Goal: Transaction & Acquisition: Obtain resource

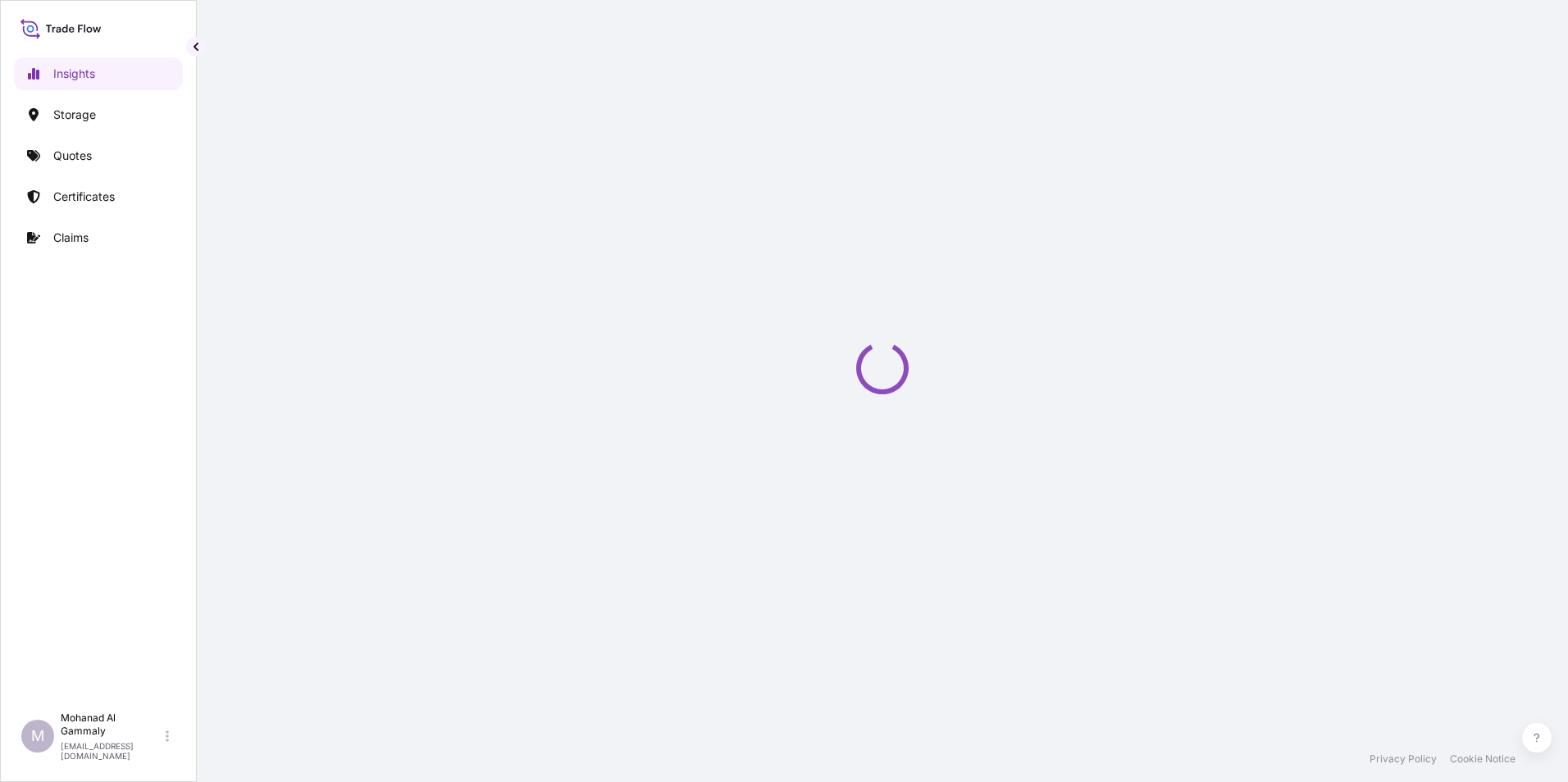
select select "2025"
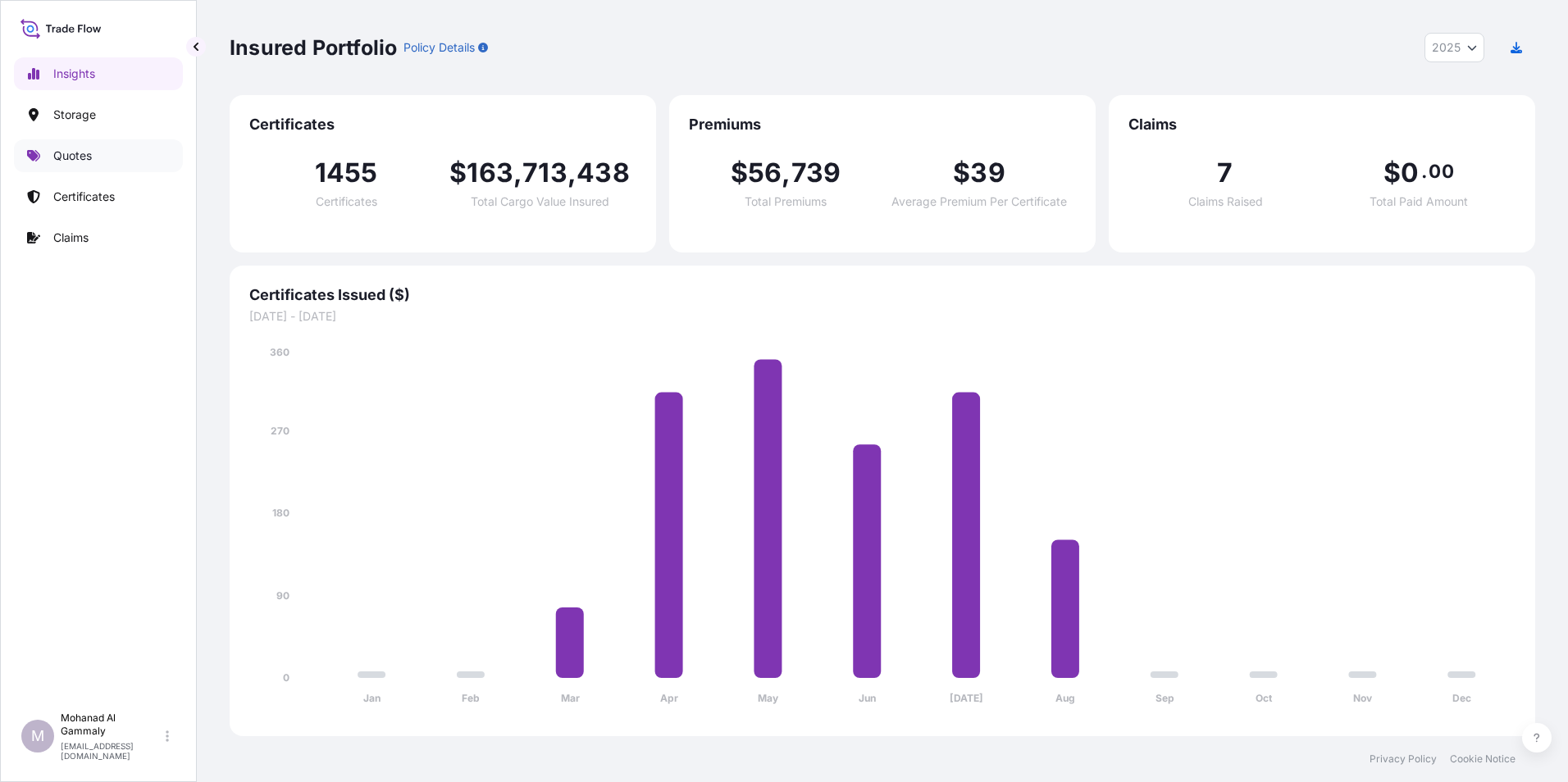
click at [77, 158] on p "Quotes" at bounding box center [72, 155] width 39 height 16
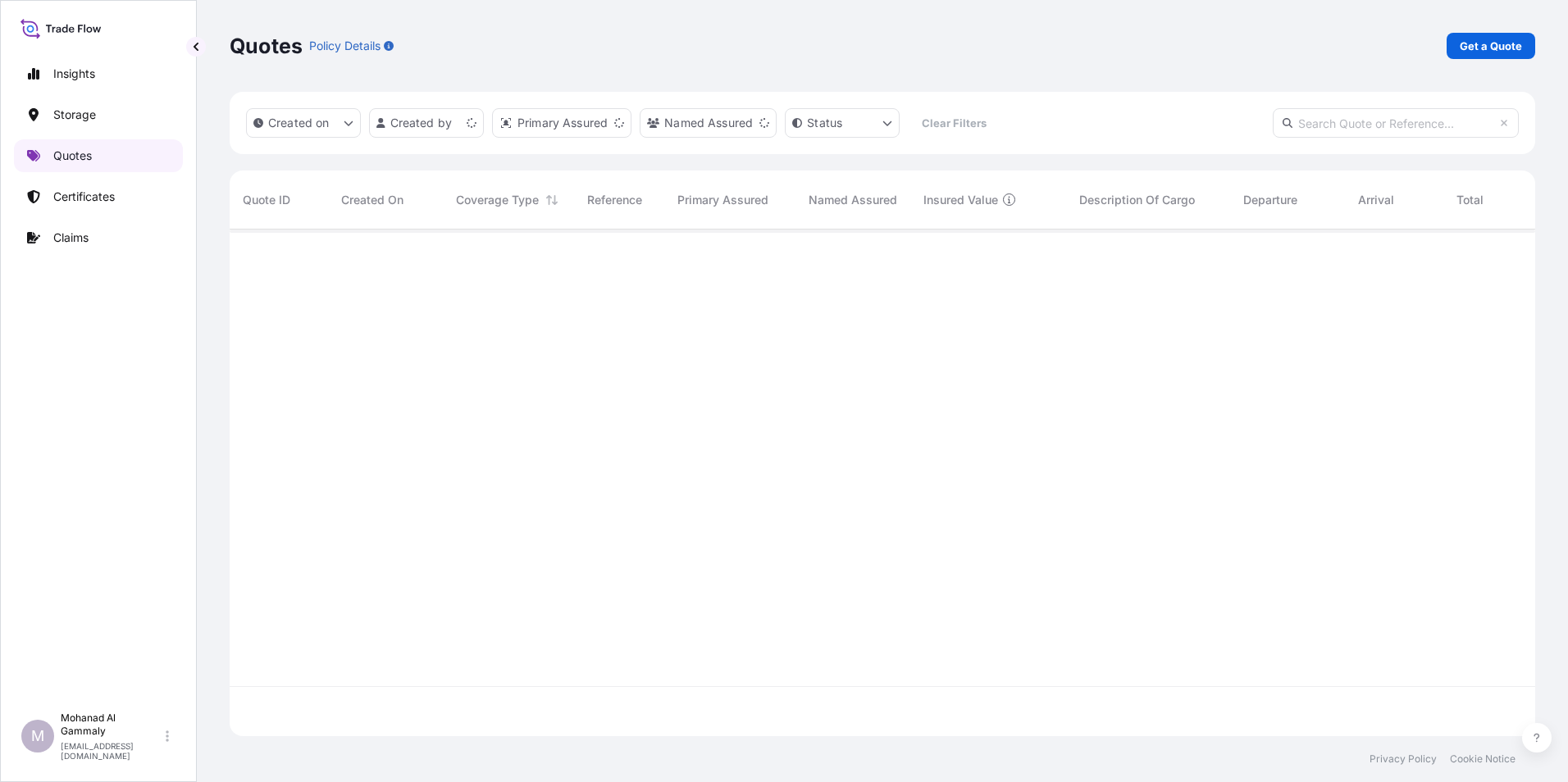
scroll to position [503, 1293]
click at [1483, 47] on p "Get a Quote" at bounding box center [1491, 46] width 63 height 16
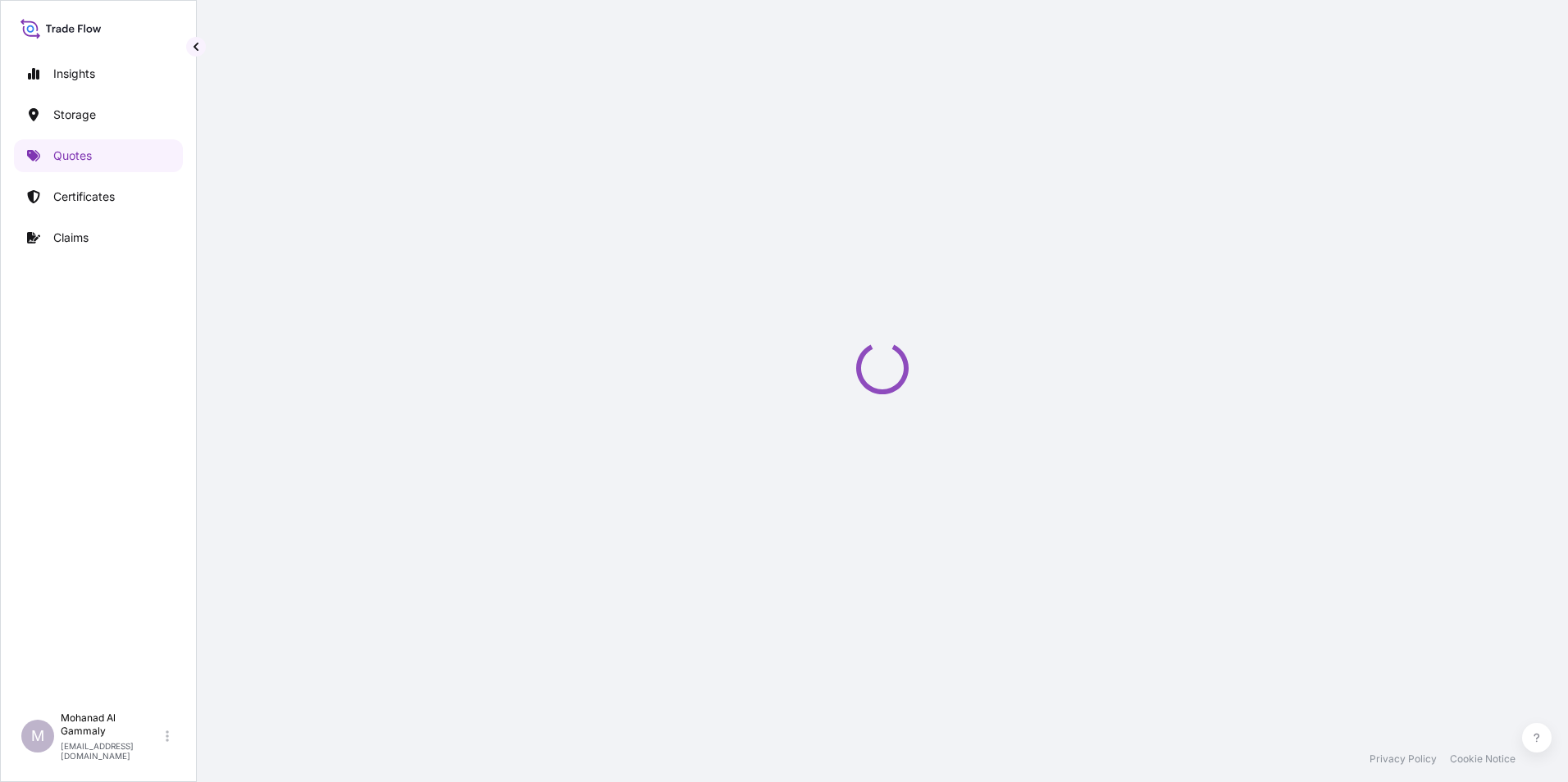
select select "Water"
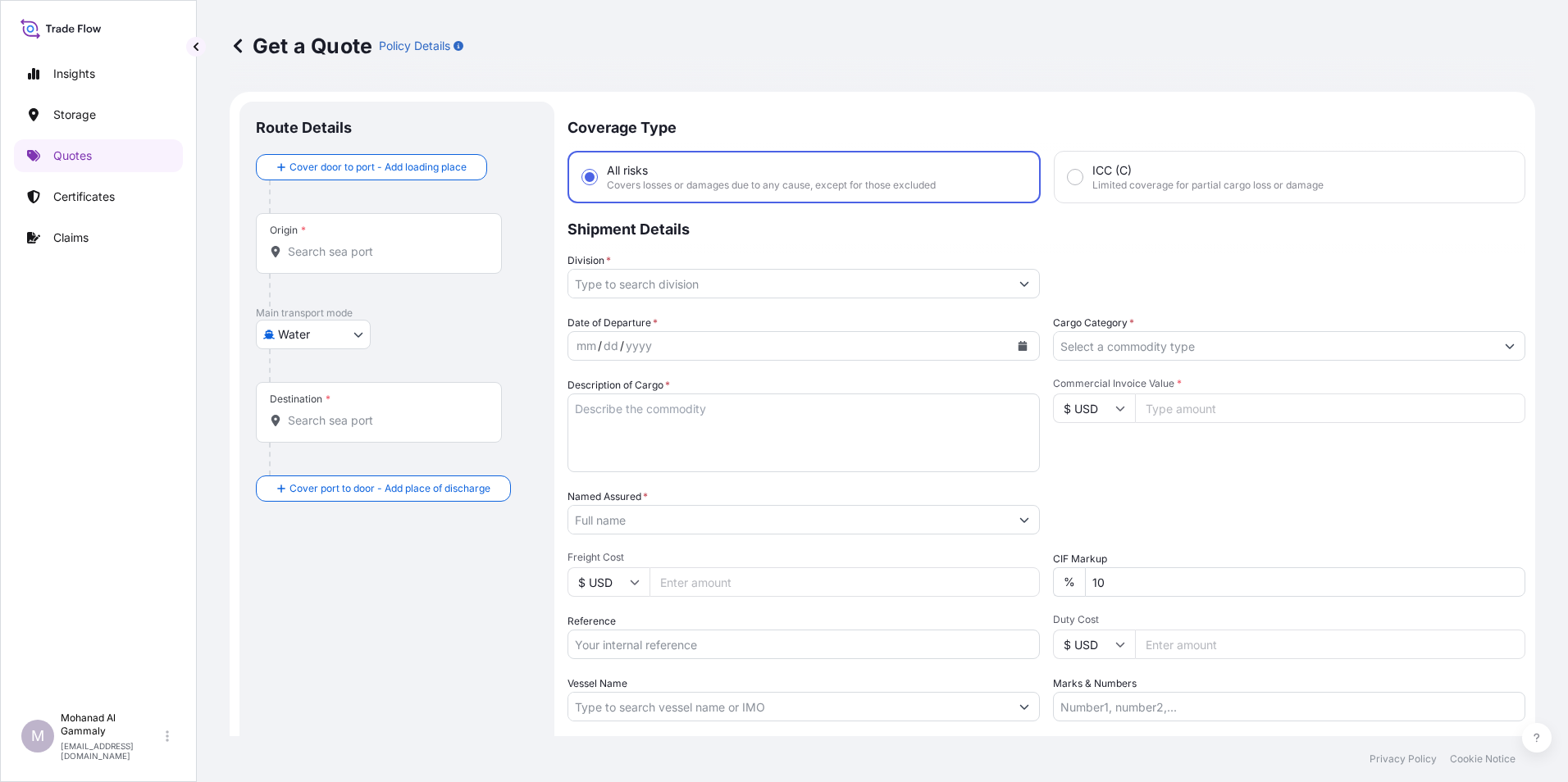
scroll to position [27, 0]
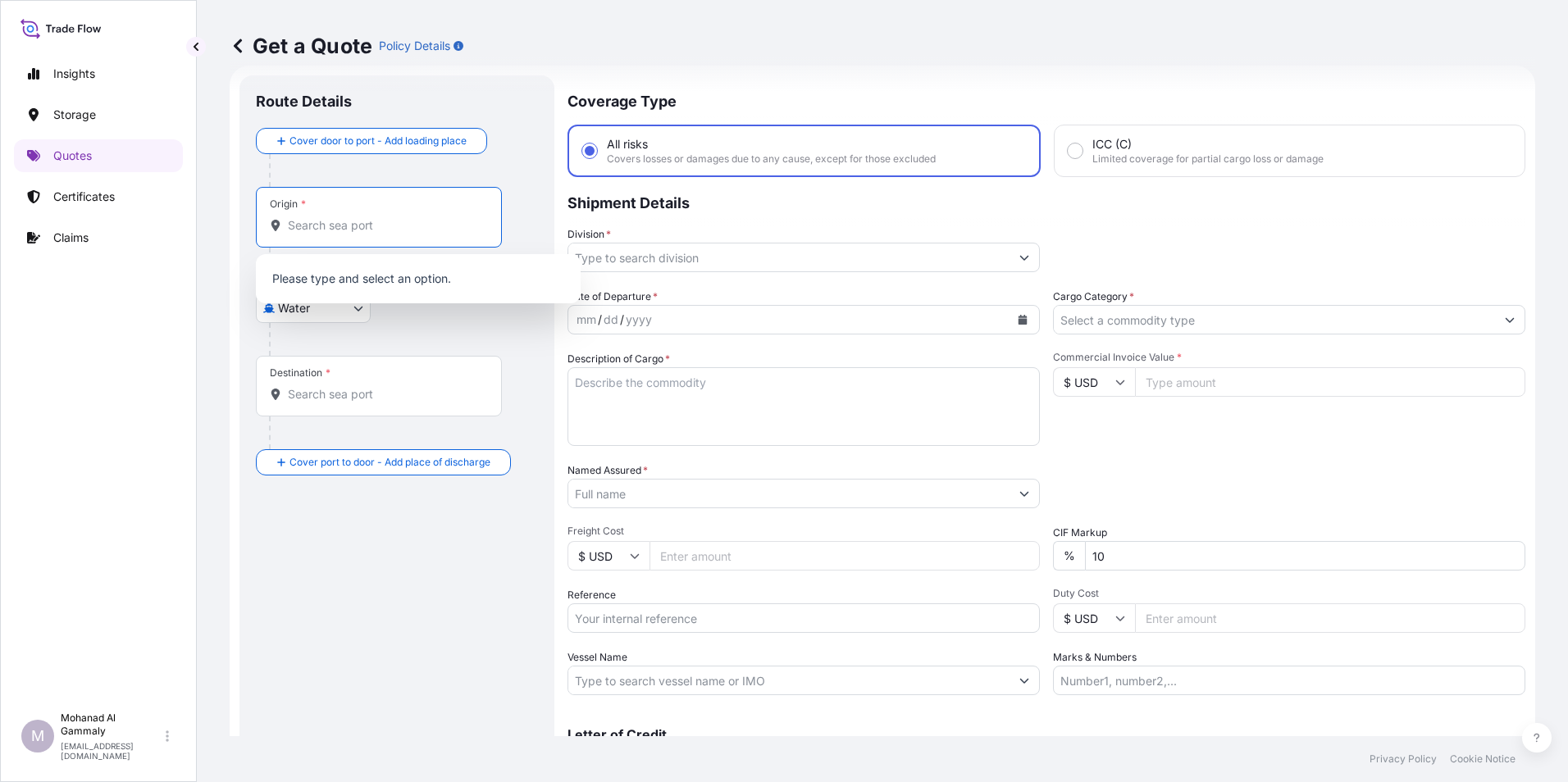
click at [347, 228] on input "Origin *" at bounding box center [384, 225] width 193 height 16
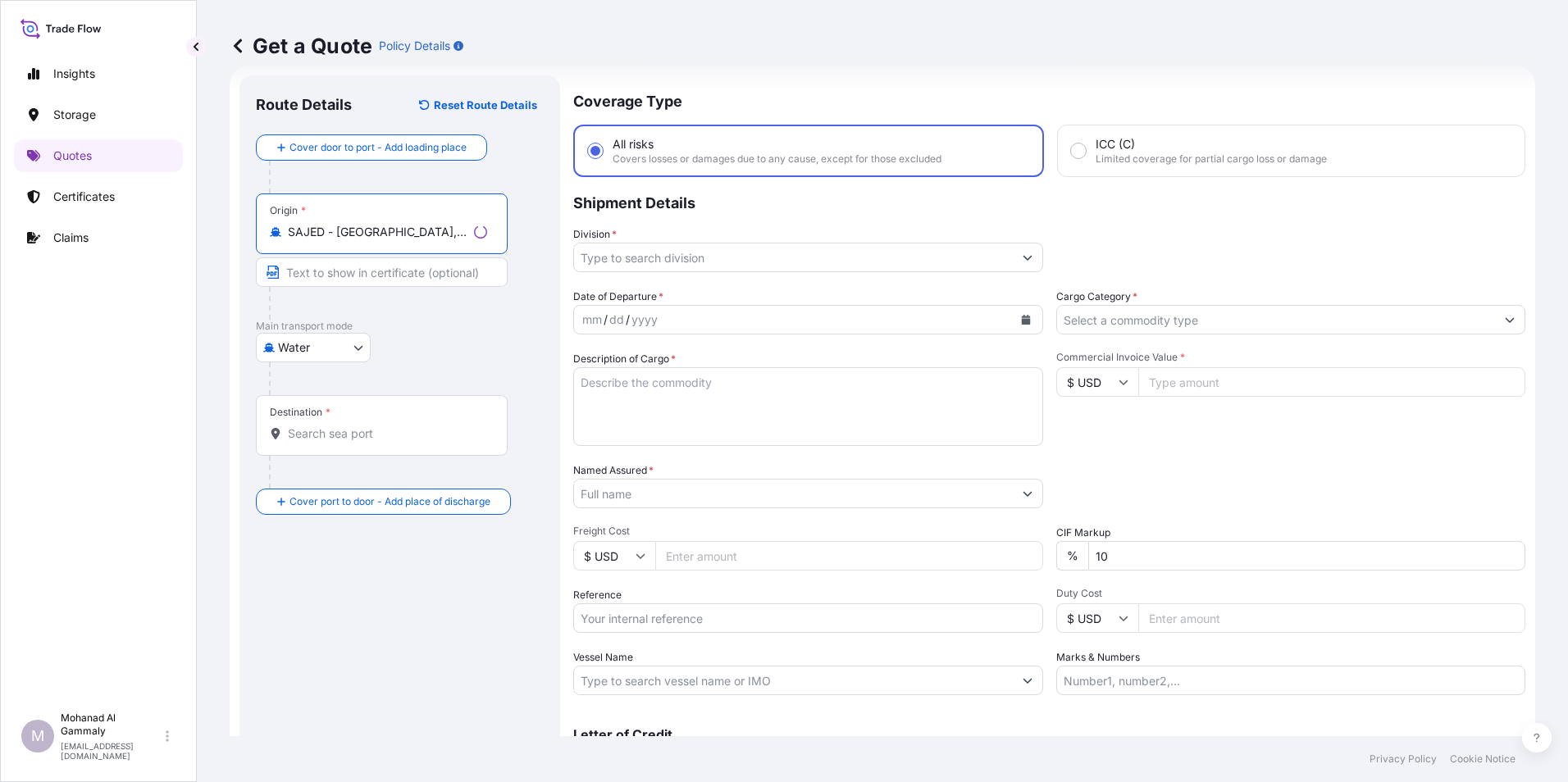
type input "SAJED - [GEOGRAPHIC_DATA], [GEOGRAPHIC_DATA]"
click at [321, 413] on div "Destination *" at bounding box center [301, 413] width 61 height 13
click at [321, 425] on input "Destination *" at bounding box center [387, 433] width 199 height 16
click at [334, 429] on input "Destination * Please select a destination" at bounding box center [384, 433] width 193 height 16
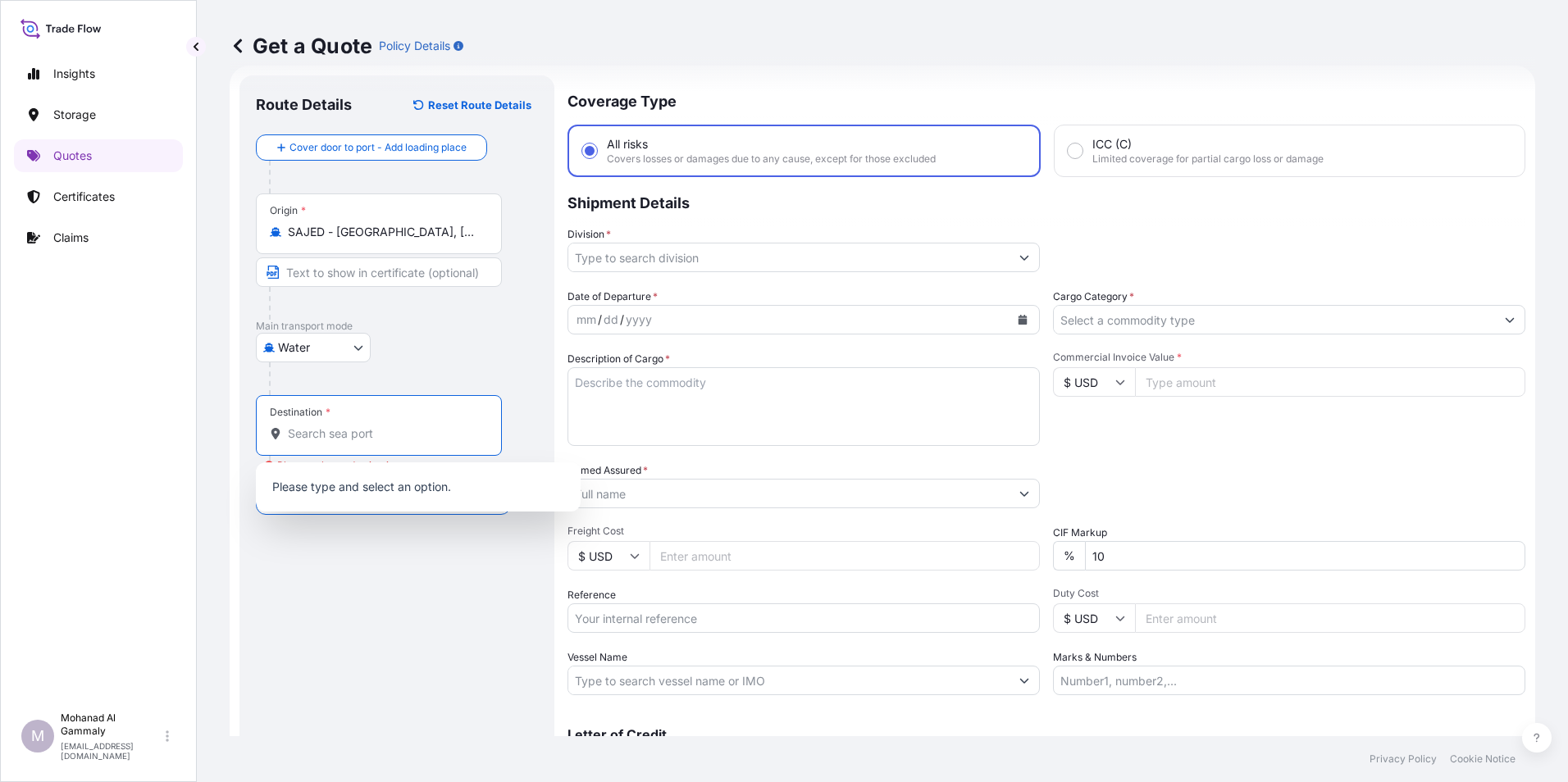
paste input "Sokhna"
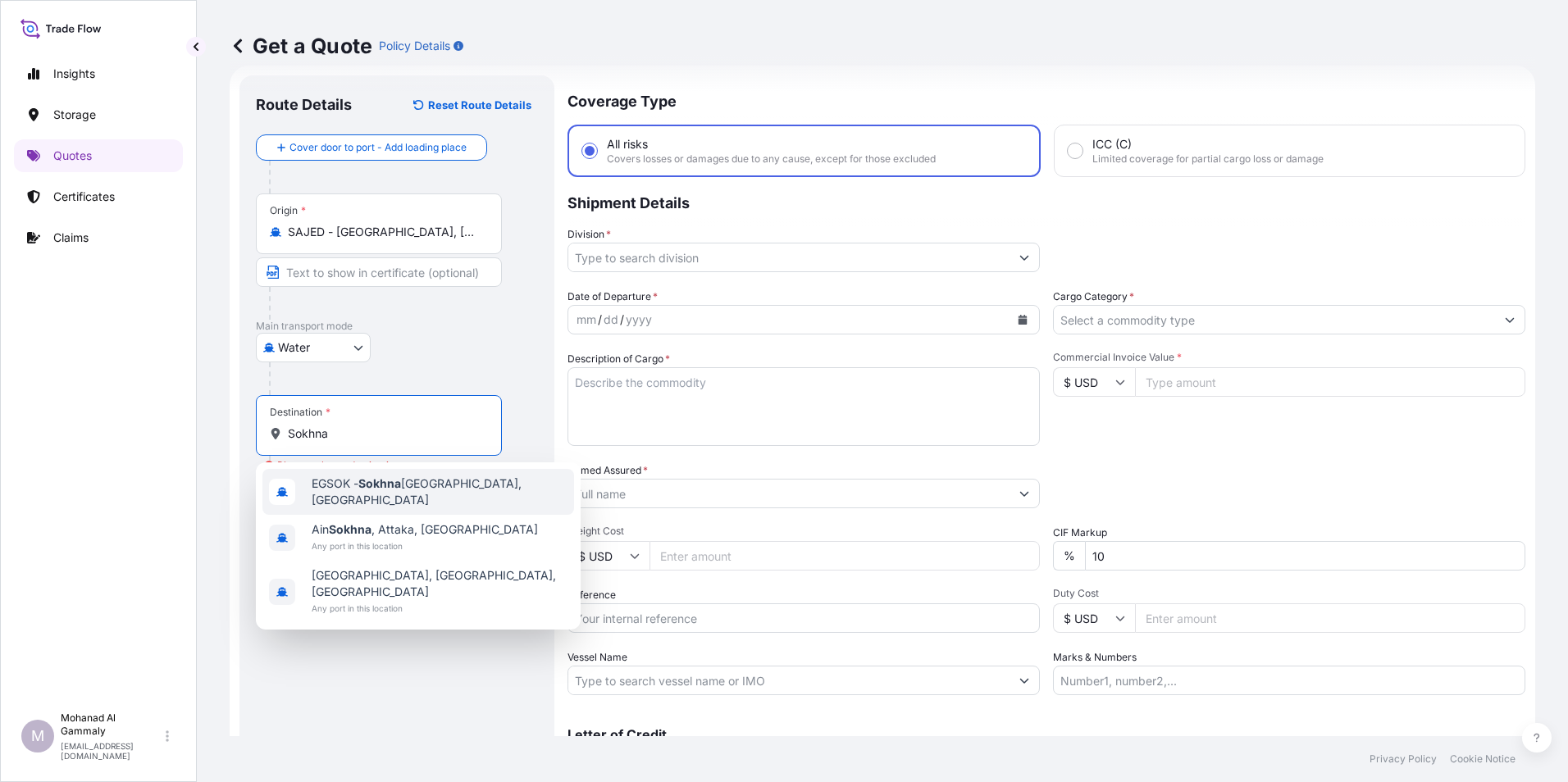
click at [371, 498] on div "EGSOK - [GEOGRAPHIC_DATA], [GEOGRAPHIC_DATA]" at bounding box center [419, 492] width 312 height 46
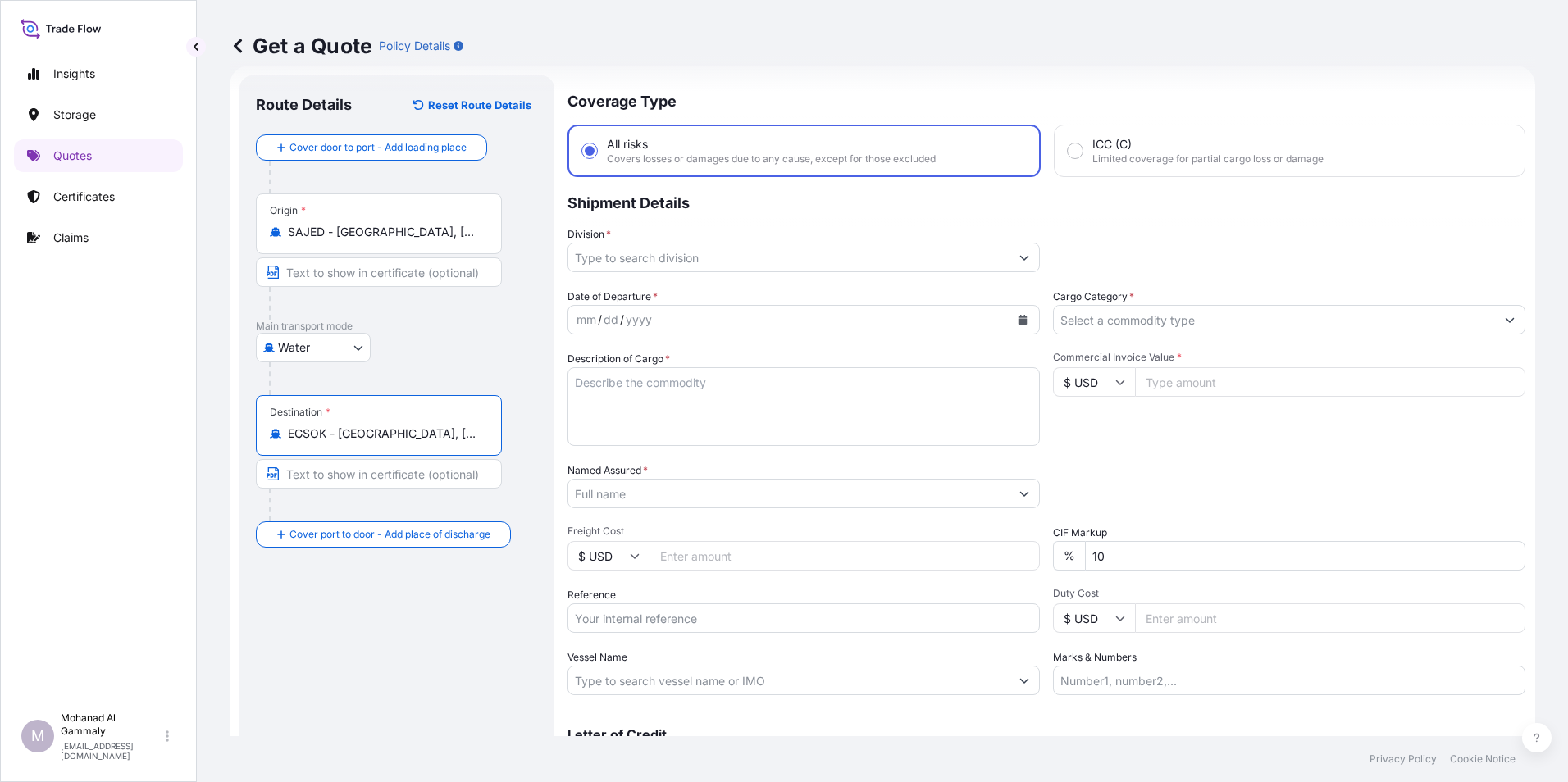
type input "EGSOK - [GEOGRAPHIC_DATA], [GEOGRAPHIC_DATA]"
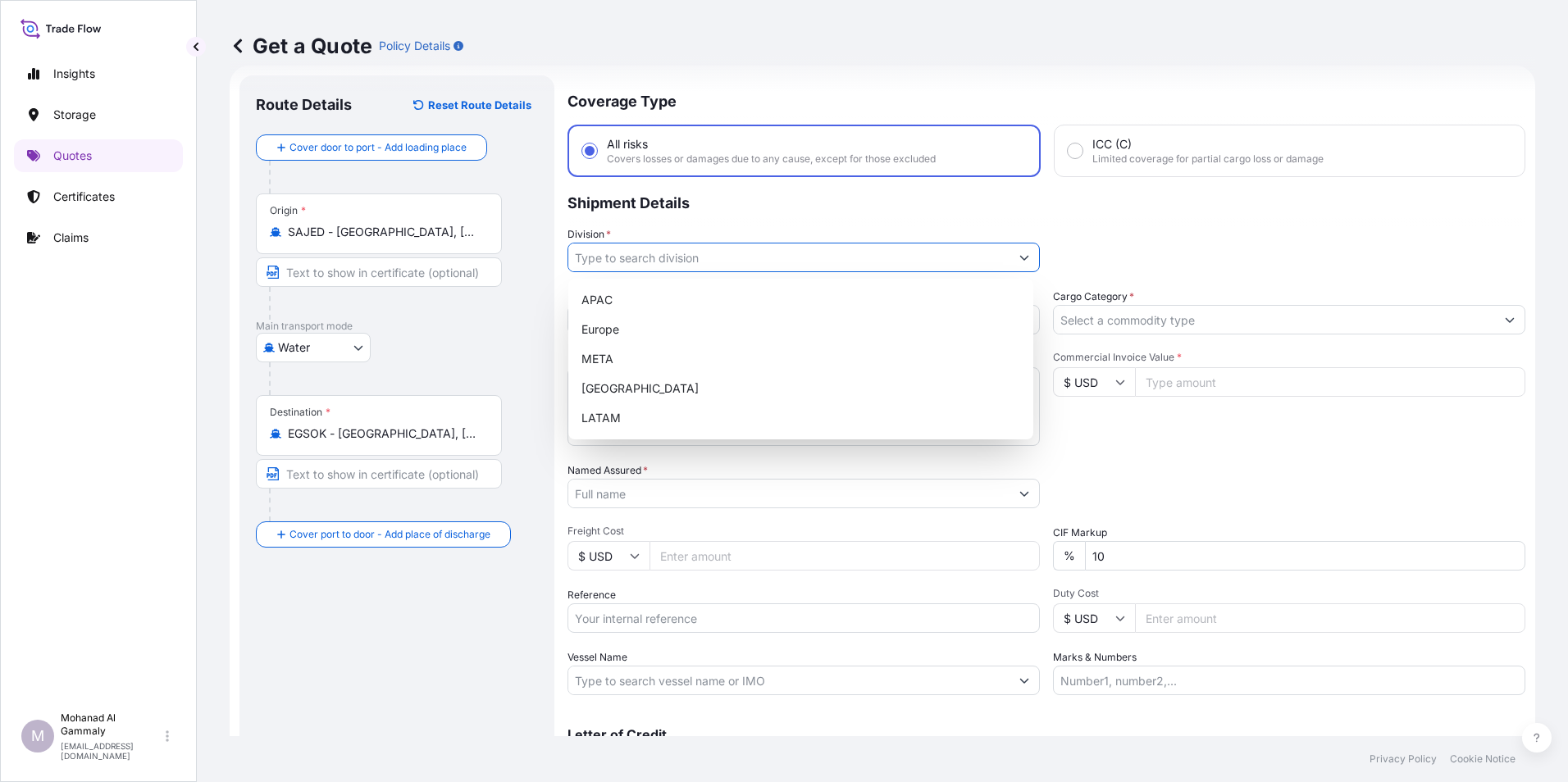
click at [1019, 257] on icon "Show suggestions" at bounding box center [1024, 257] width 10 height 10
click at [627, 336] on div "Europe" at bounding box center [800, 329] width 452 height 29
type input "Europe"
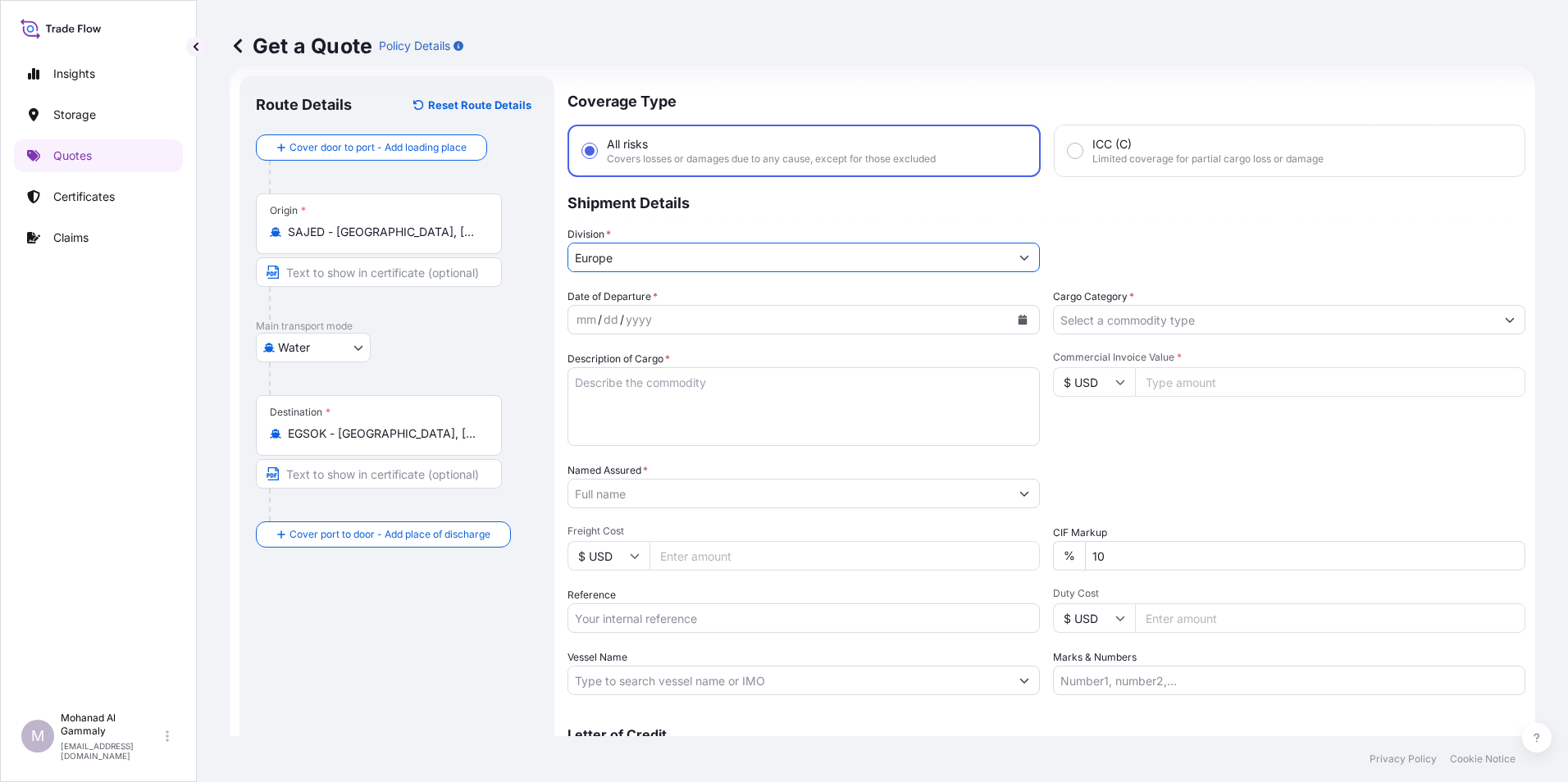
click at [1021, 319] on icon "Calendar" at bounding box center [1023, 320] width 10 height 10
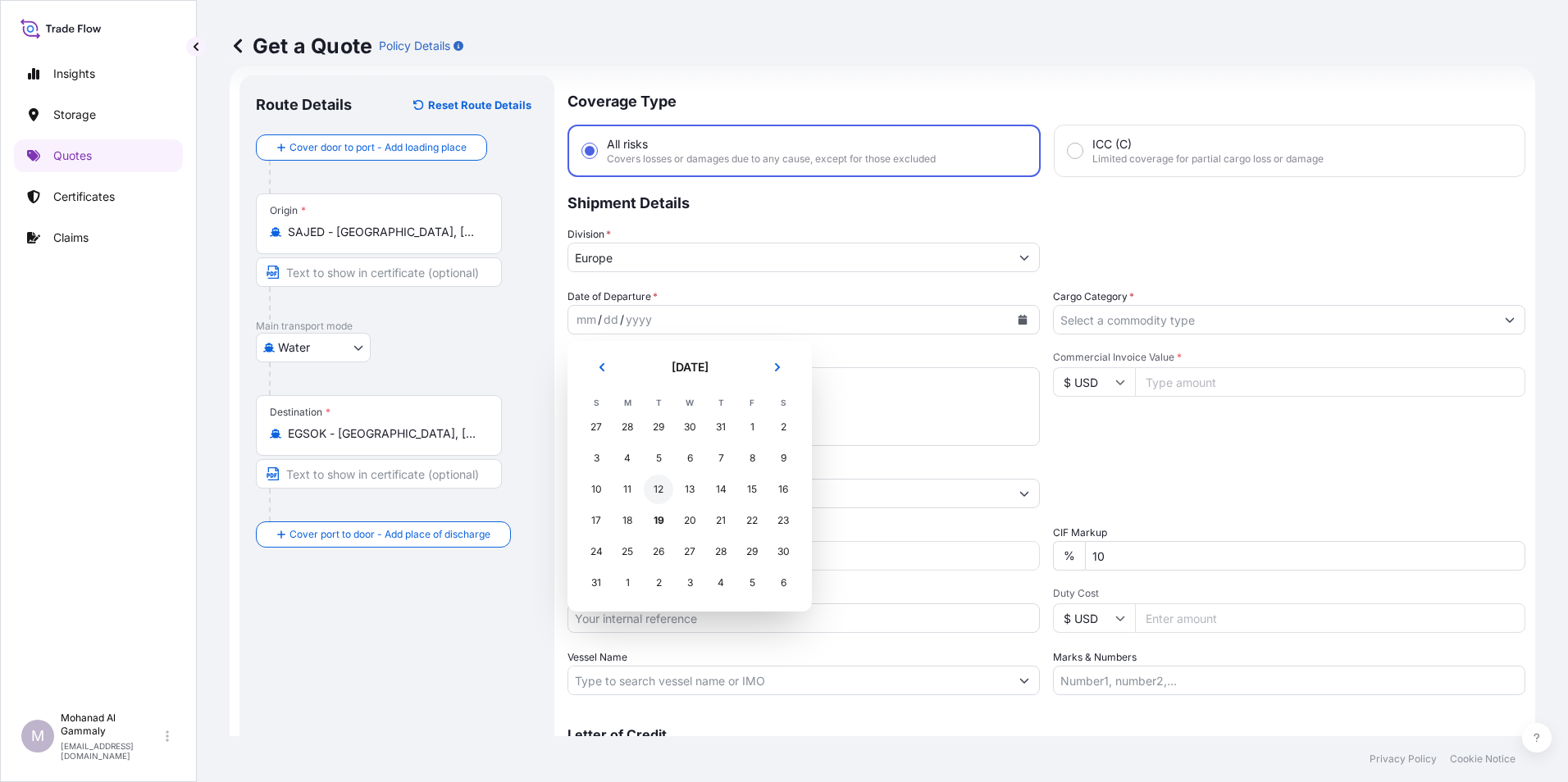
click at [663, 486] on div "12" at bounding box center [658, 489] width 29 height 29
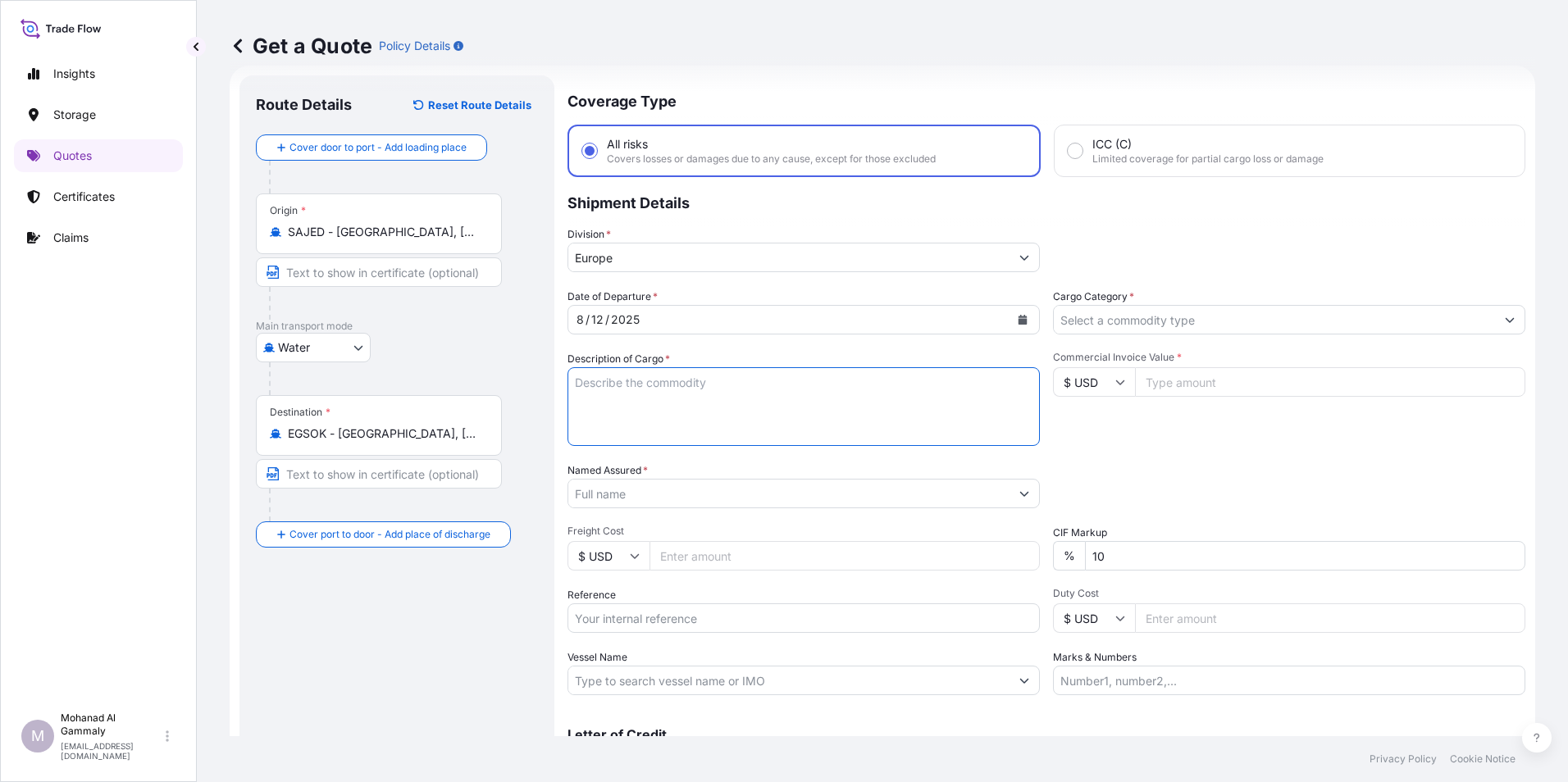
click at [632, 405] on textarea "Description of Cargo *" at bounding box center [804, 406] width 473 height 79
click at [619, 413] on textarea "Description of Cargo *" at bounding box center [804, 406] width 473 height 79
paste textarea "Food Items"
type textarea "Food Items"
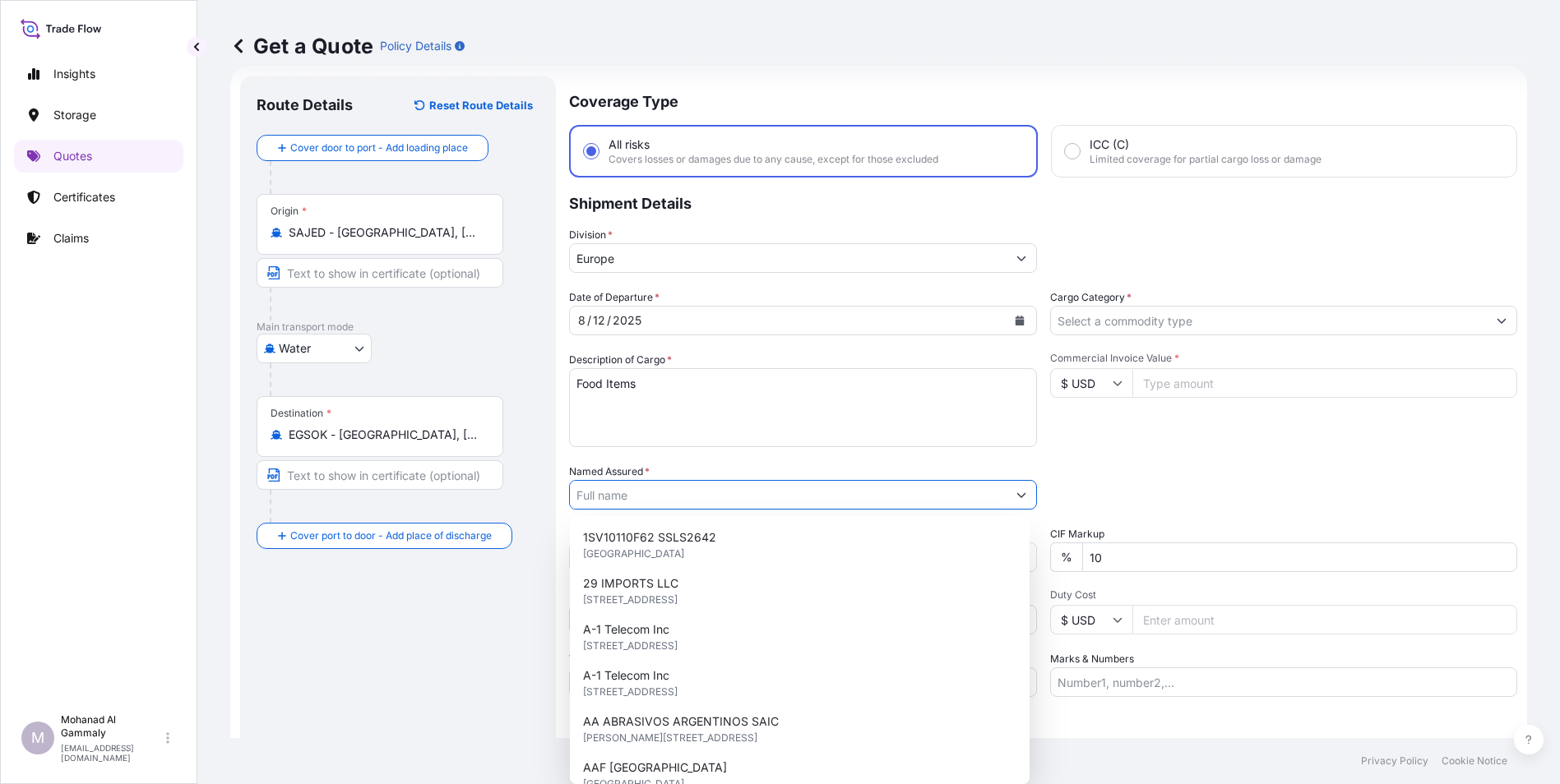
click at [616, 498] on input "Named Assured *" at bounding box center [788, 494] width 437 height 30
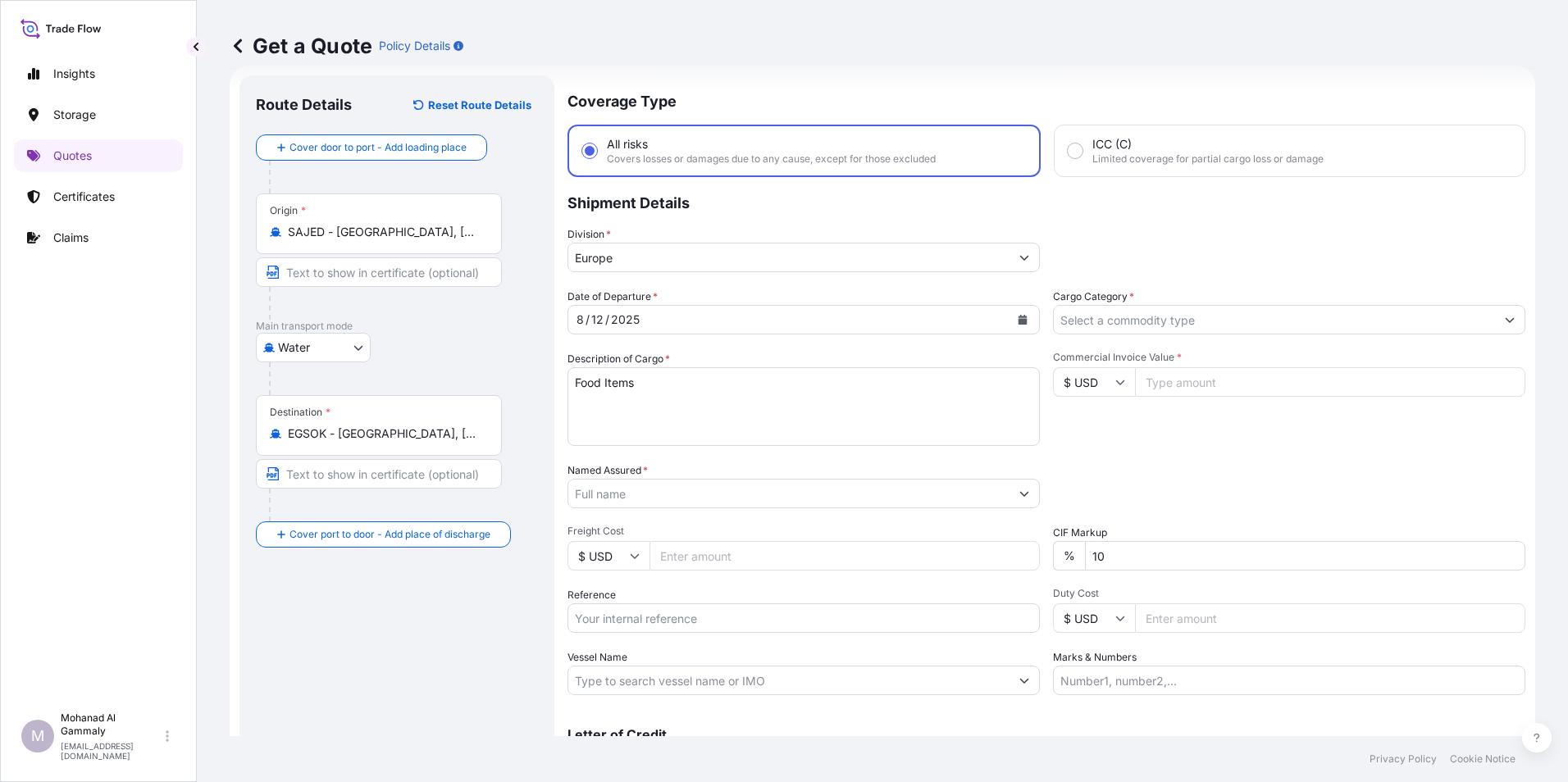
click at [666, 493] on input "Named Assured *" at bounding box center [789, 493] width 441 height 29
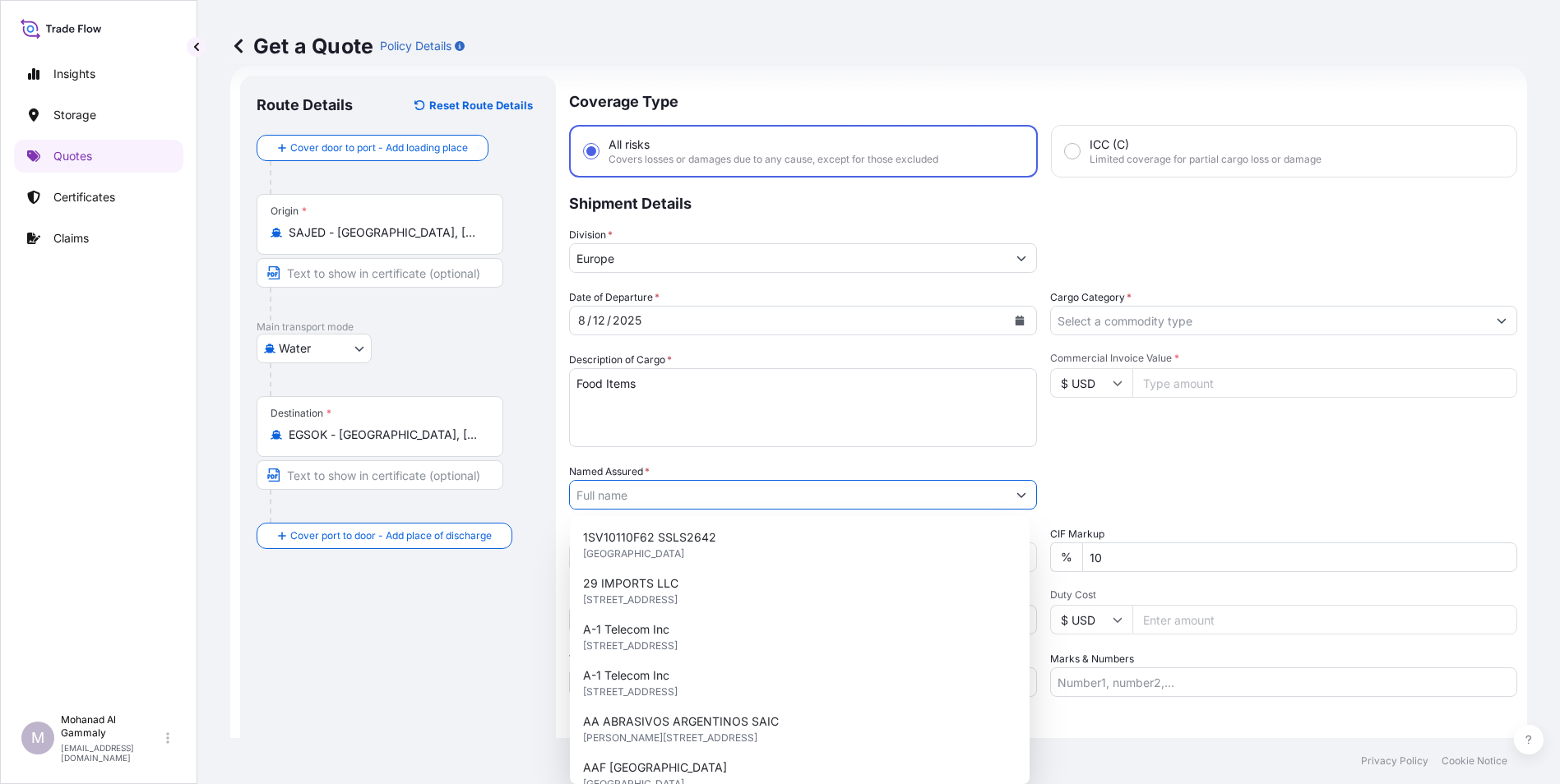
paste input "Phinehill Arabia Food Ltd"
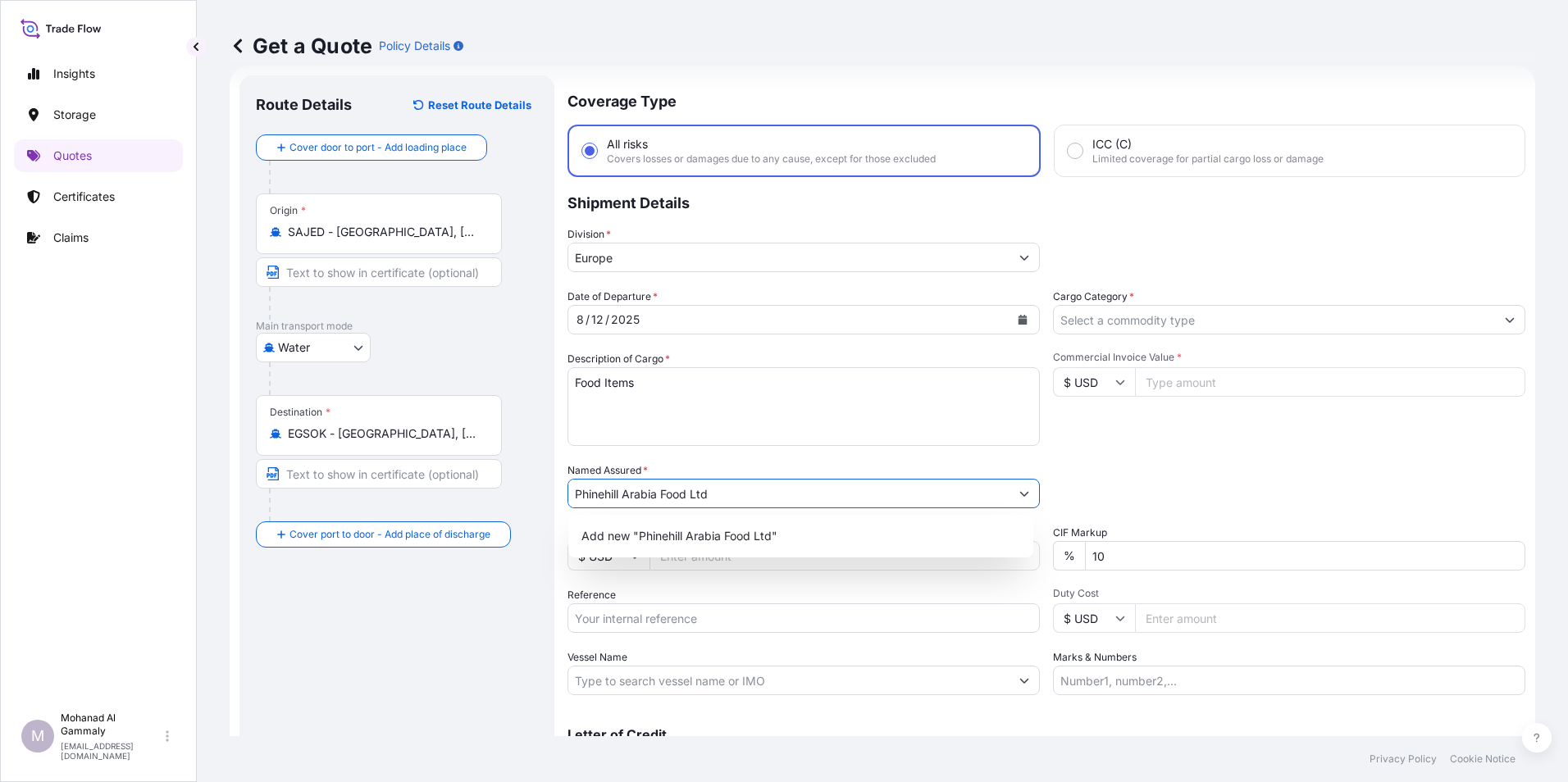
type input "Phinehill Arabia Food Ltd"
click at [900, 427] on textarea "Food Items" at bounding box center [804, 406] width 473 height 79
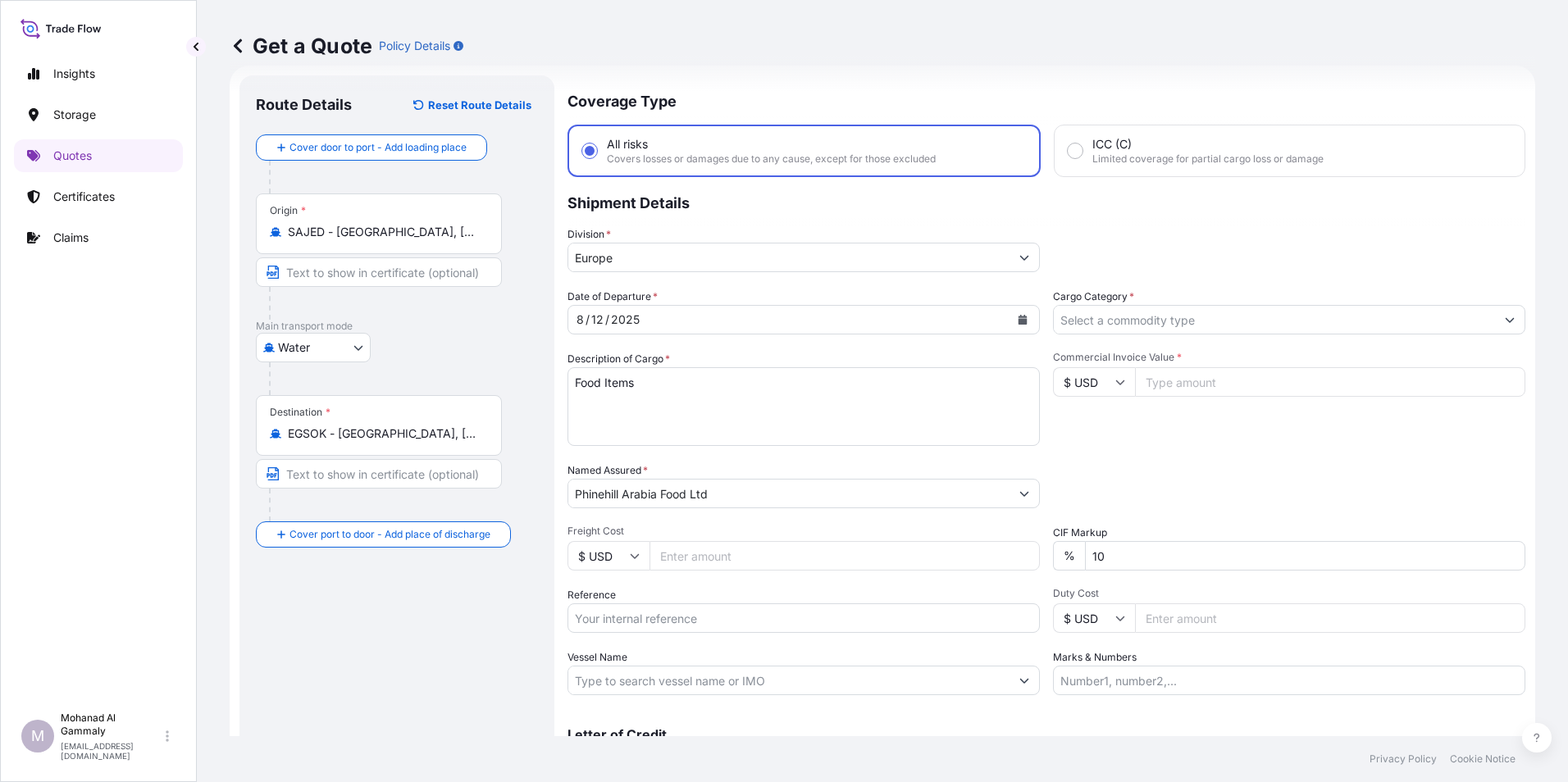
click at [1176, 381] on input "Commercial Invoice Value *" at bounding box center [1330, 381] width 390 height 29
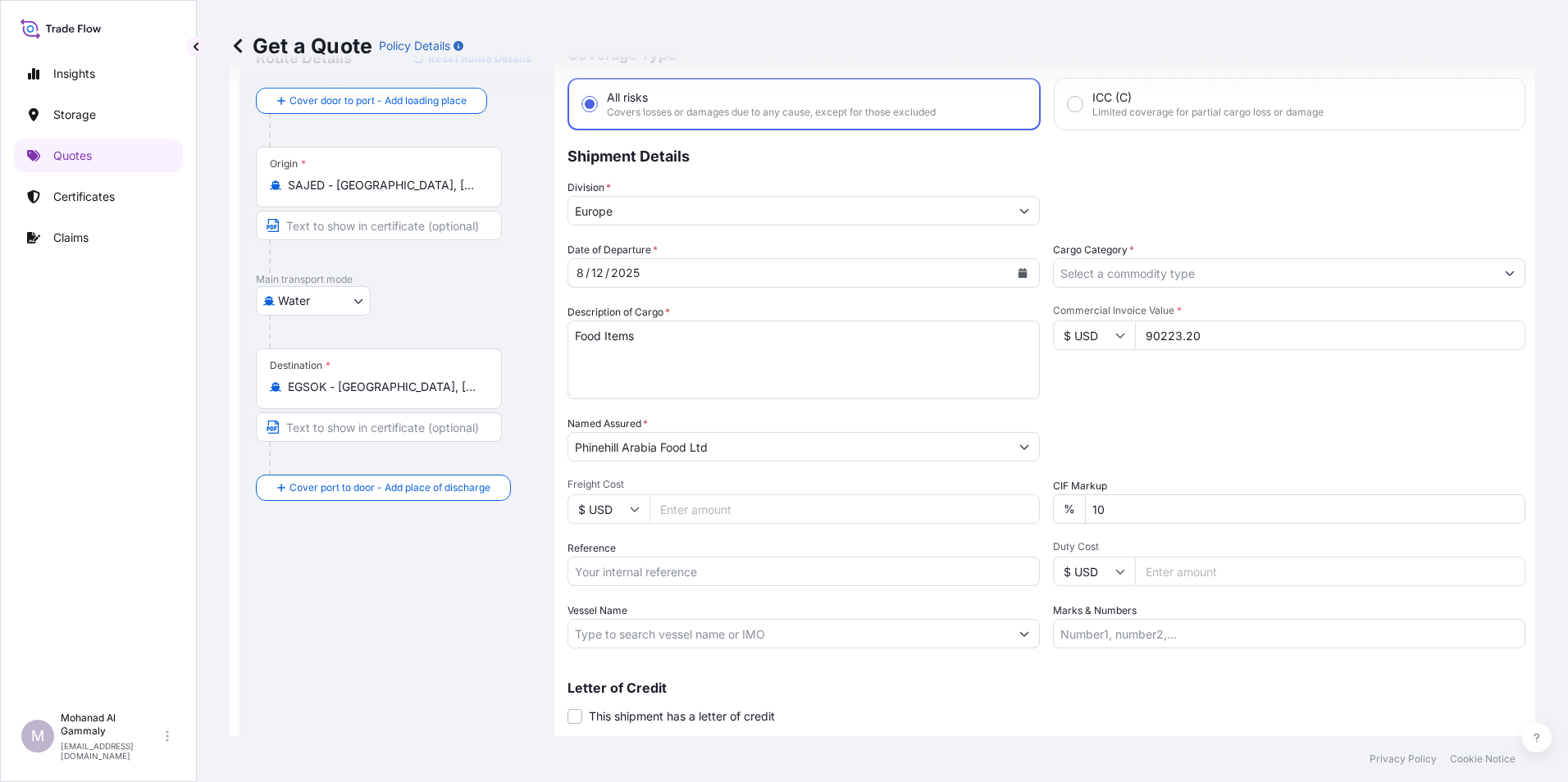
scroll to position [117, 0]
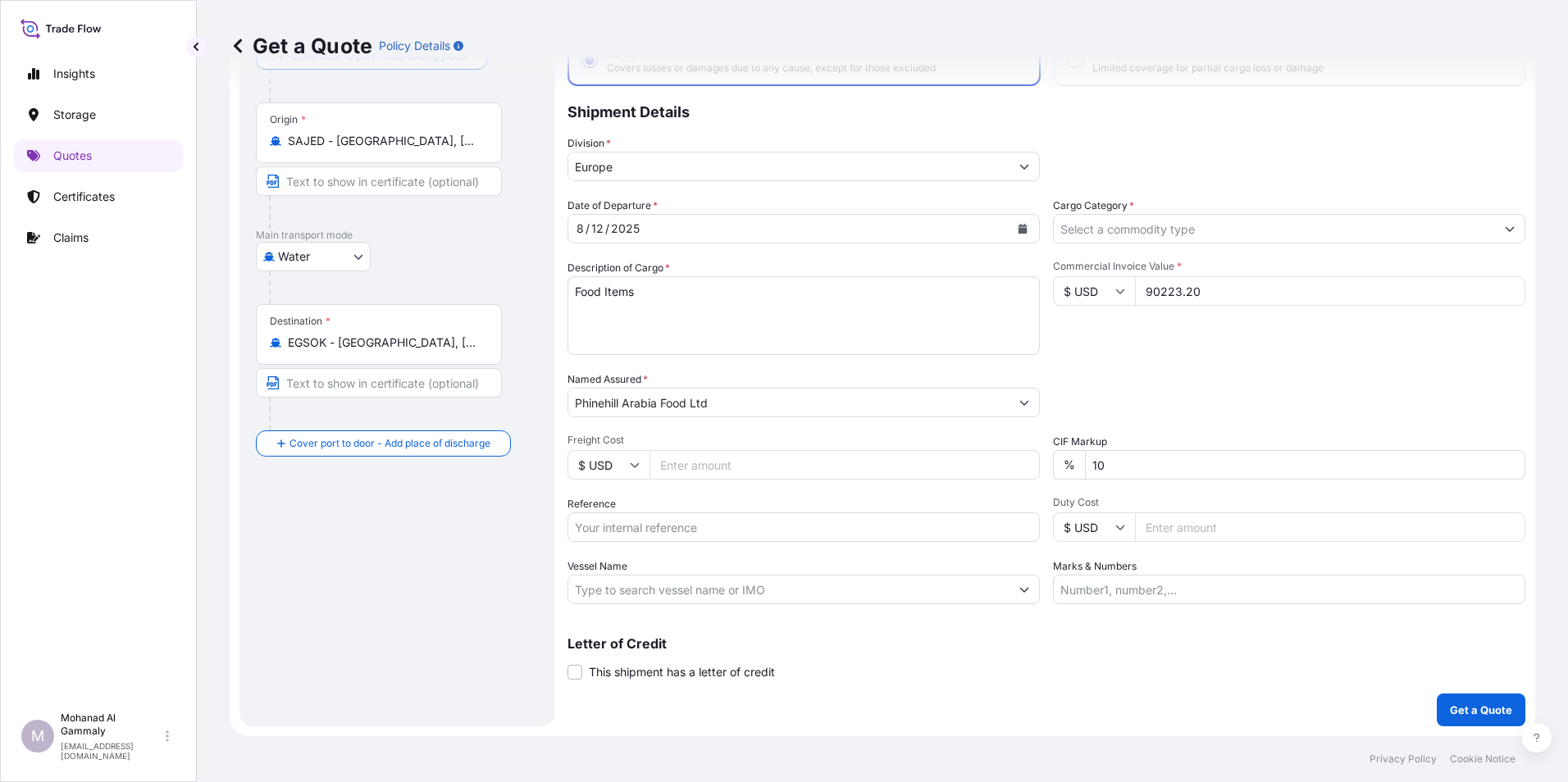
type input "90223.20"
click at [1154, 462] on input "10" at bounding box center [1304, 464] width 441 height 29
type input "1"
type input "0"
click at [659, 525] on input "Reference" at bounding box center [804, 527] width 473 height 29
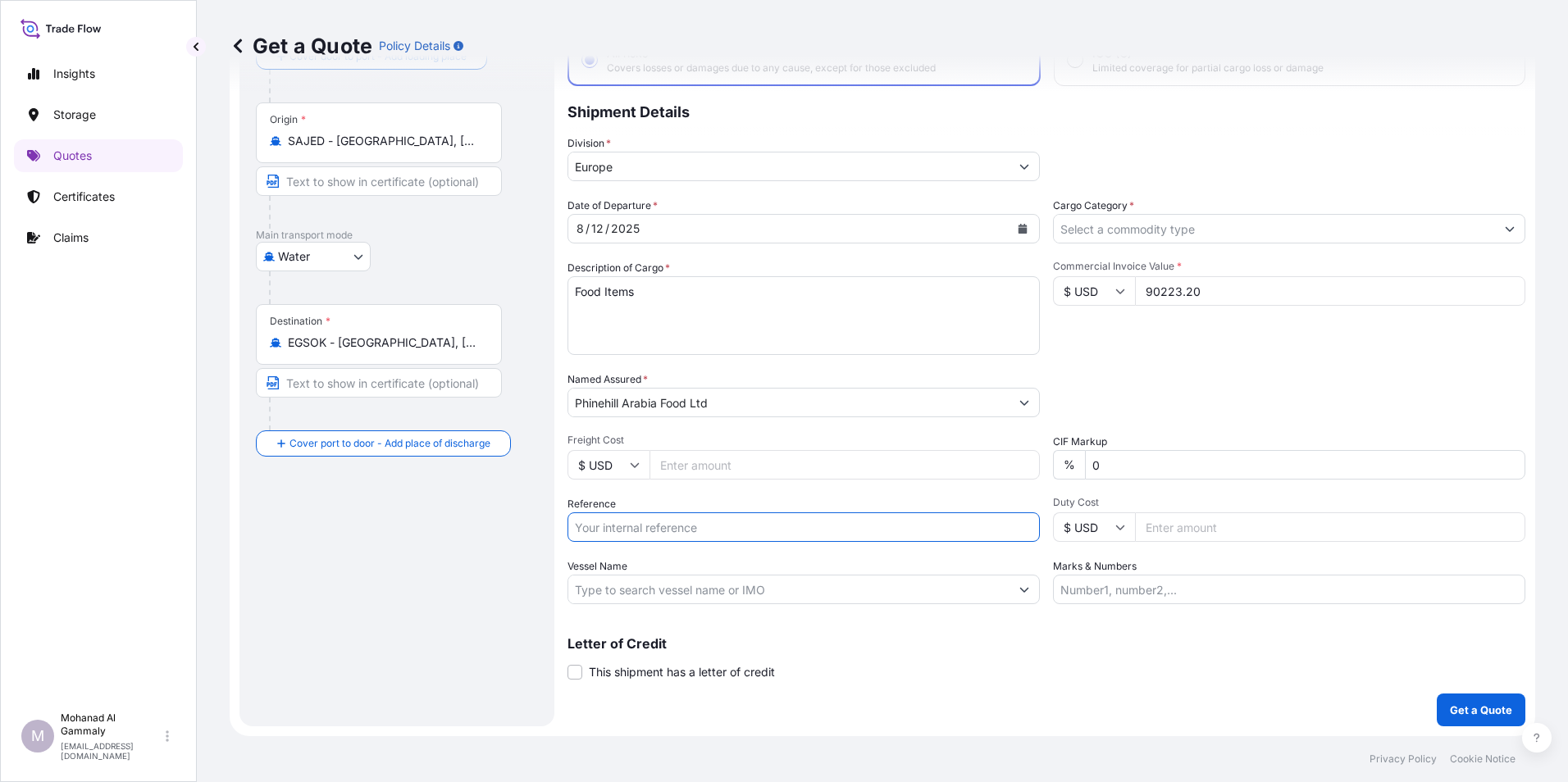
click at [612, 519] on input "Reference" at bounding box center [804, 527] width 473 height 29
paste input "3315241073"
type input "3315241073// EG0126"
click at [1437, 705] on button "Get a Quote" at bounding box center [1480, 710] width 88 height 32
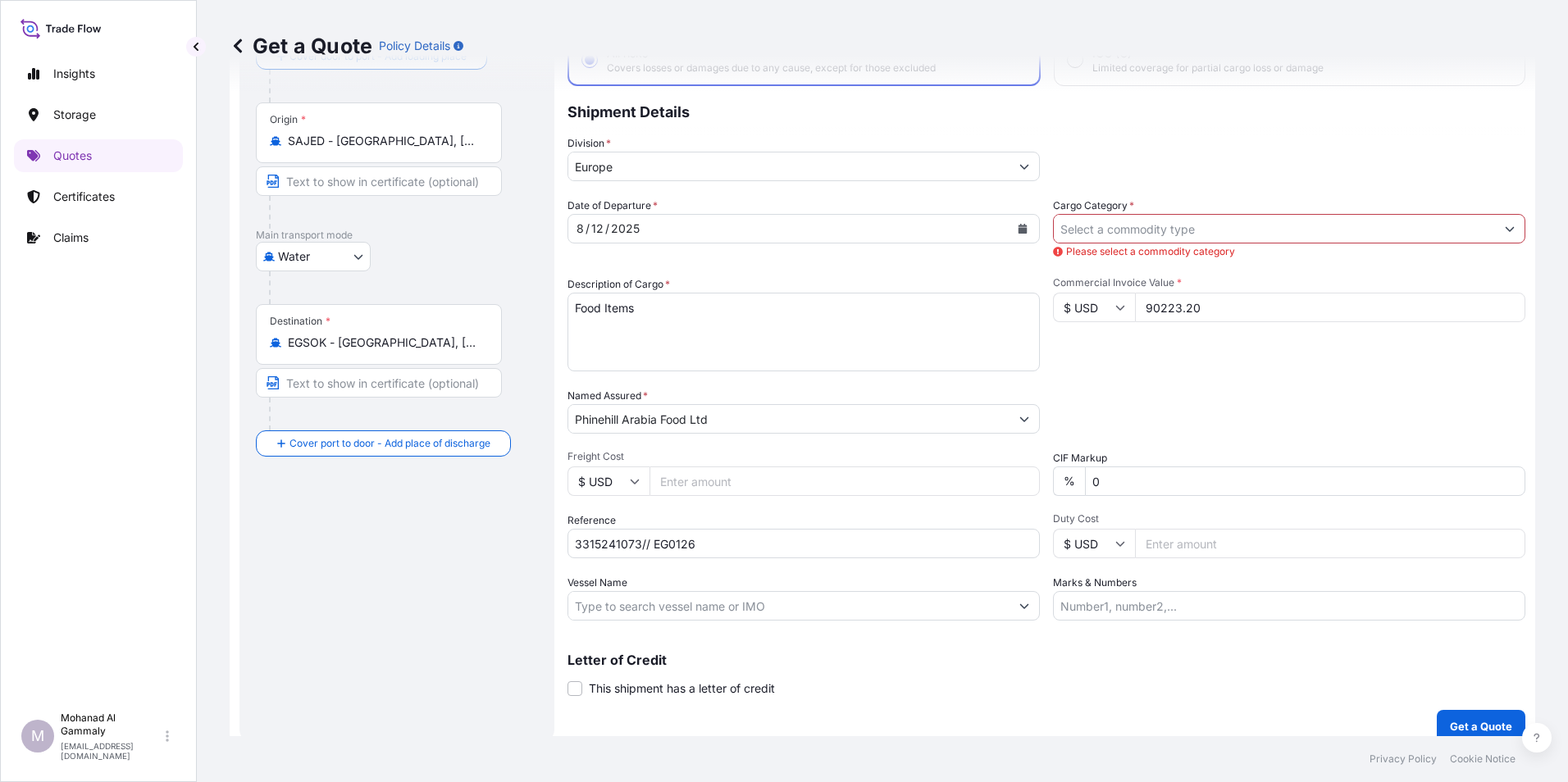
click at [1145, 237] on input "Cargo Category *" at bounding box center [1275, 228] width 441 height 29
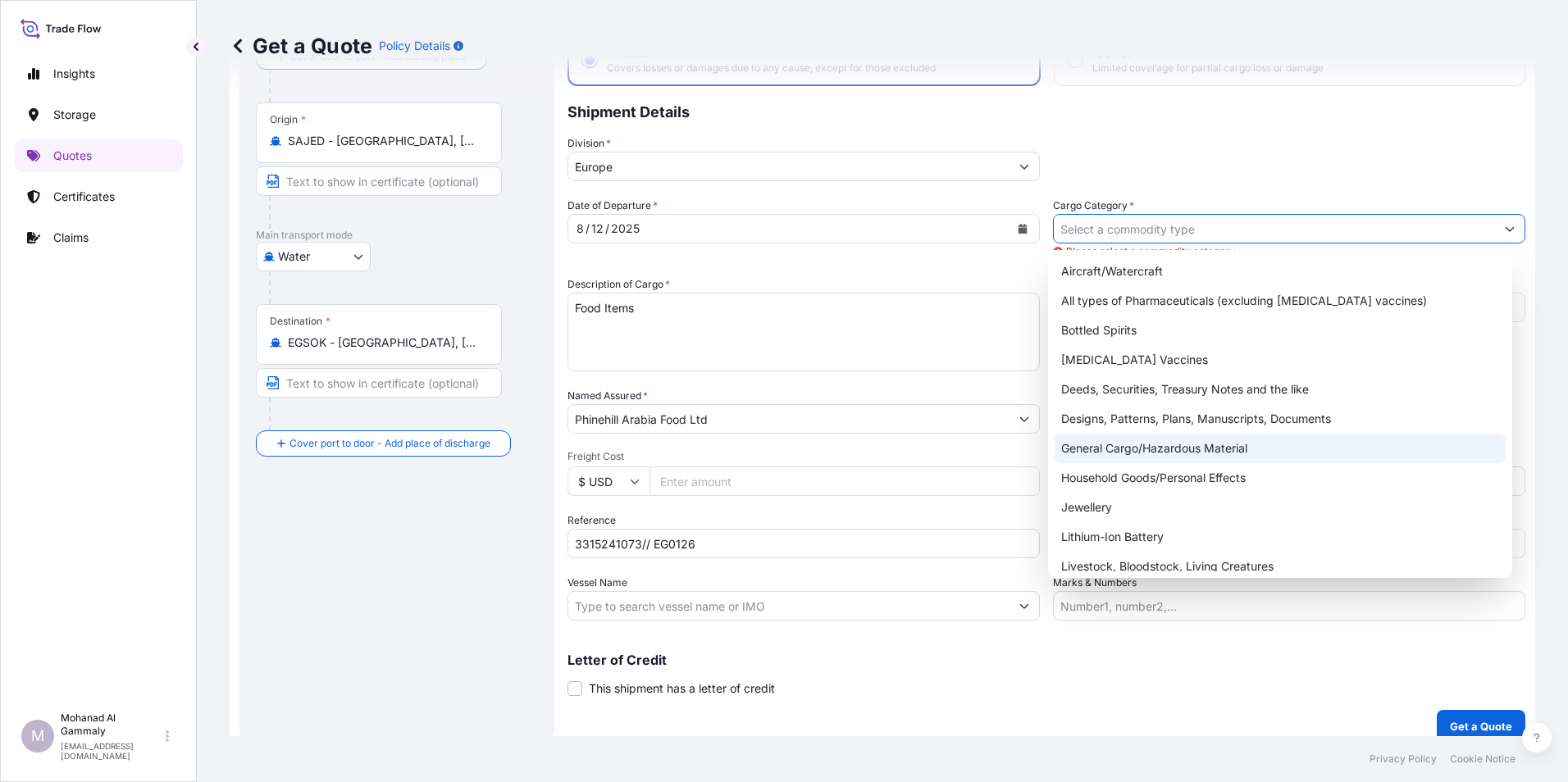
click at [1127, 445] on div "General Cargo/Hazardous Material" at bounding box center [1281, 448] width 452 height 29
type input "General Cargo/Hazardous Material"
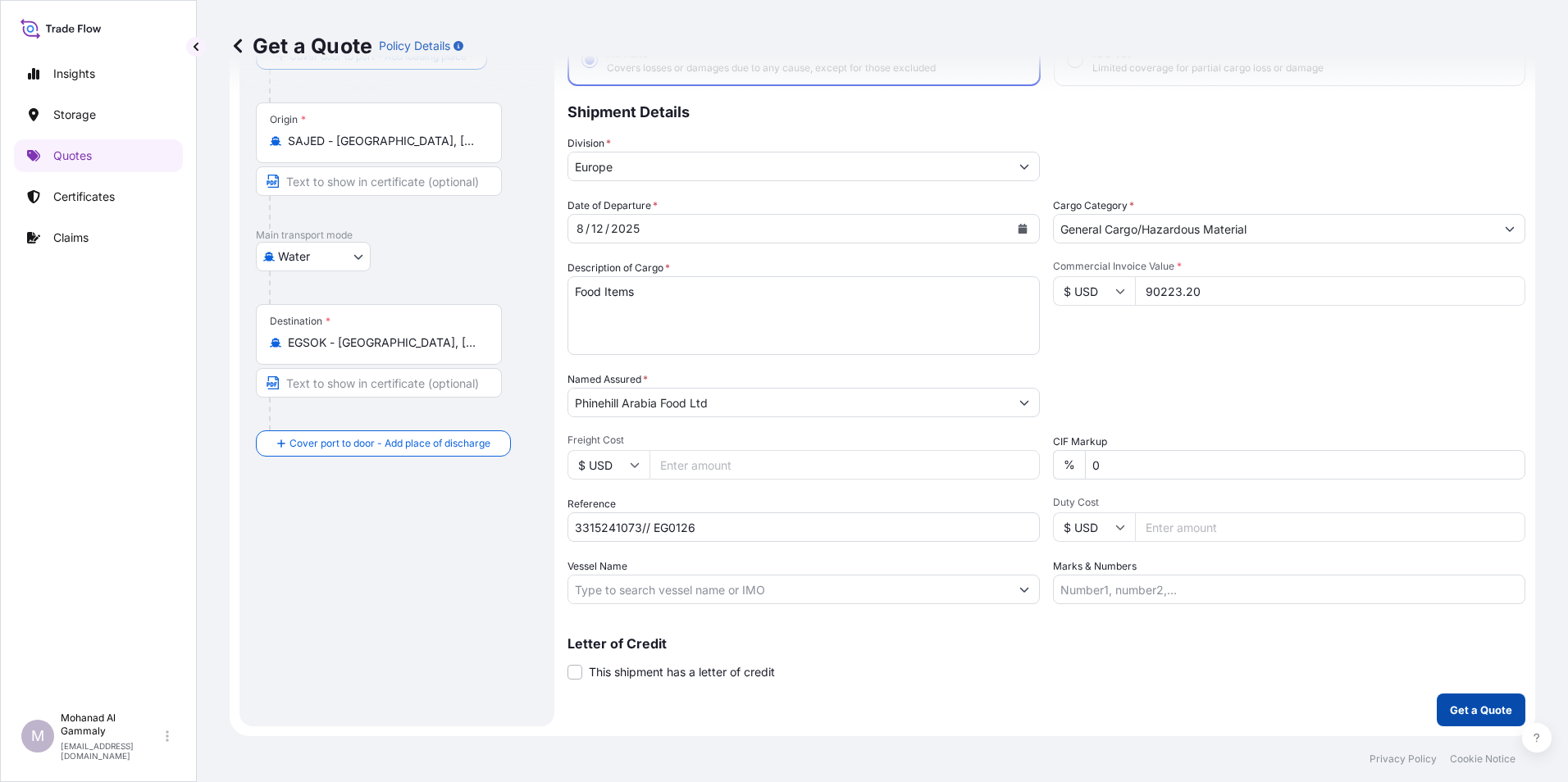
click at [1453, 715] on p "Get a Quote" at bounding box center [1481, 710] width 63 height 16
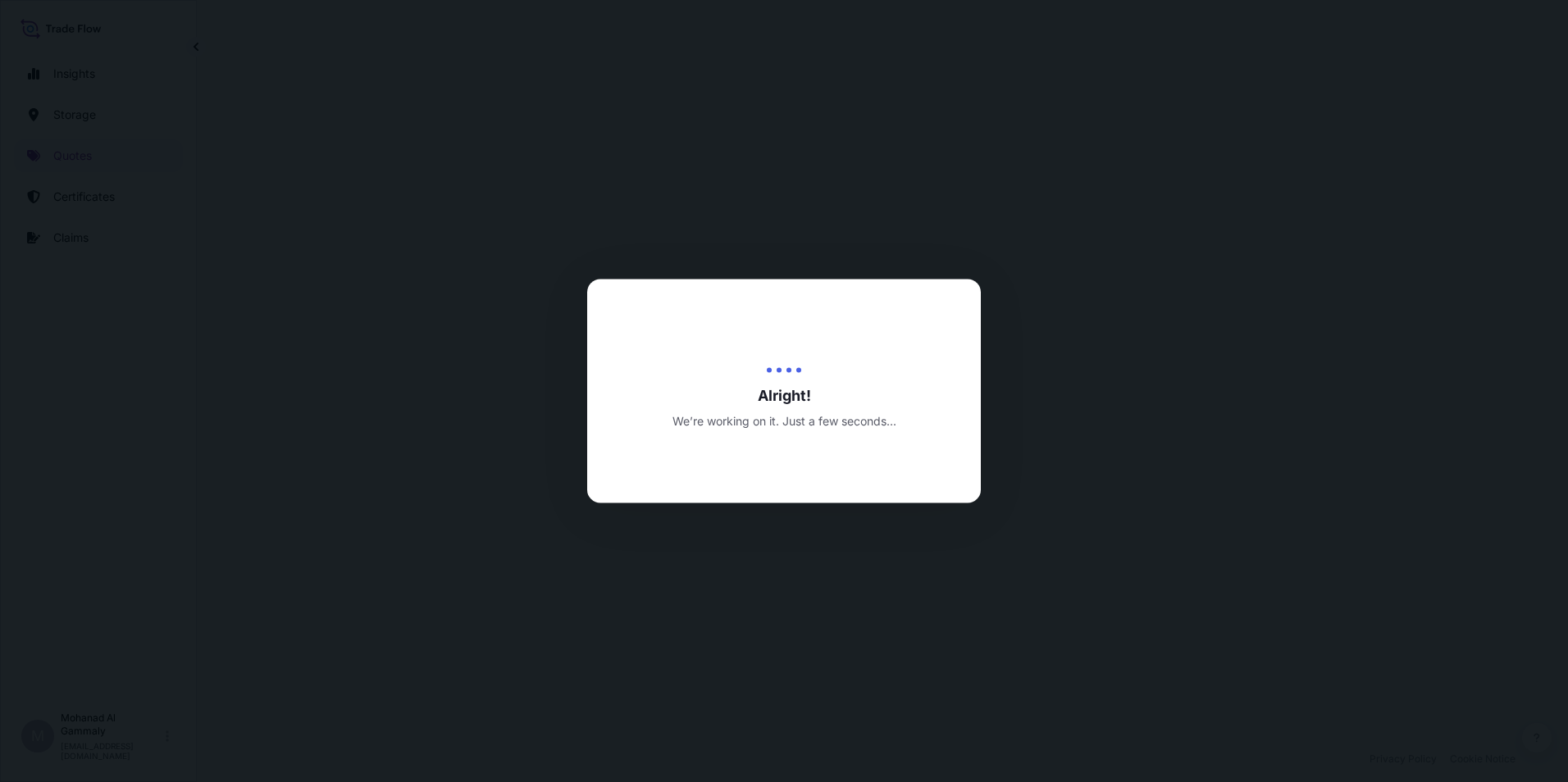
select select "Water"
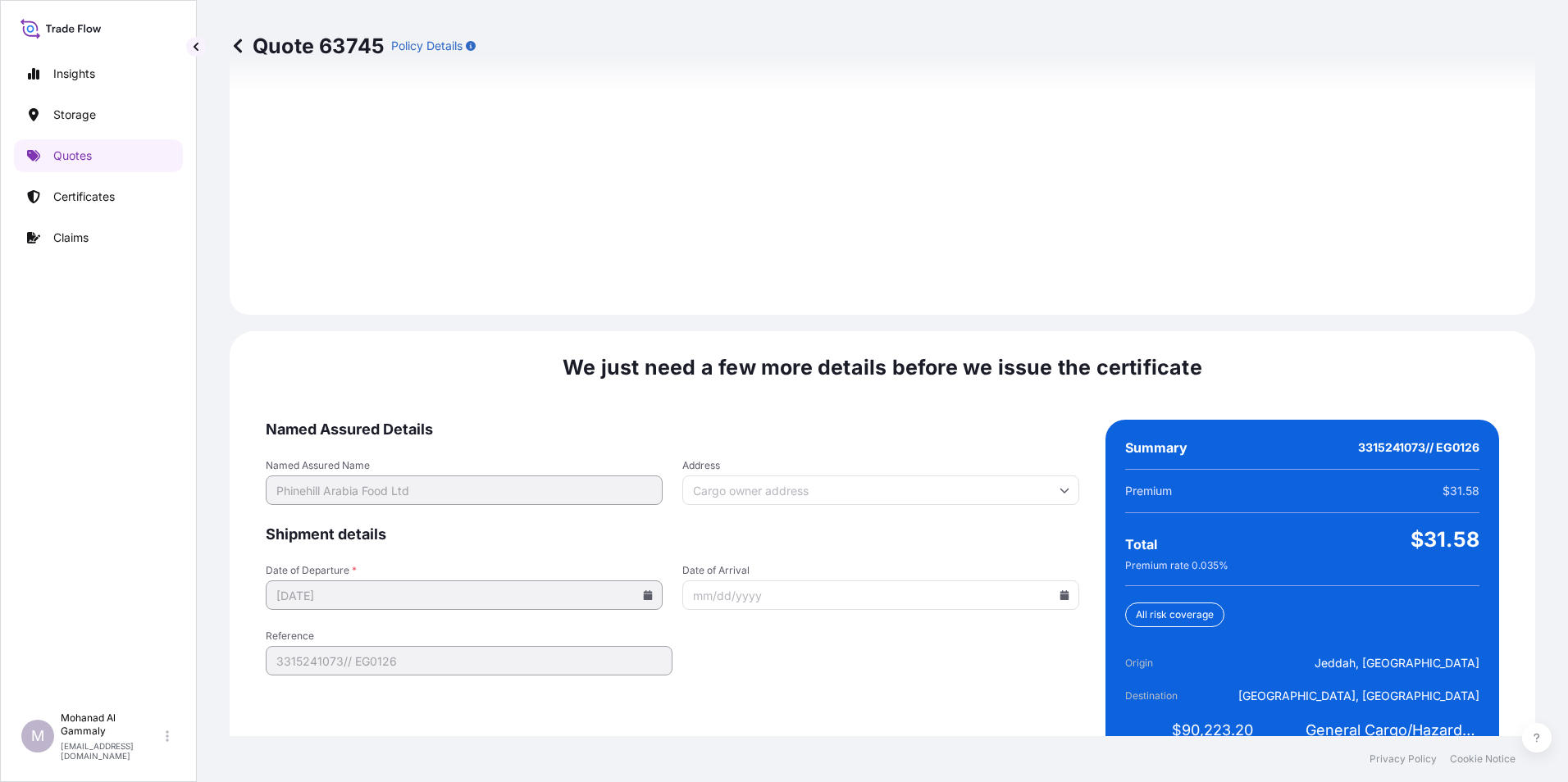
scroll to position [2309, 0]
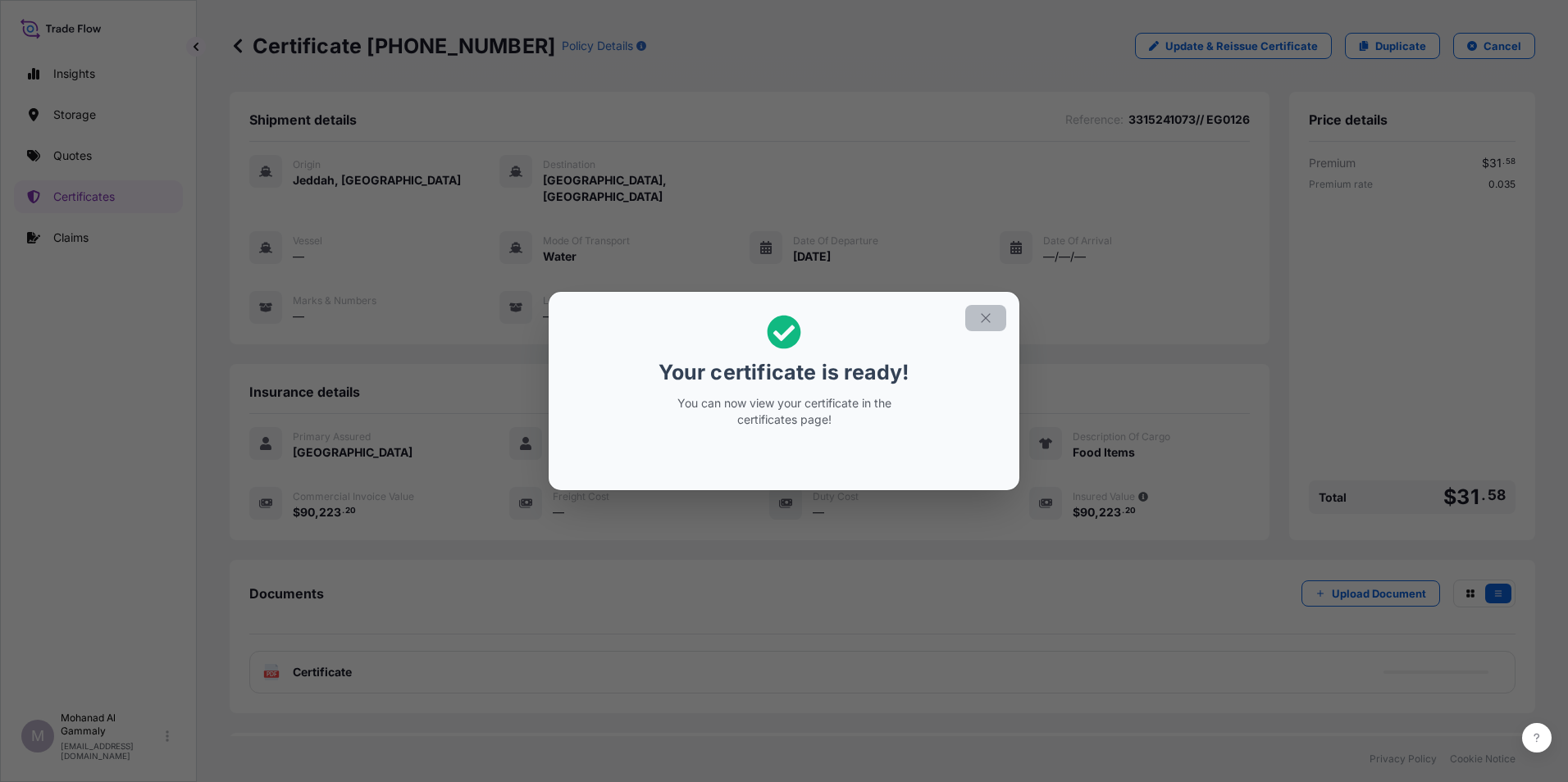
click at [988, 314] on icon "button" at bounding box center [986, 319] width 15 height 15
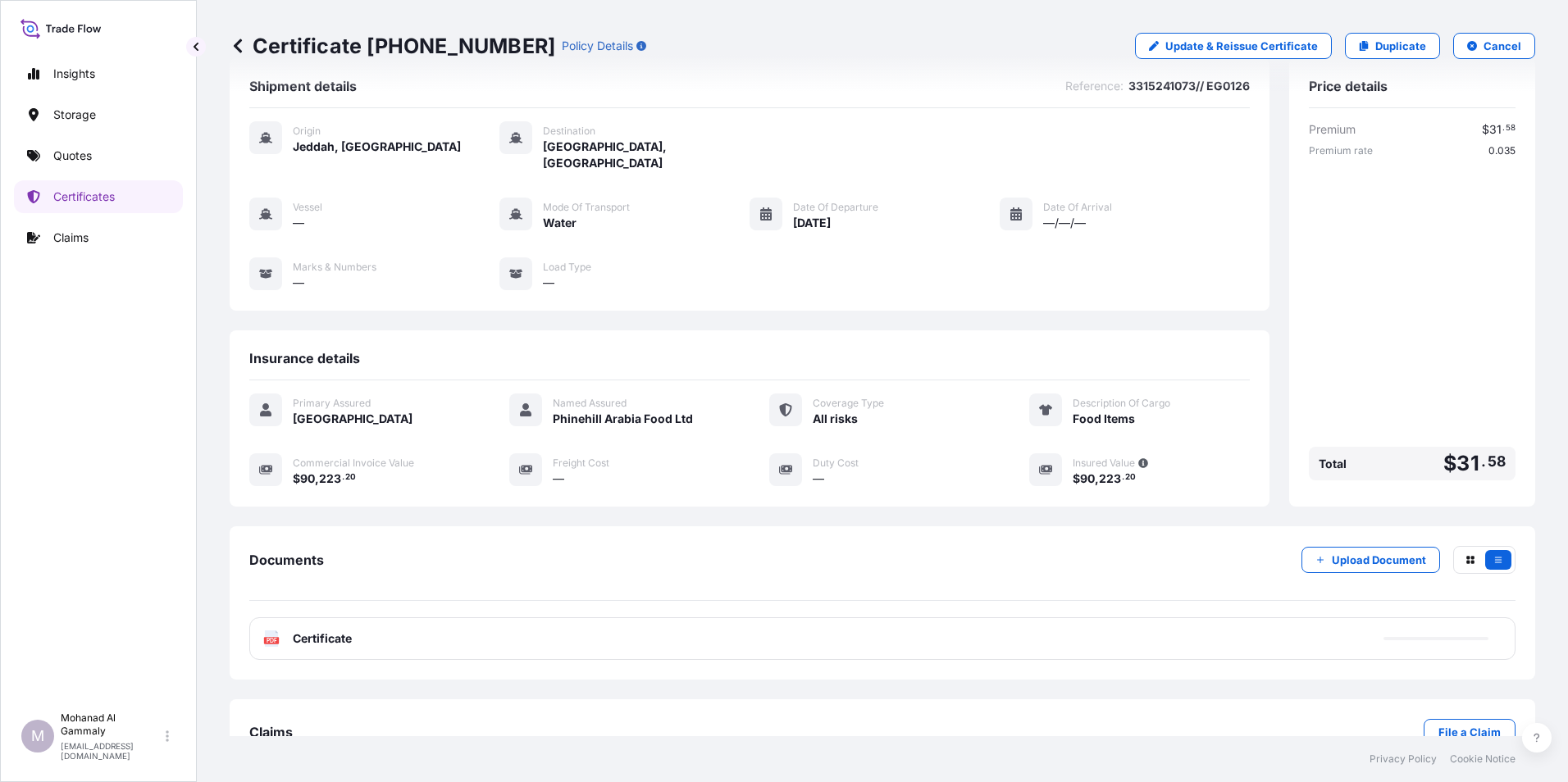
scroll to position [63, 0]
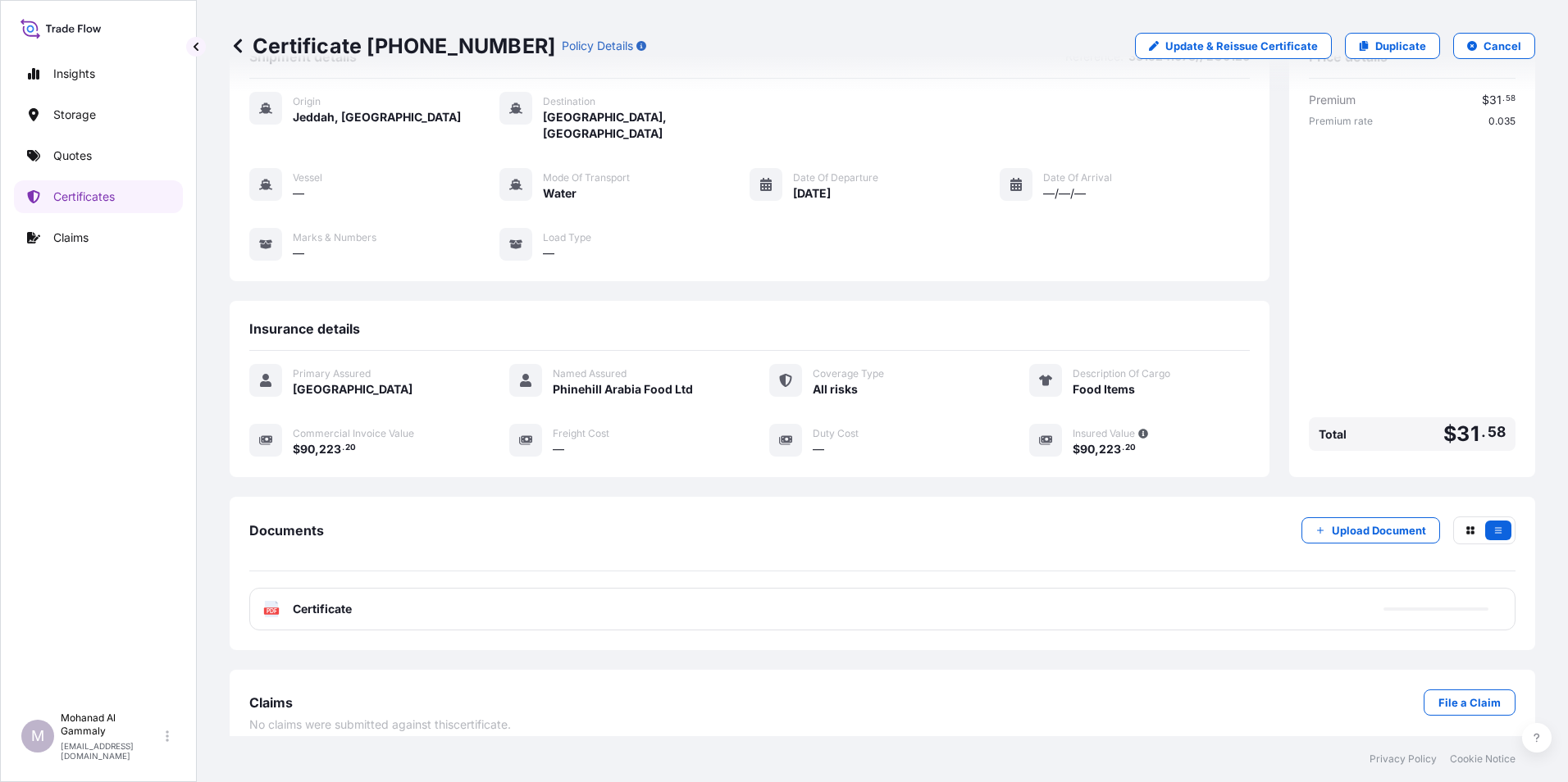
click at [771, 596] on div "PDF Certificate" at bounding box center [882, 609] width 1266 height 43
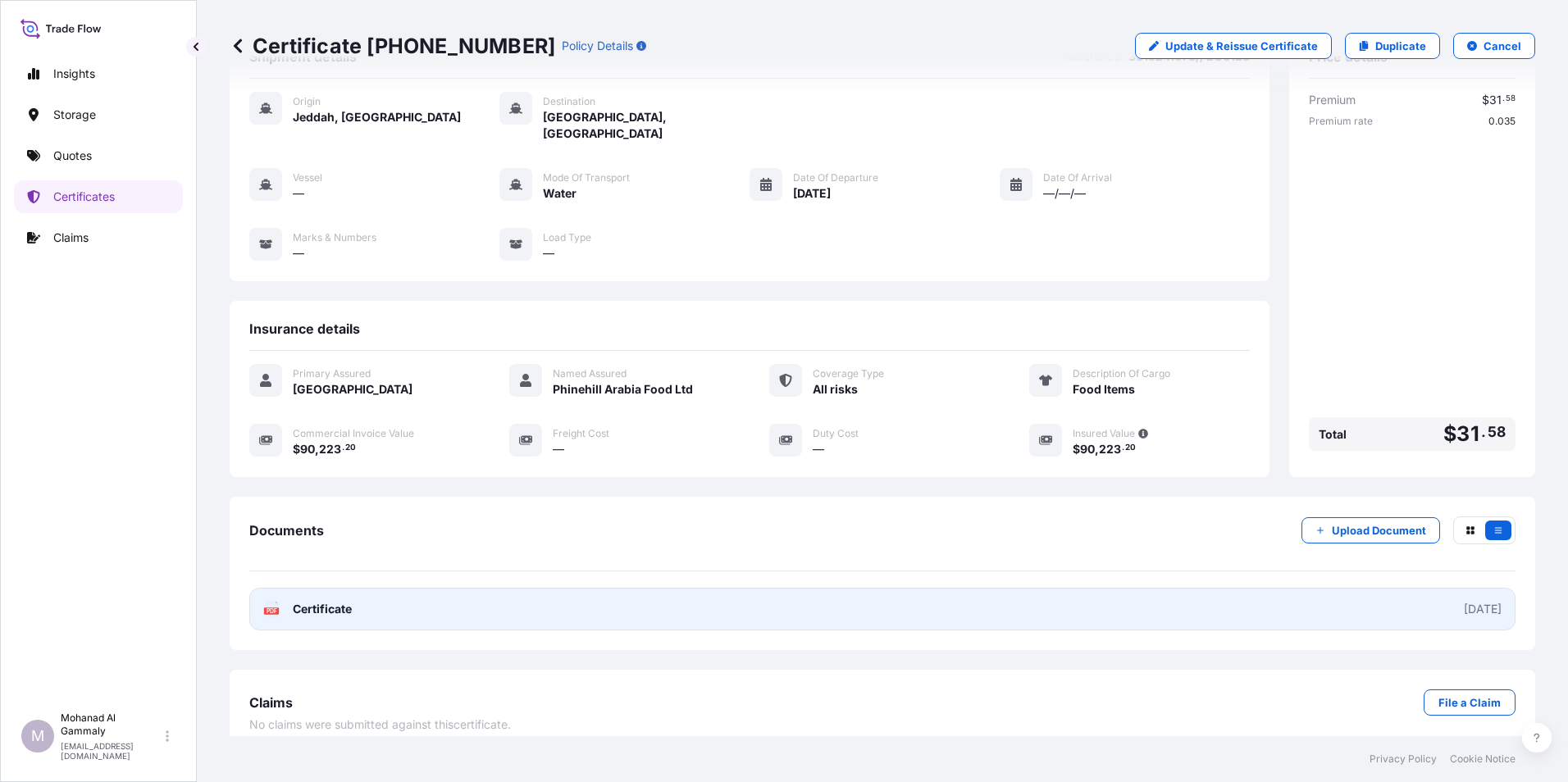
click at [1464, 601] on div "[DATE]" at bounding box center [1483, 609] width 38 height 16
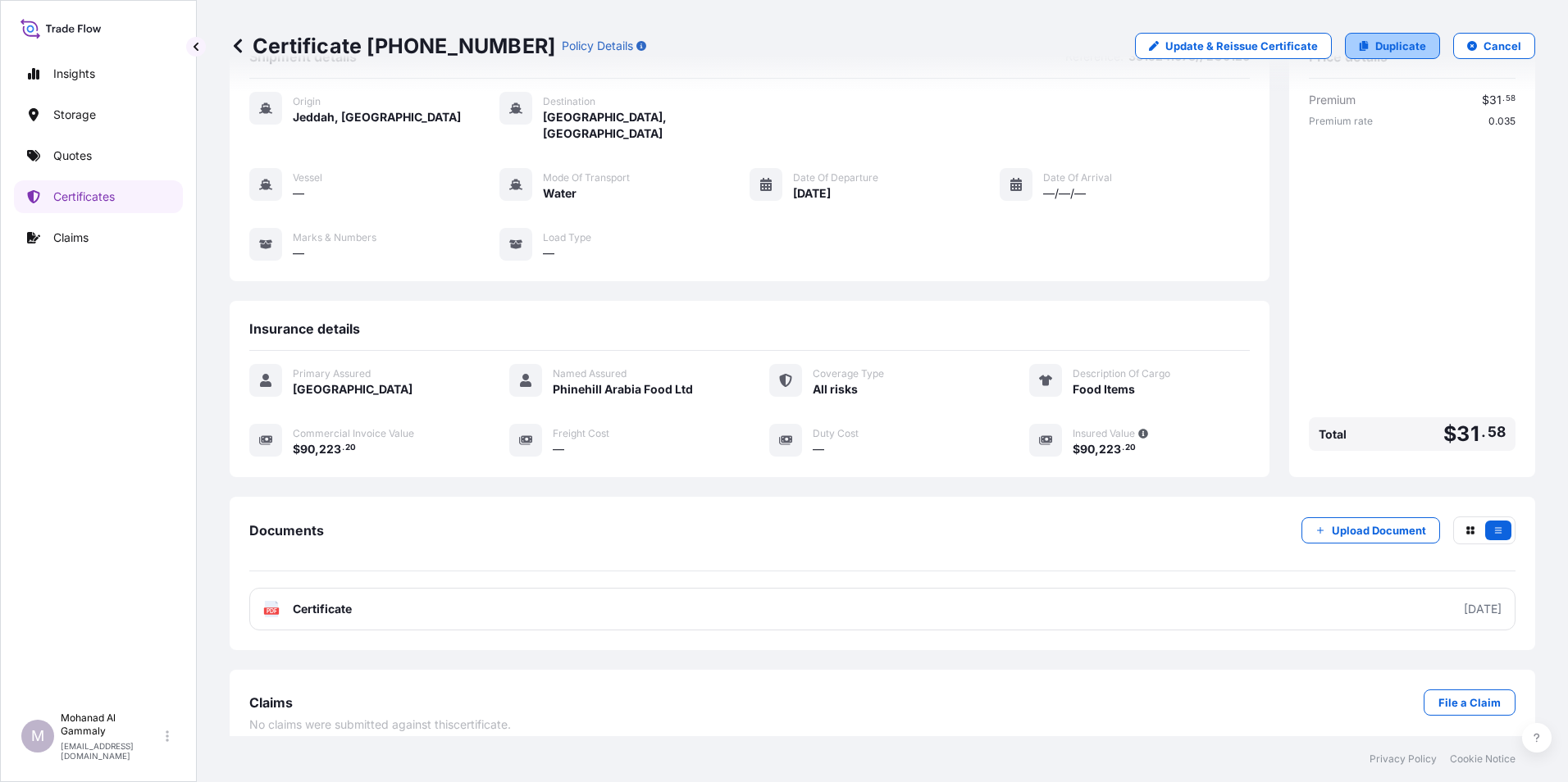
click at [1362, 49] on link "Duplicate" at bounding box center [1393, 46] width 95 height 27
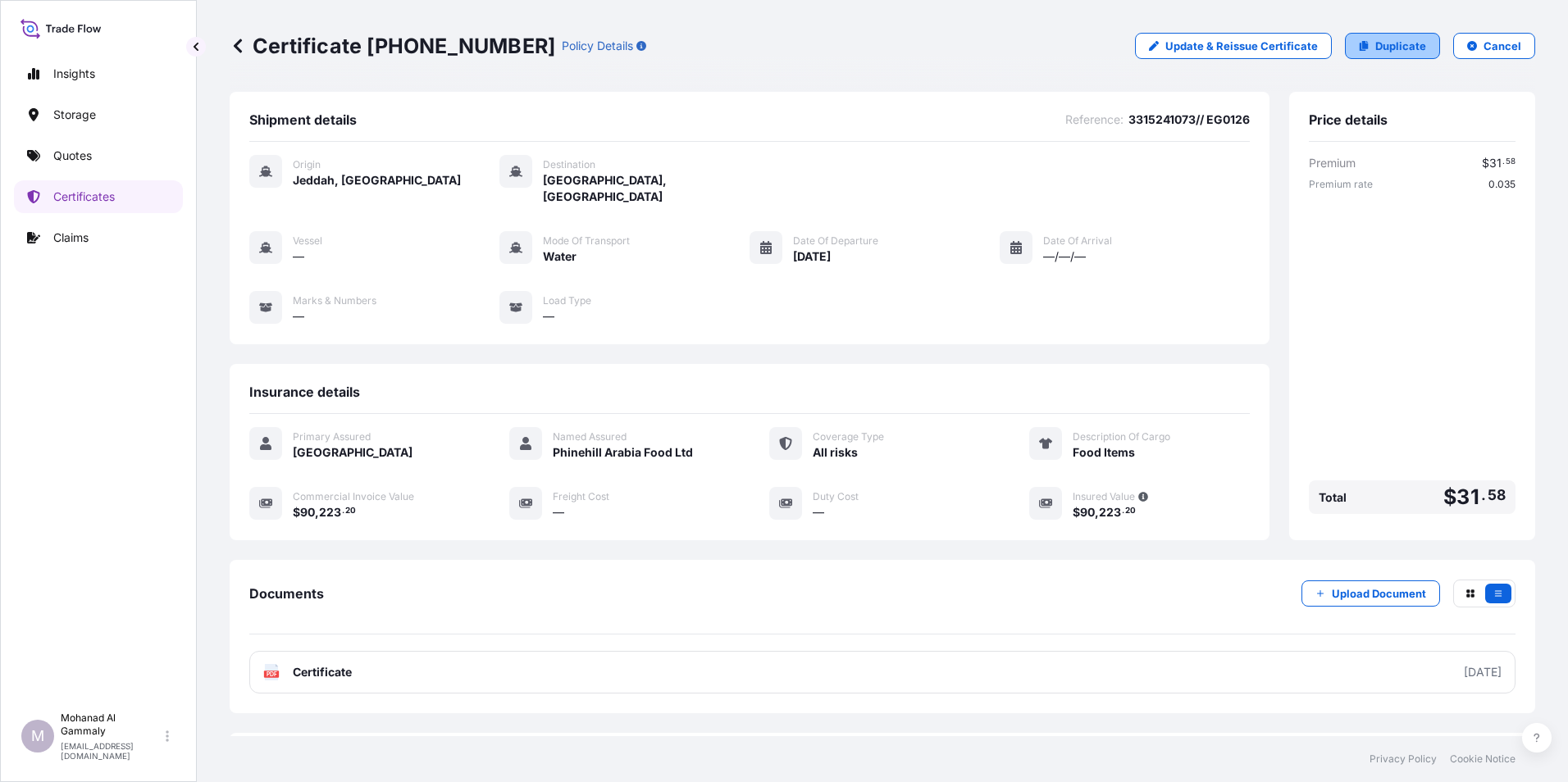
select select "Water"
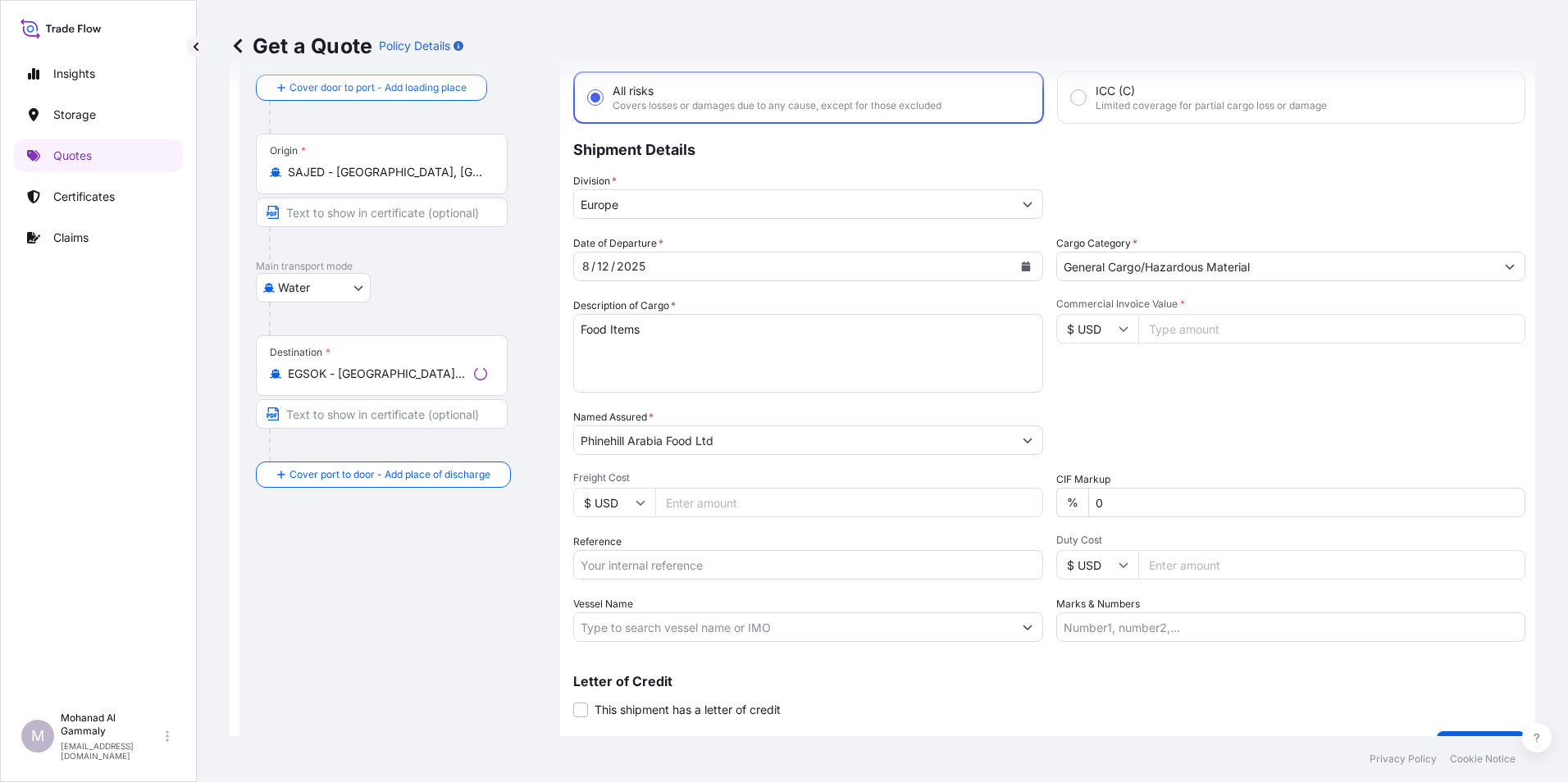
scroll to position [117, 0]
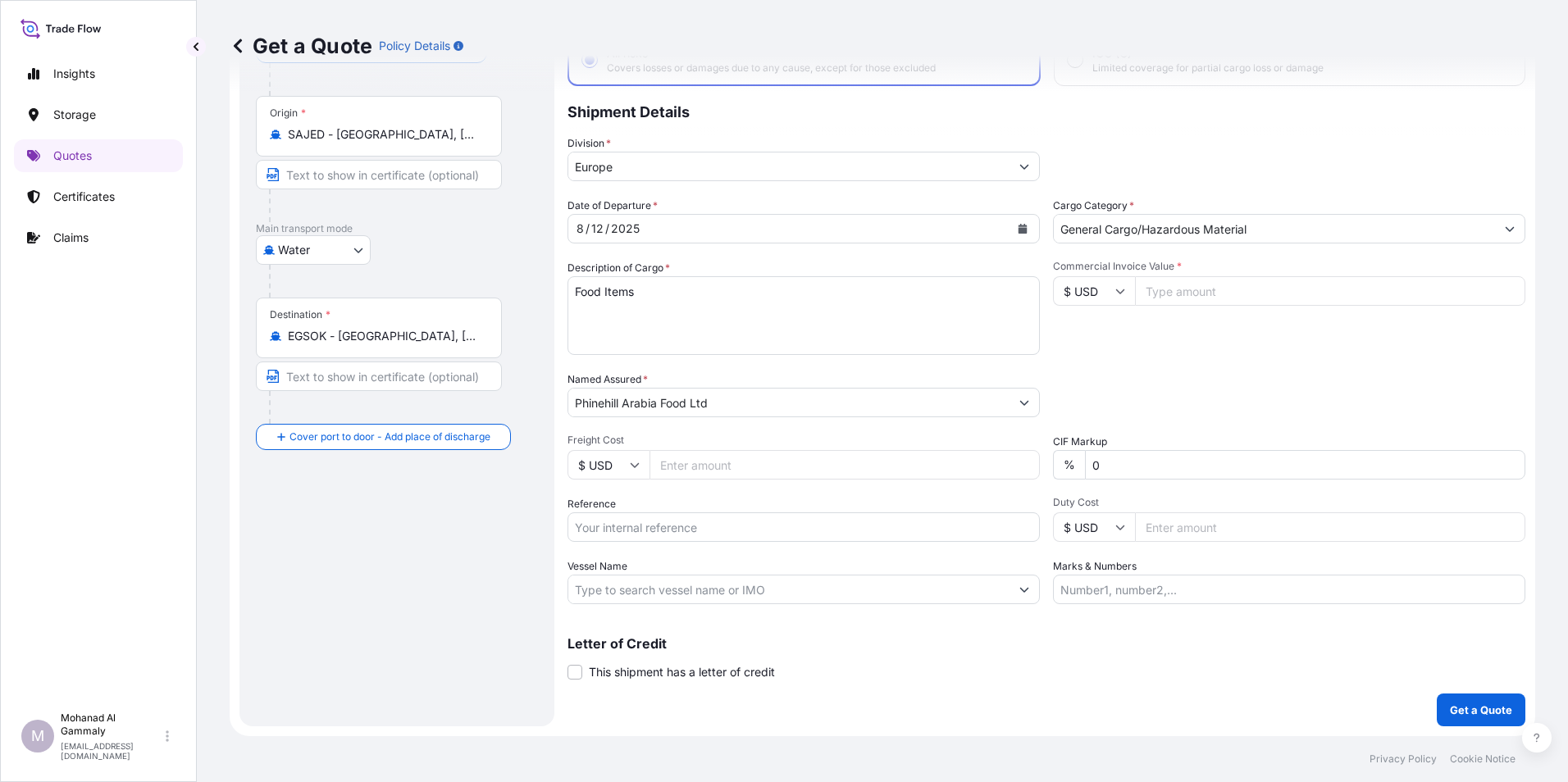
click at [731, 525] on input "Reference" at bounding box center [804, 527] width 473 height 29
type input "3315241073// EG0126"
type input "90223.20"
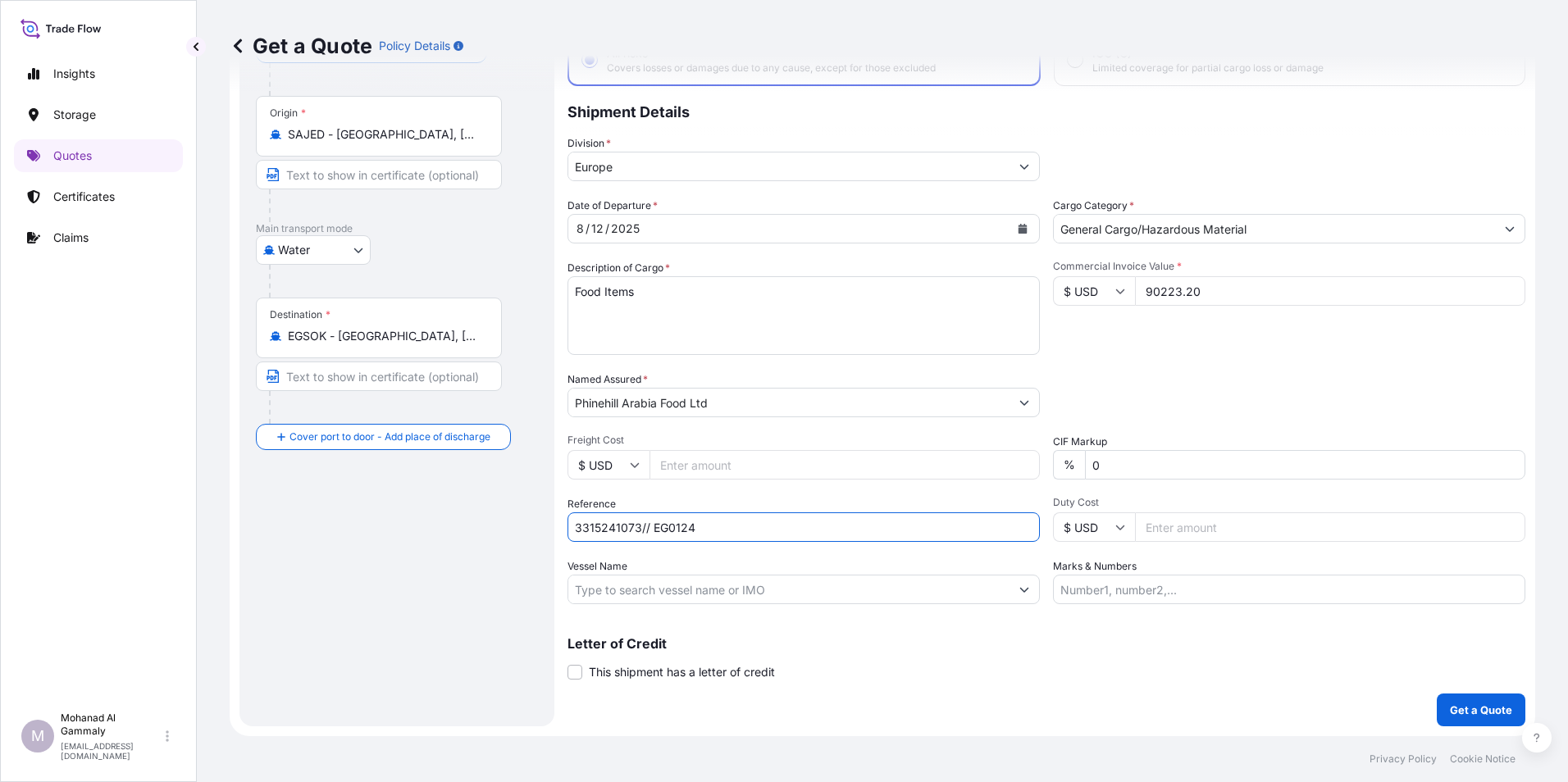
type input "3315241073// EG0124"
click at [1215, 292] on input "90223.20" at bounding box center [1330, 290] width 390 height 29
type input "9"
type input "180446.40"
click at [1218, 401] on div "Packing Category Type to search a container mode Please select a primary mode o…" at bounding box center [1289, 394] width 473 height 46
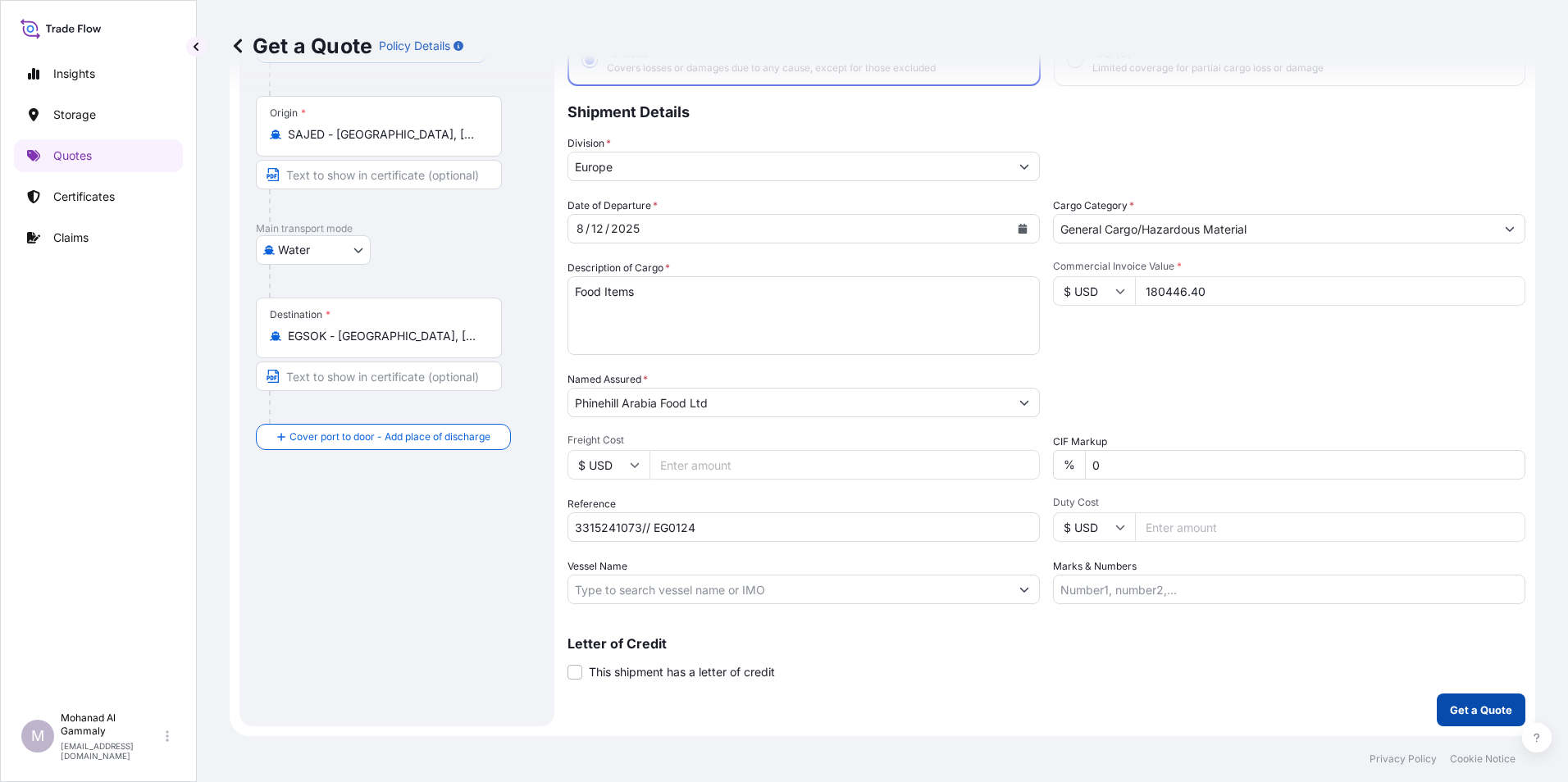
click at [1450, 709] on p "Get a Quote" at bounding box center [1481, 710] width 63 height 16
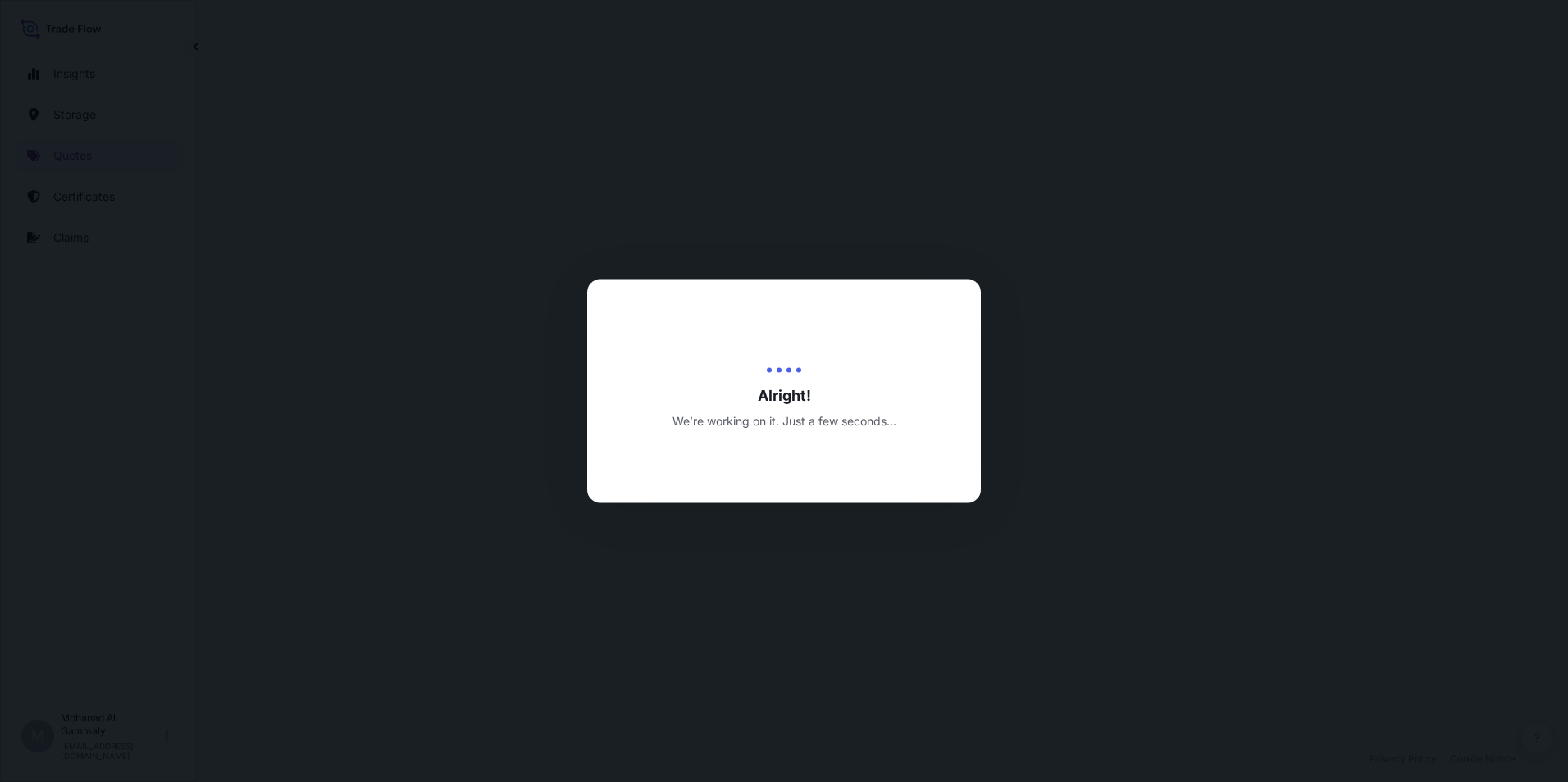
select select "Water"
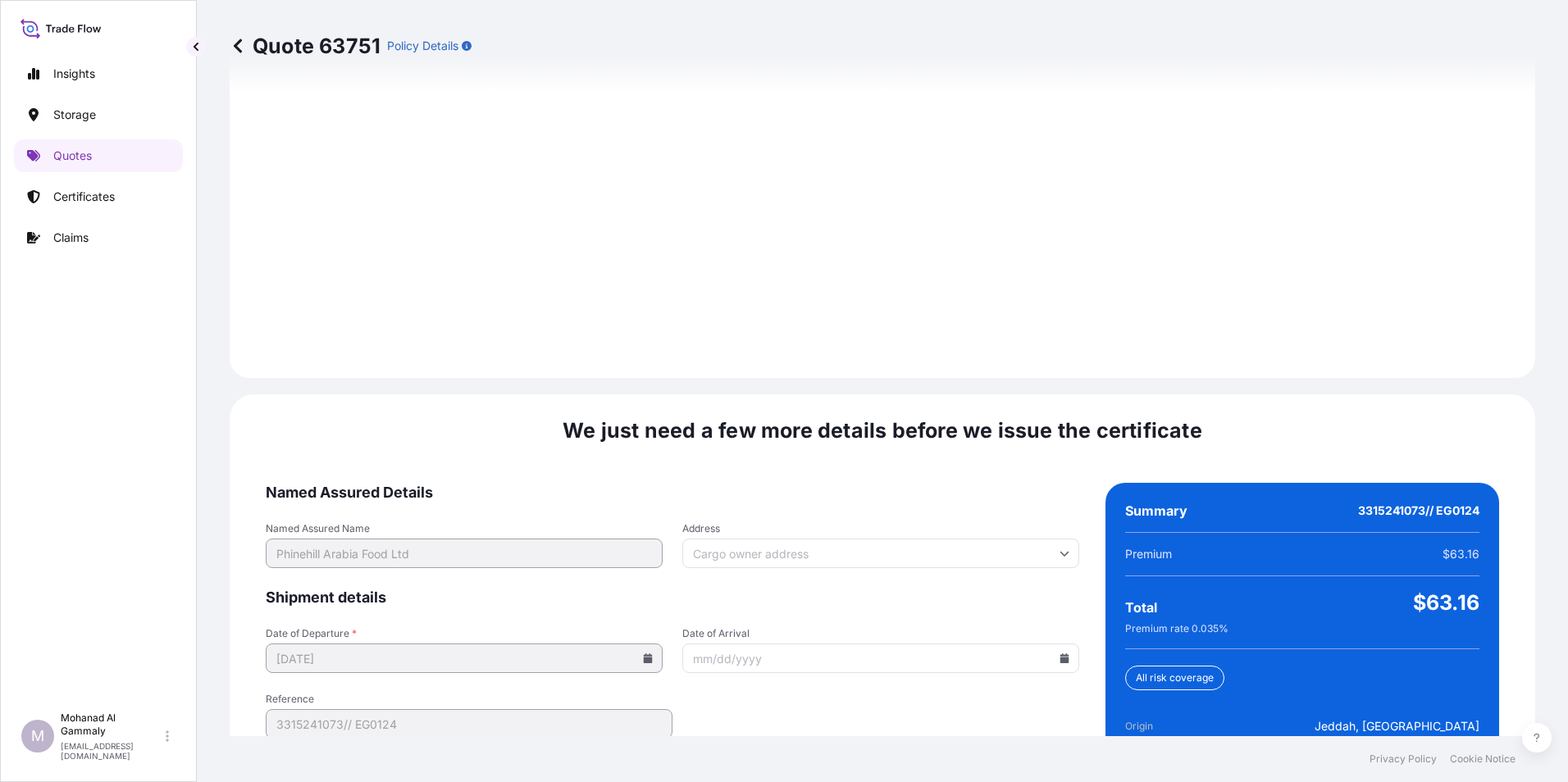
scroll to position [2309, 0]
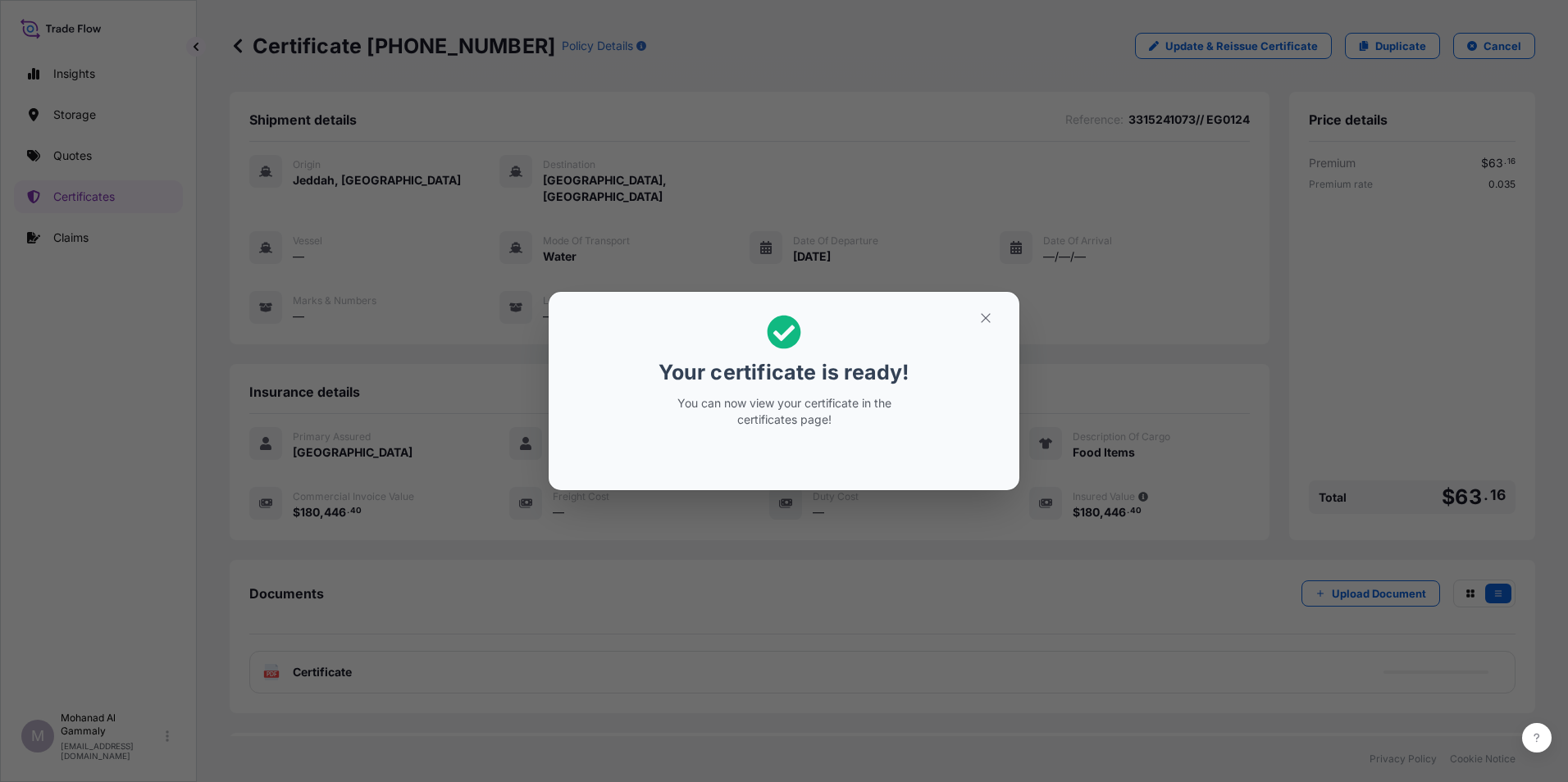
click at [990, 331] on h2 "Your certificate is ready! You can now view your certificate in the certificate…" at bounding box center [783, 372] width 444 height 133
click at [989, 322] on icon "button" at bounding box center [986, 319] width 15 height 15
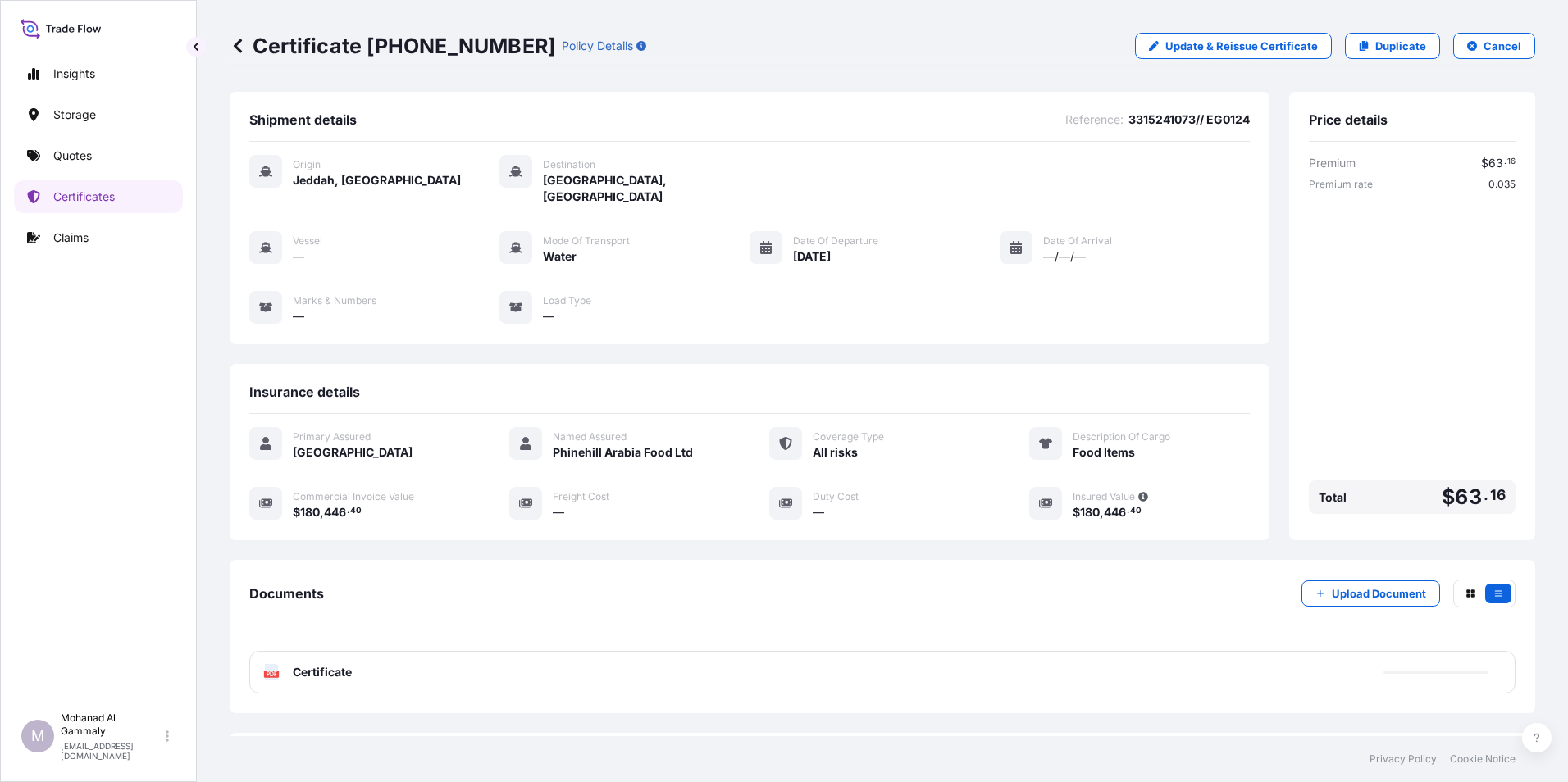
scroll to position [63, 0]
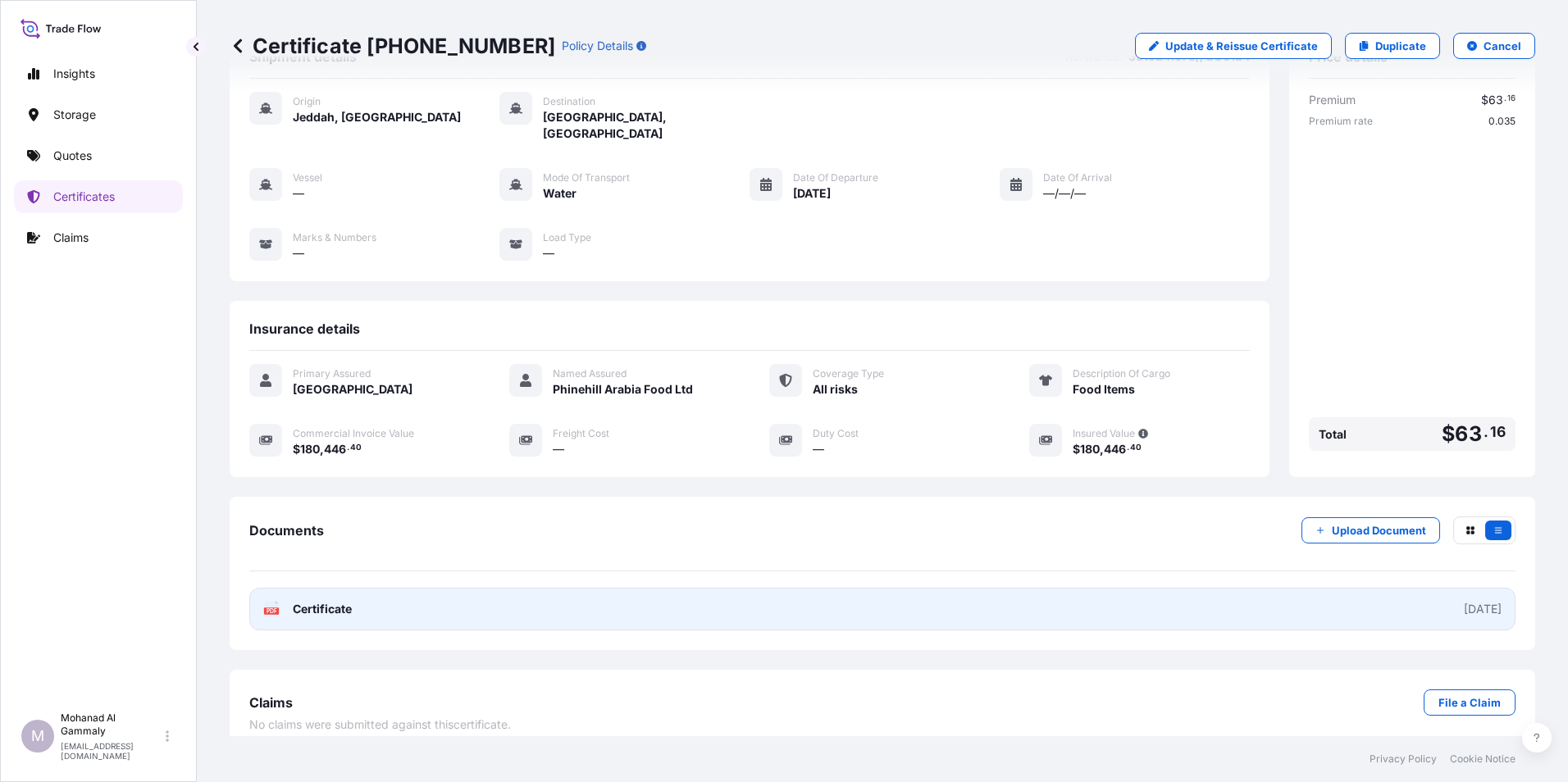
click at [1464, 601] on div "[DATE]" at bounding box center [1483, 609] width 38 height 16
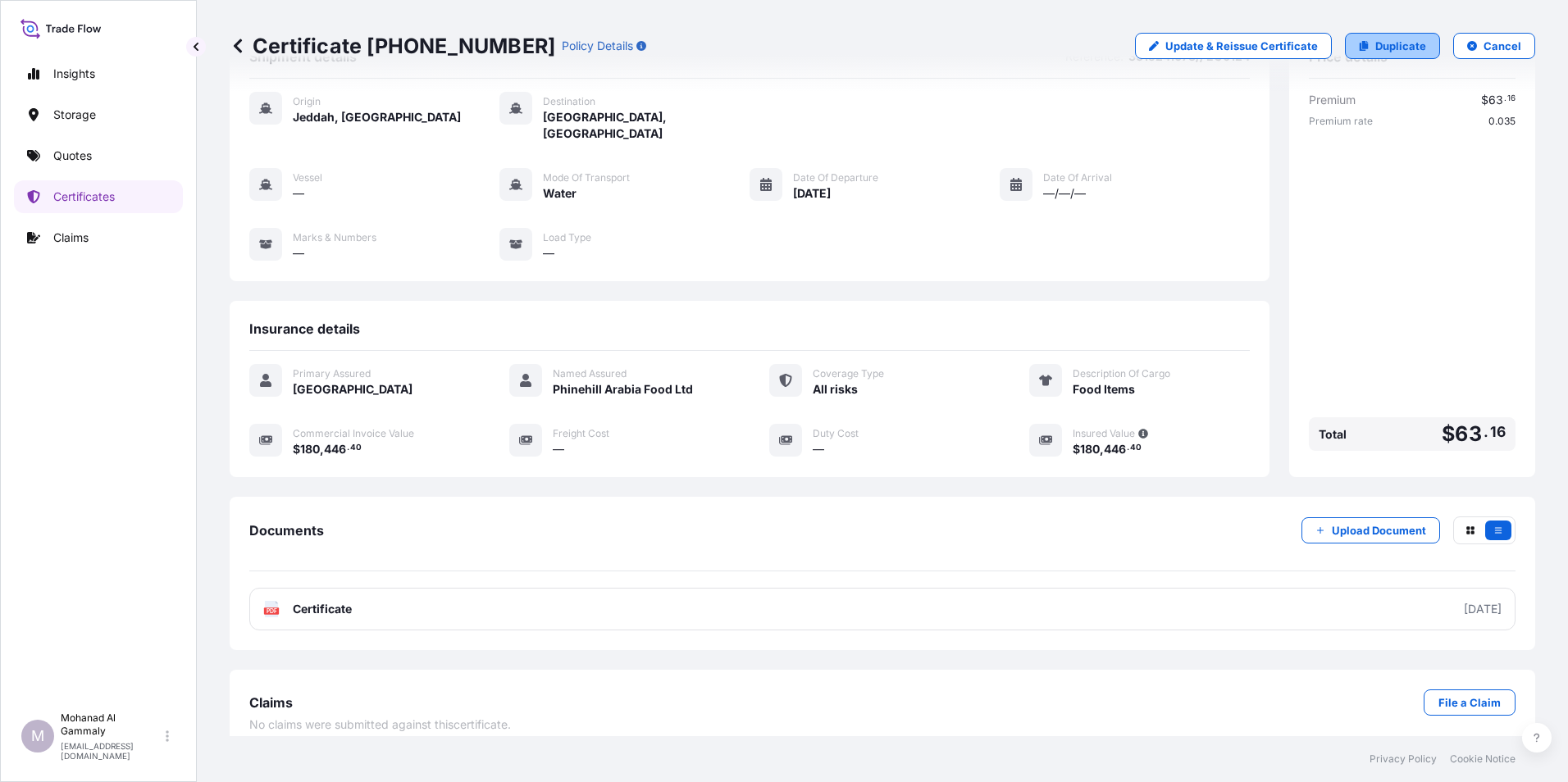
click at [1376, 45] on p "Duplicate" at bounding box center [1401, 46] width 50 height 16
select select "Water"
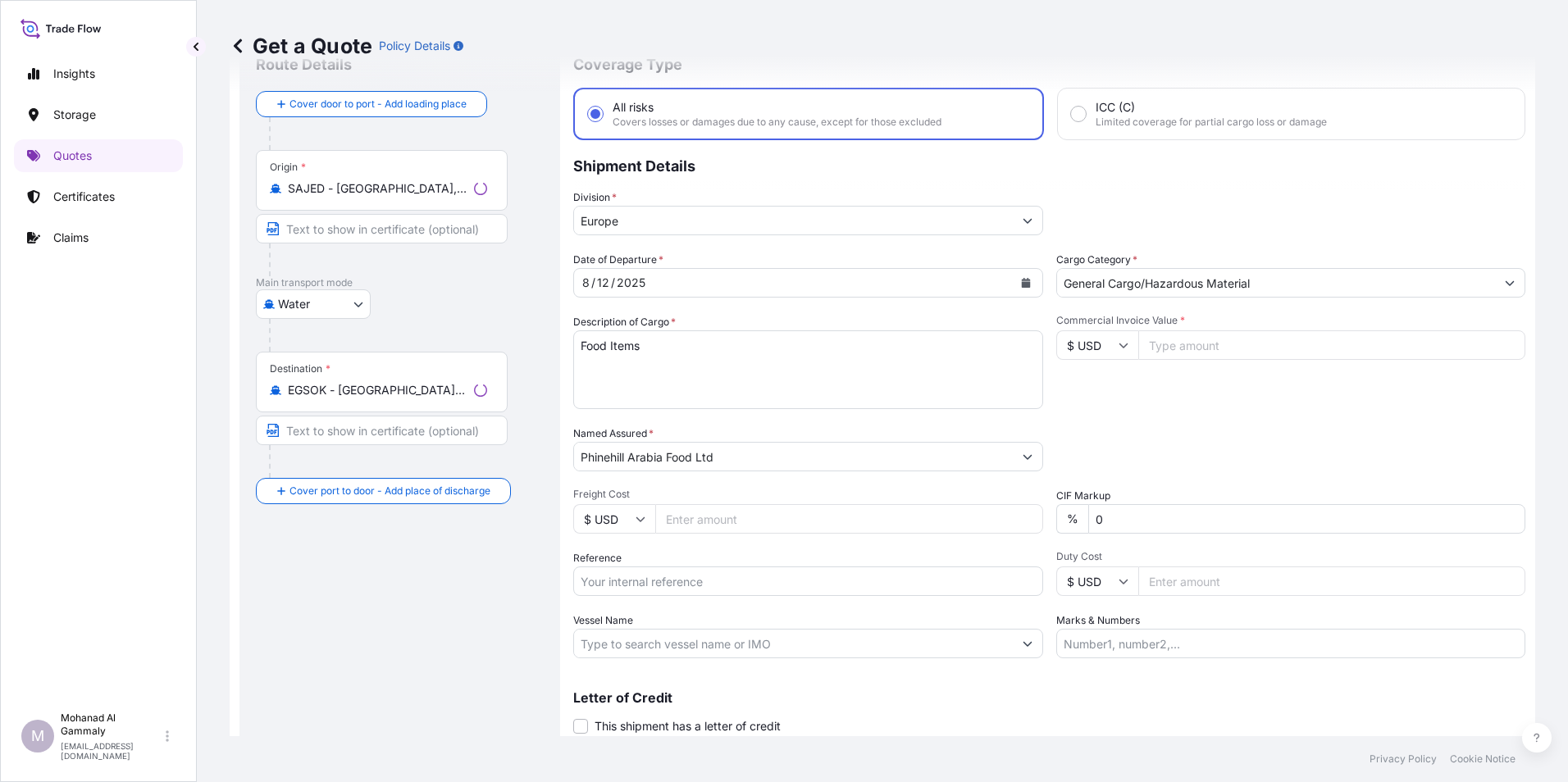
scroll to position [27, 0]
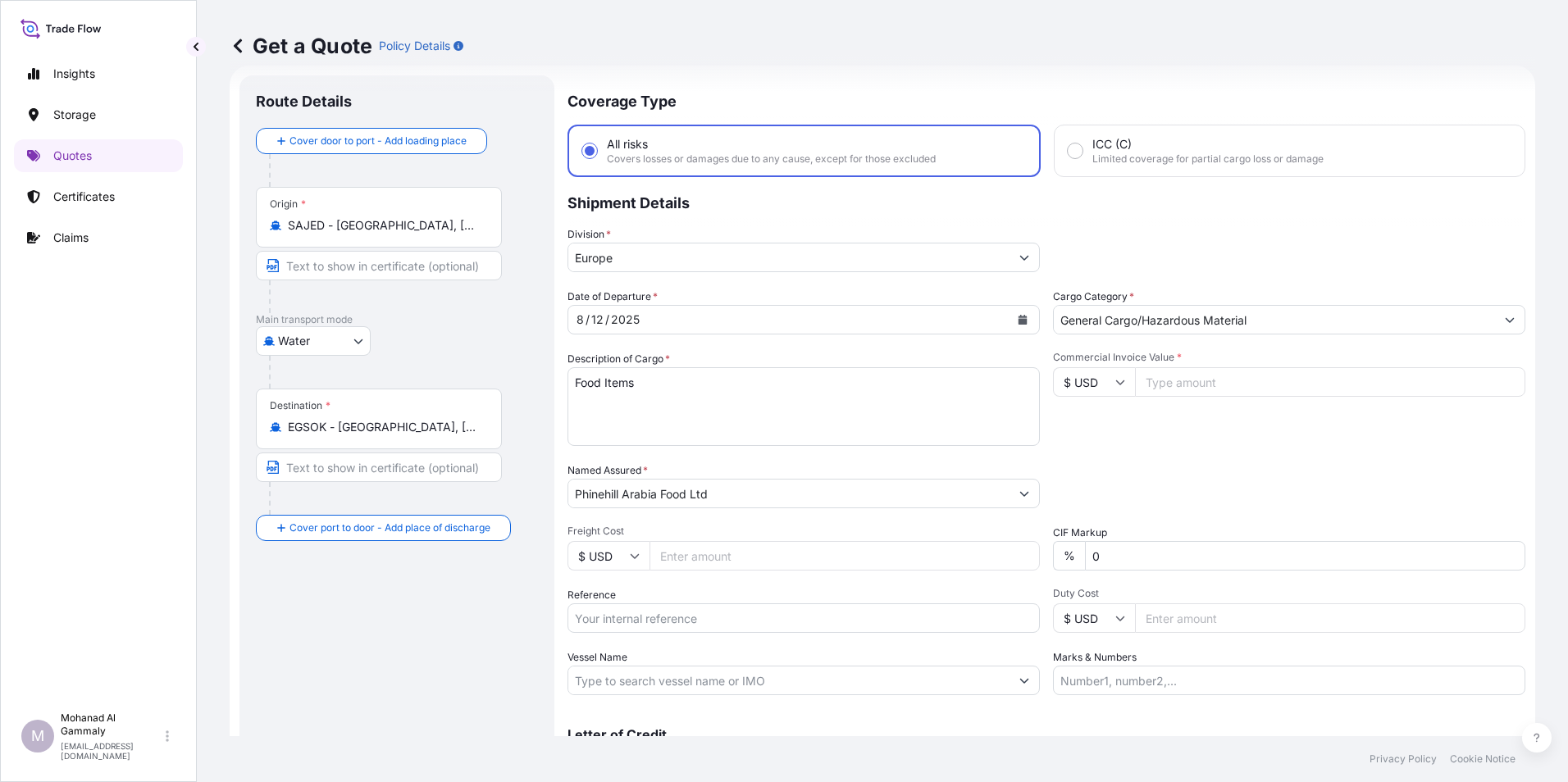
click at [1174, 374] on input "Commercial Invoice Value *" at bounding box center [1330, 381] width 390 height 29
click at [1186, 386] on input "Commercial Invoice Value *" at bounding box center [1330, 381] width 390 height 29
type input "171806.40"
click at [1176, 469] on div "Packing Category Type to search a container mode Please select a primary mode o…" at bounding box center [1289, 485] width 473 height 46
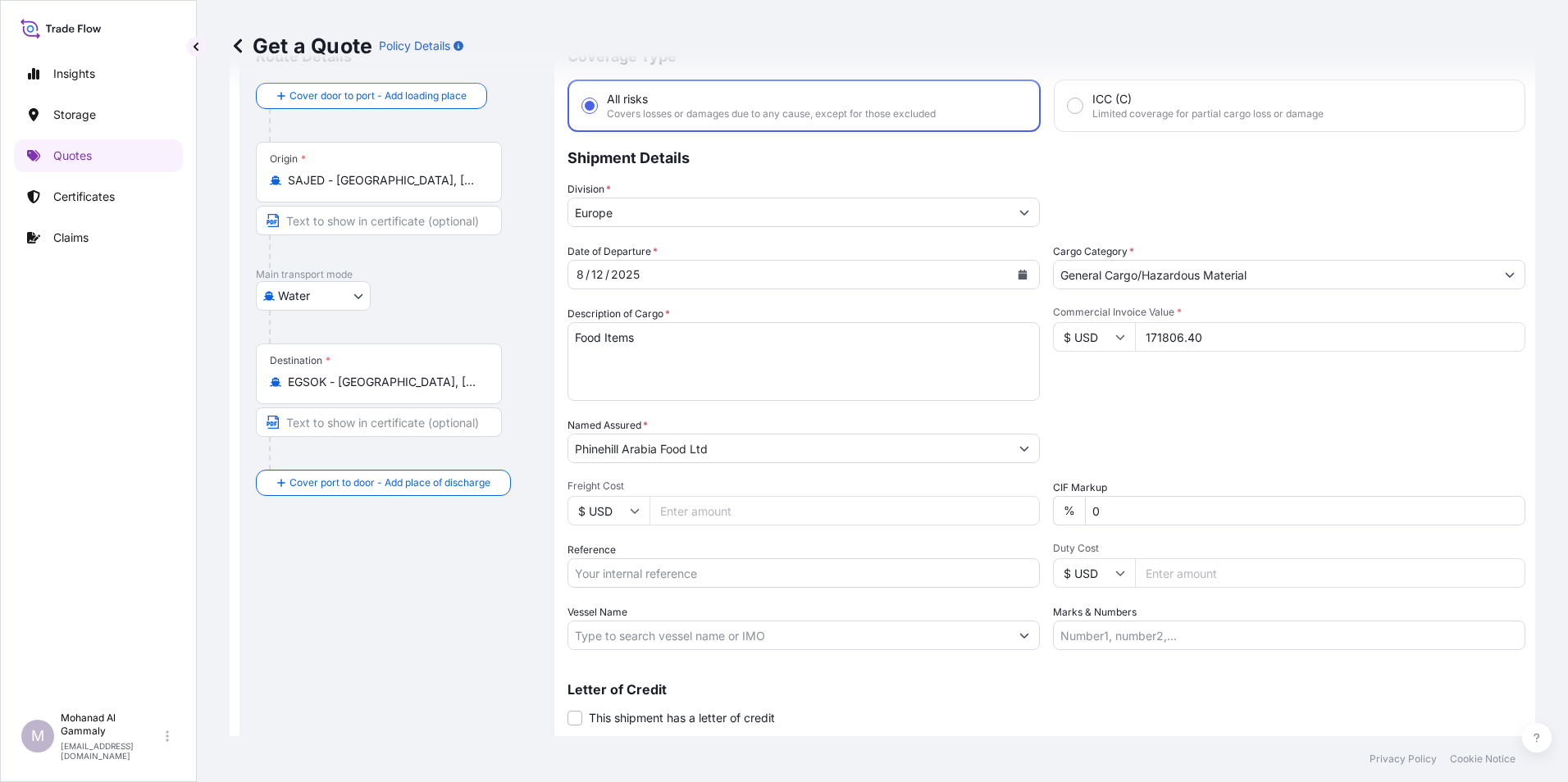
scroll to position [117, 0]
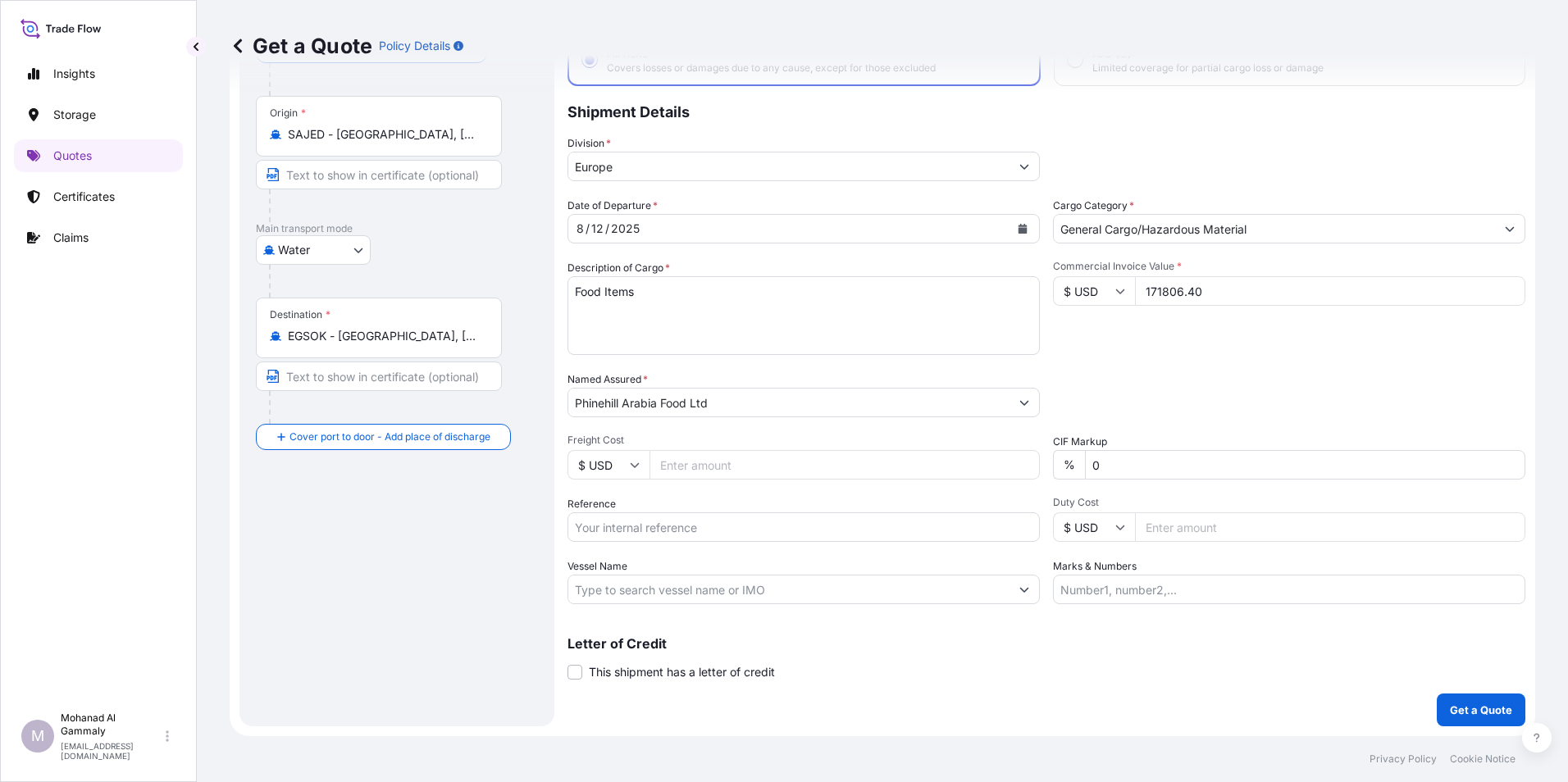
click at [729, 532] on input "Reference" at bounding box center [804, 527] width 473 height 29
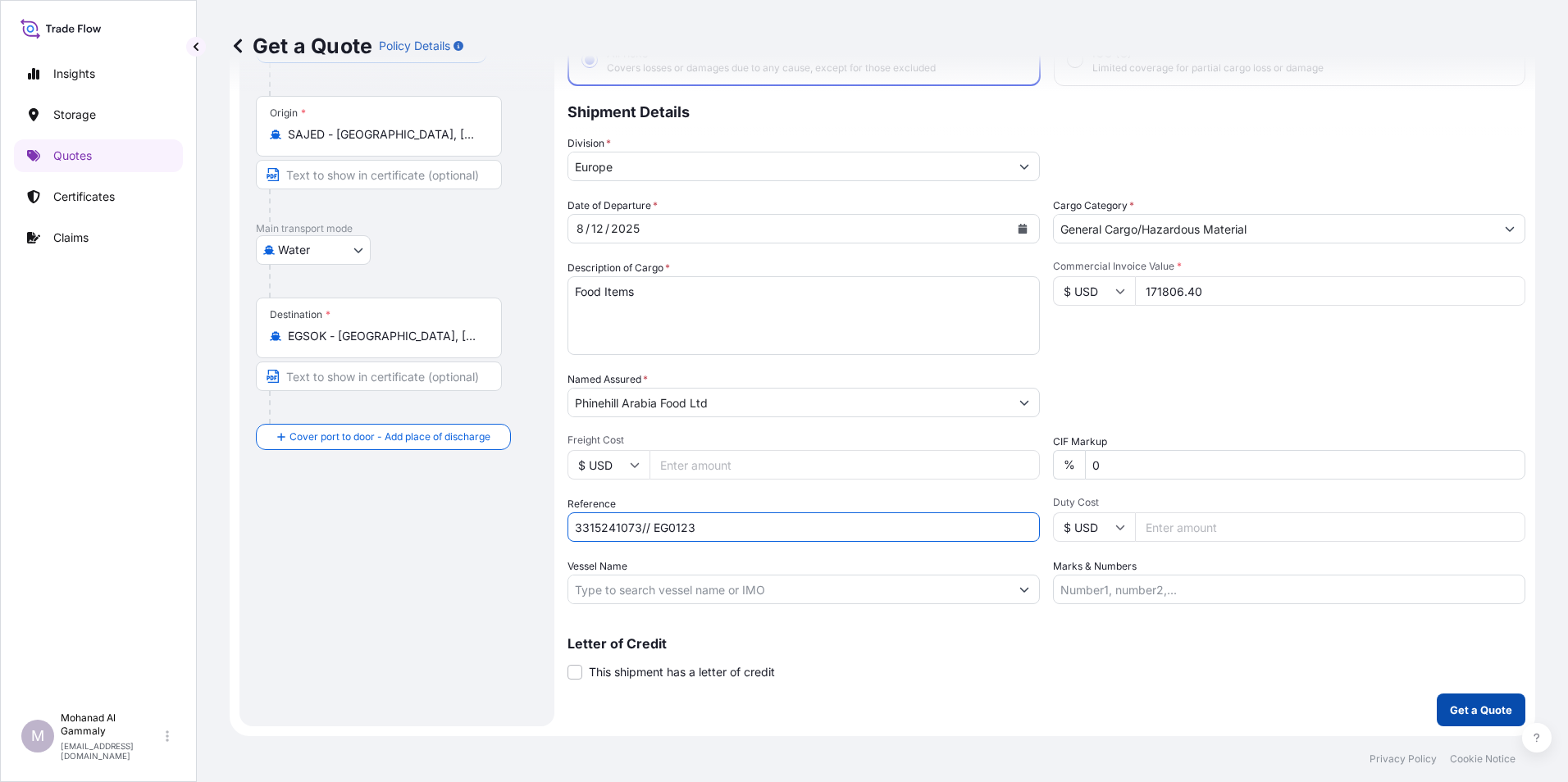
type input "3315241073// EG0123"
click at [1466, 710] on p "Get a Quote" at bounding box center [1481, 710] width 63 height 16
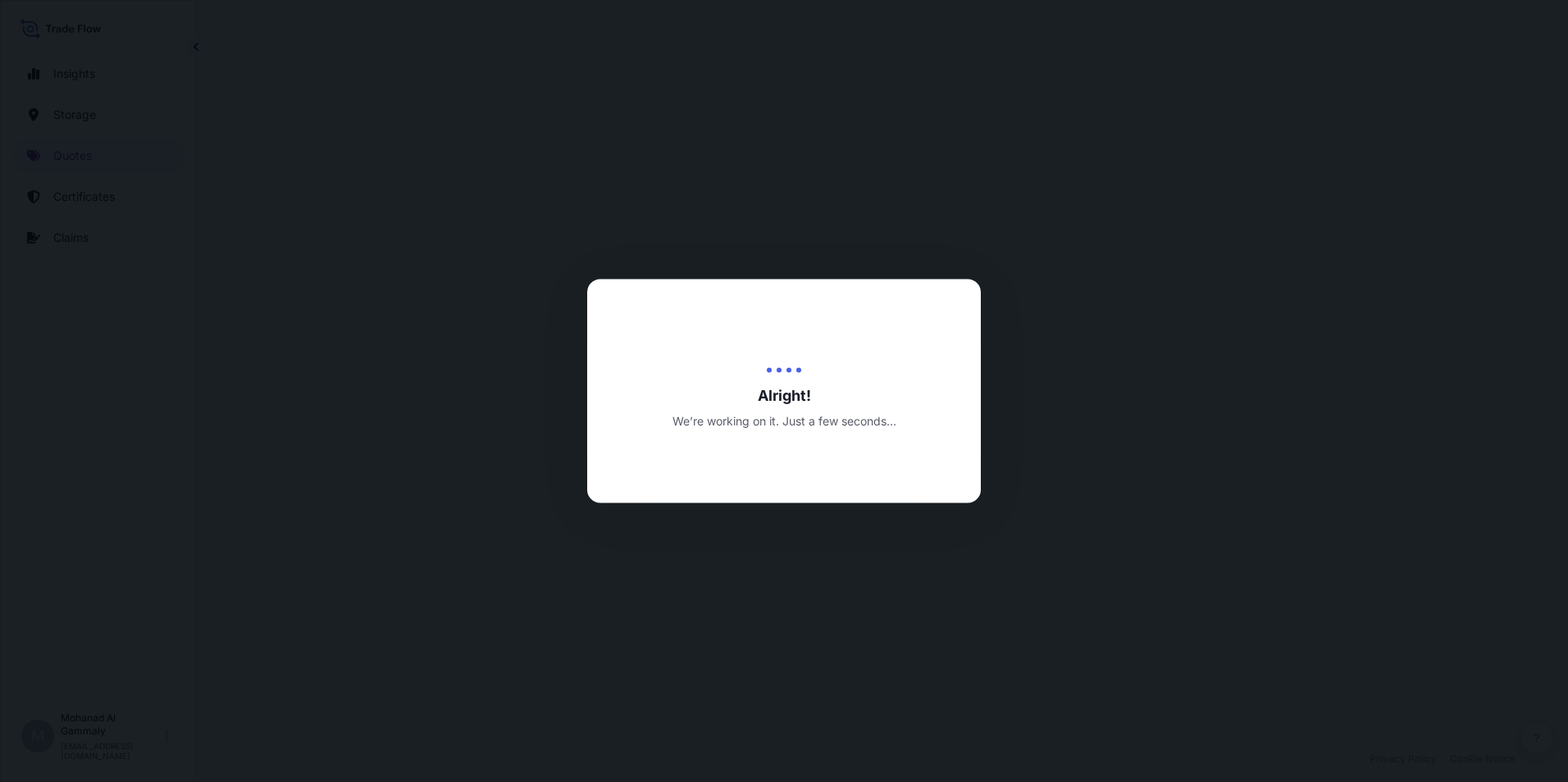
select select "Water"
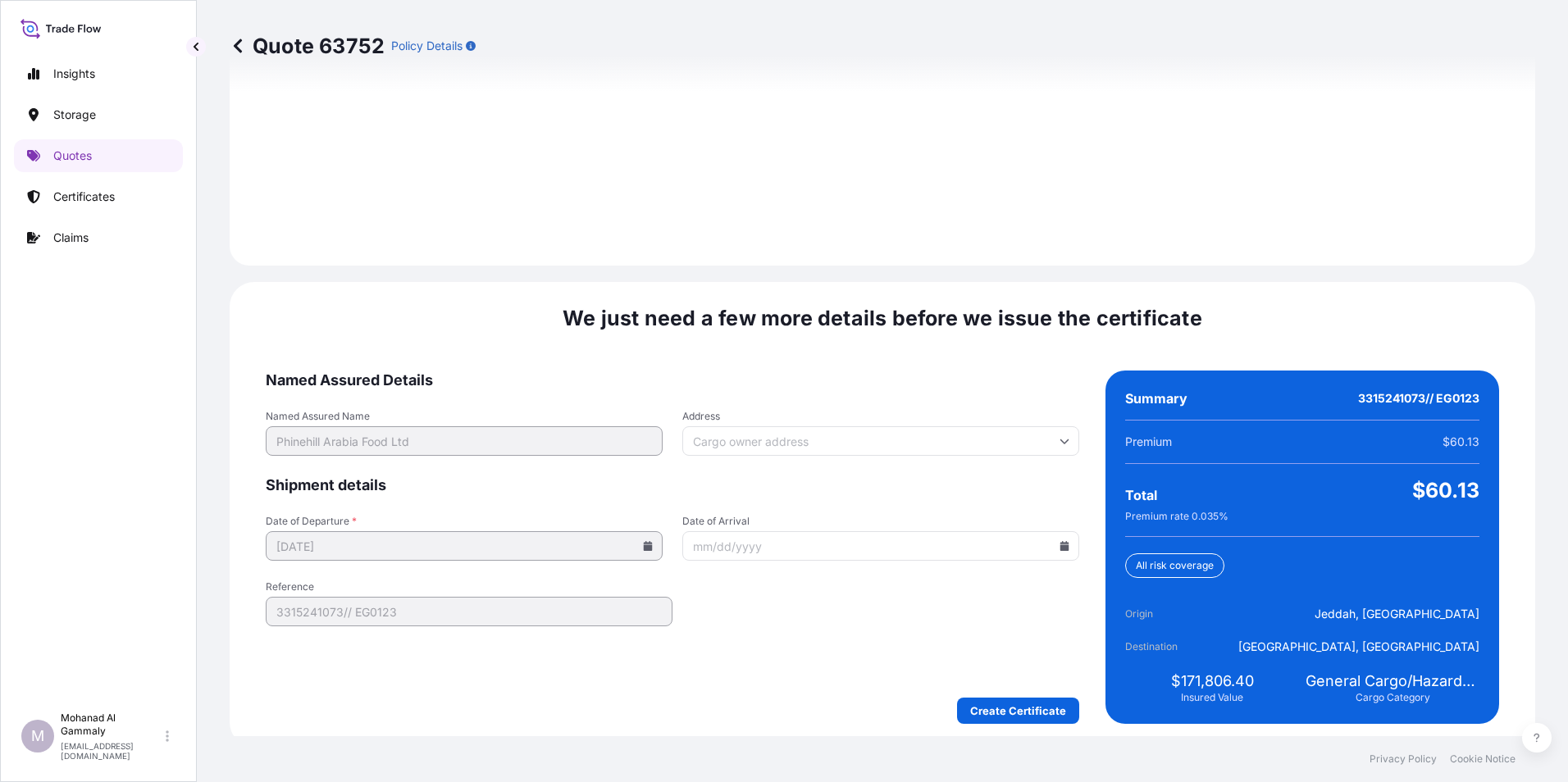
scroll to position [2309, 0]
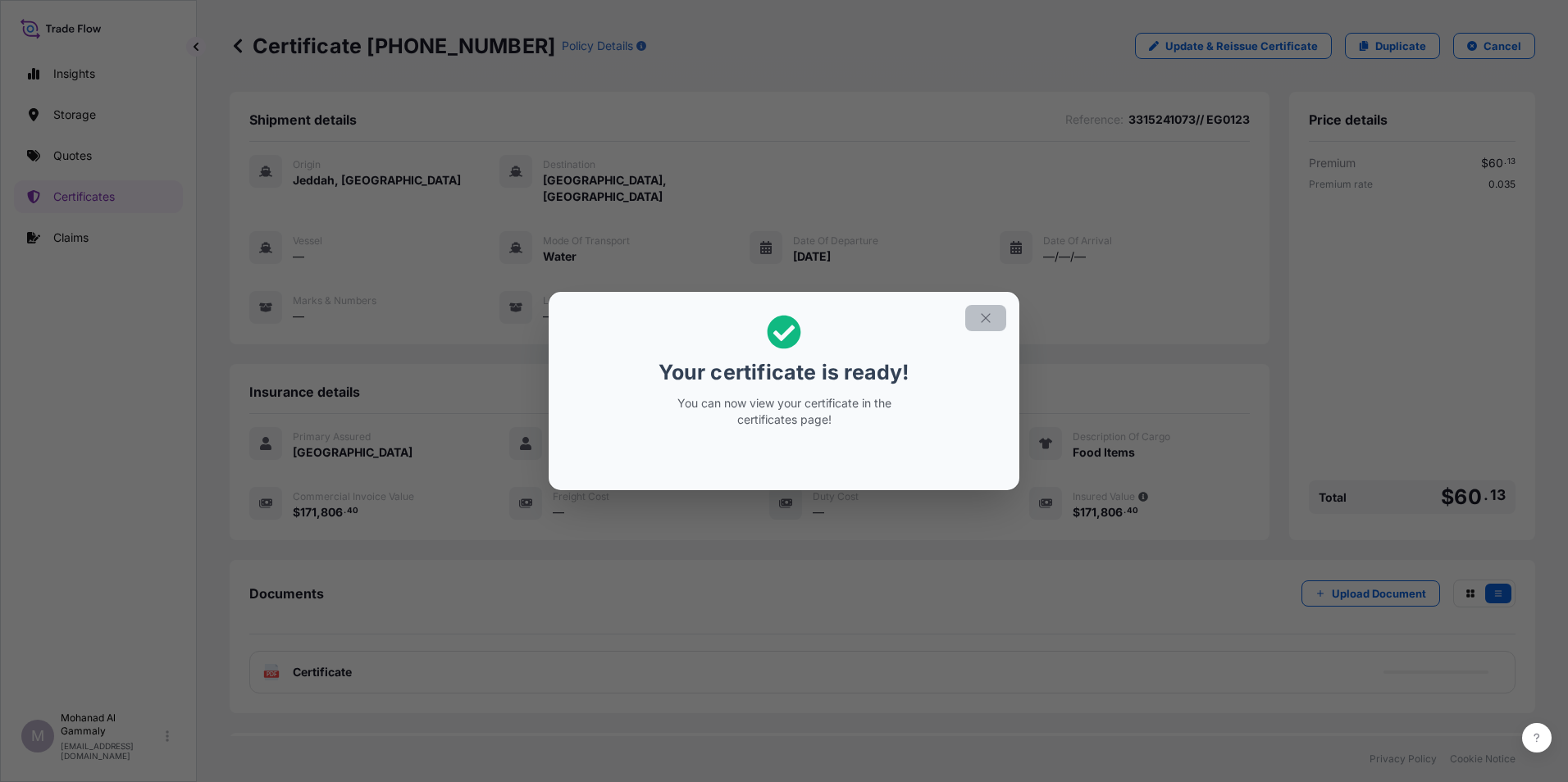
click at [990, 325] on button "button" at bounding box center [986, 319] width 41 height 27
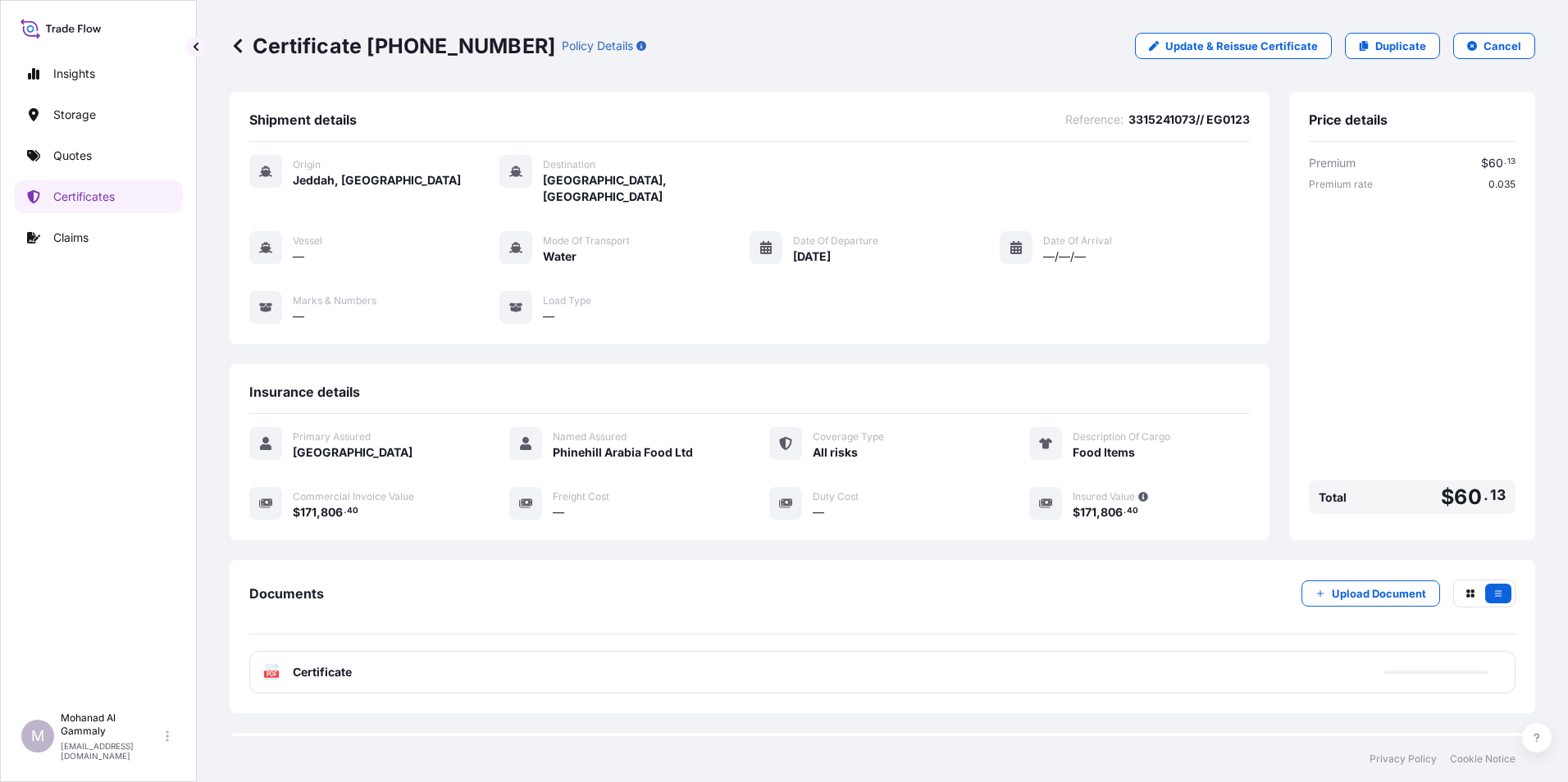
scroll to position [63, 0]
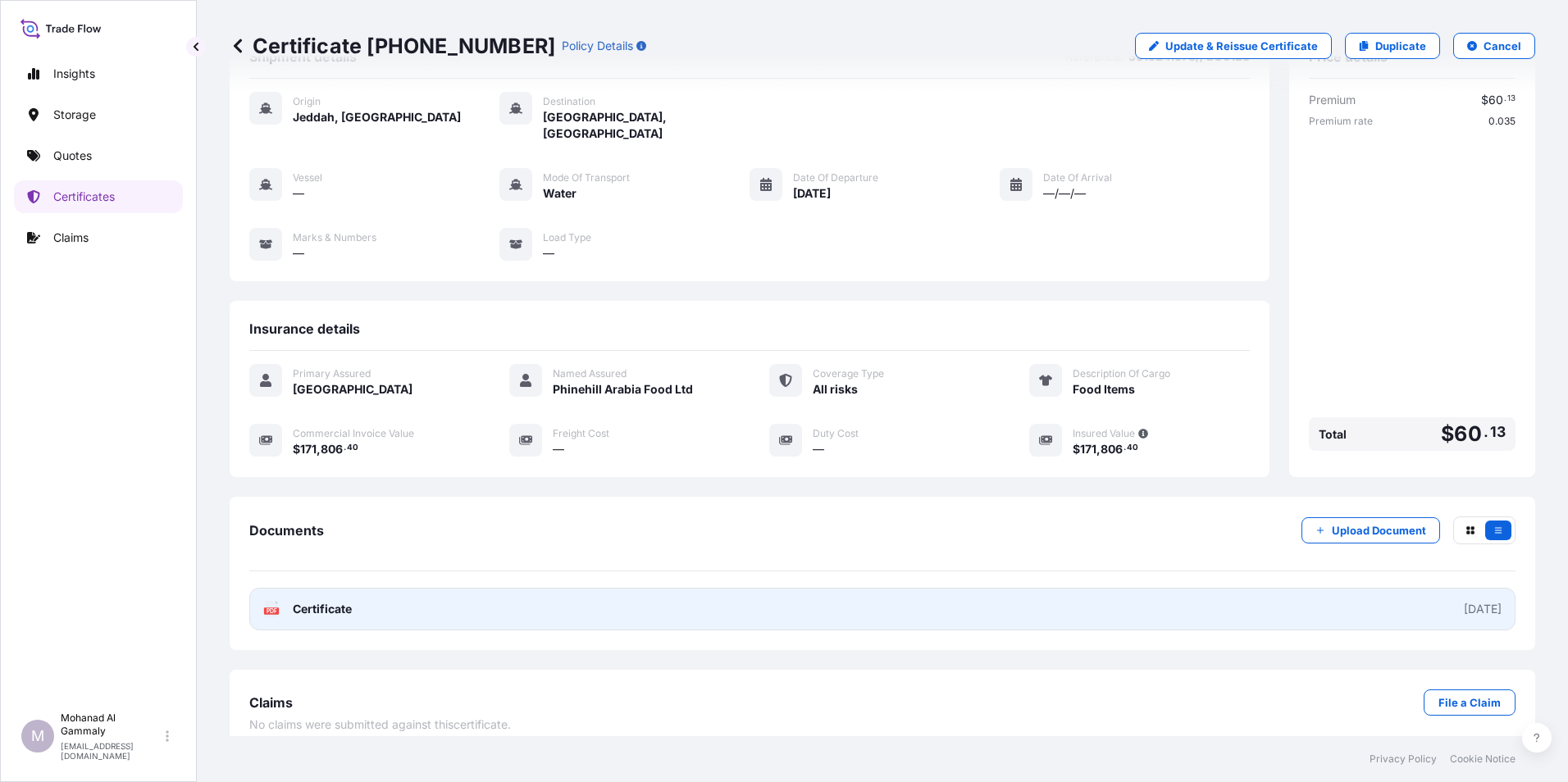
click at [471, 601] on link "PDF Certificate [DATE]" at bounding box center [882, 609] width 1266 height 43
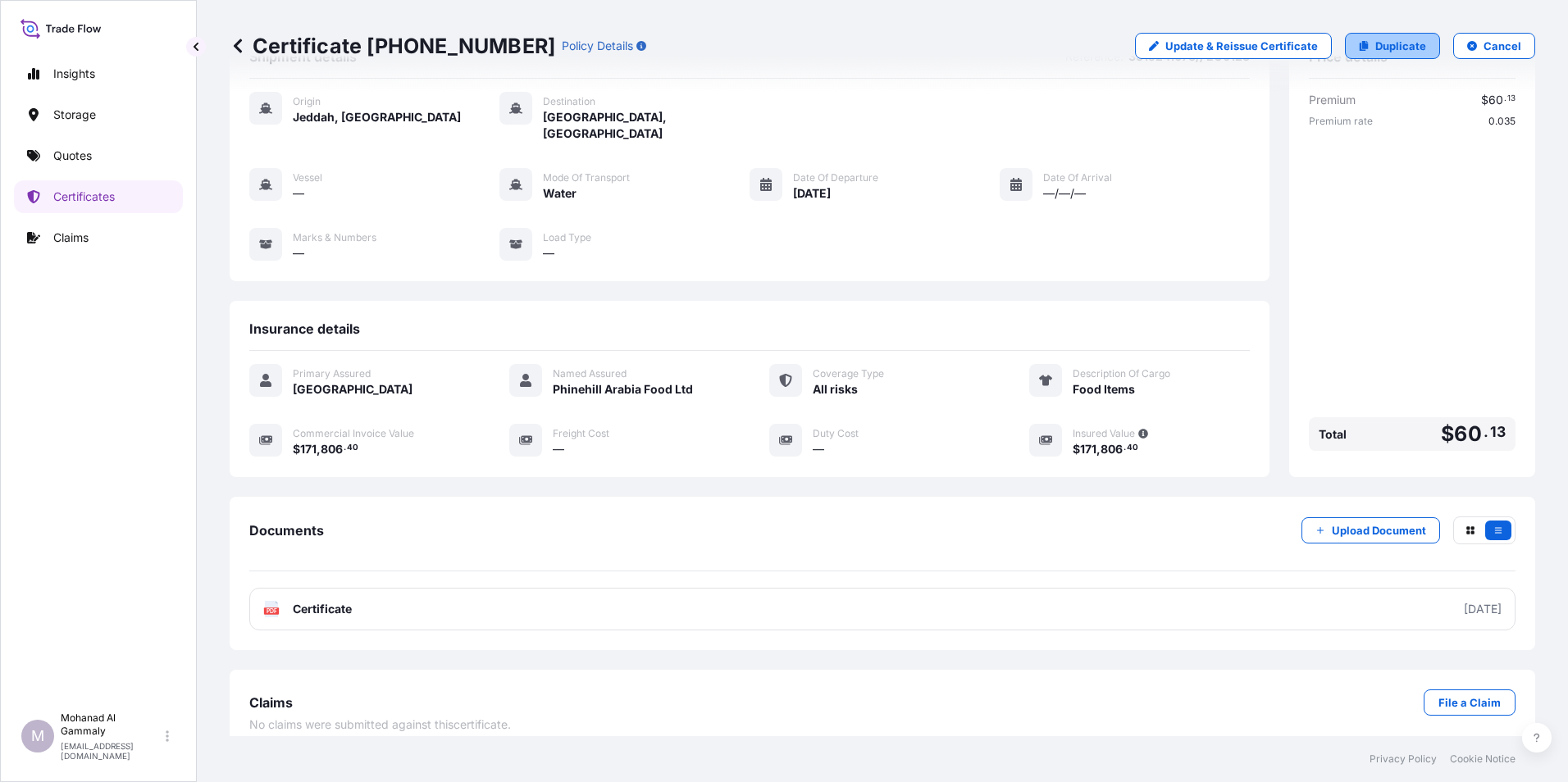
click at [1376, 49] on p "Duplicate" at bounding box center [1401, 46] width 50 height 16
select select "Water"
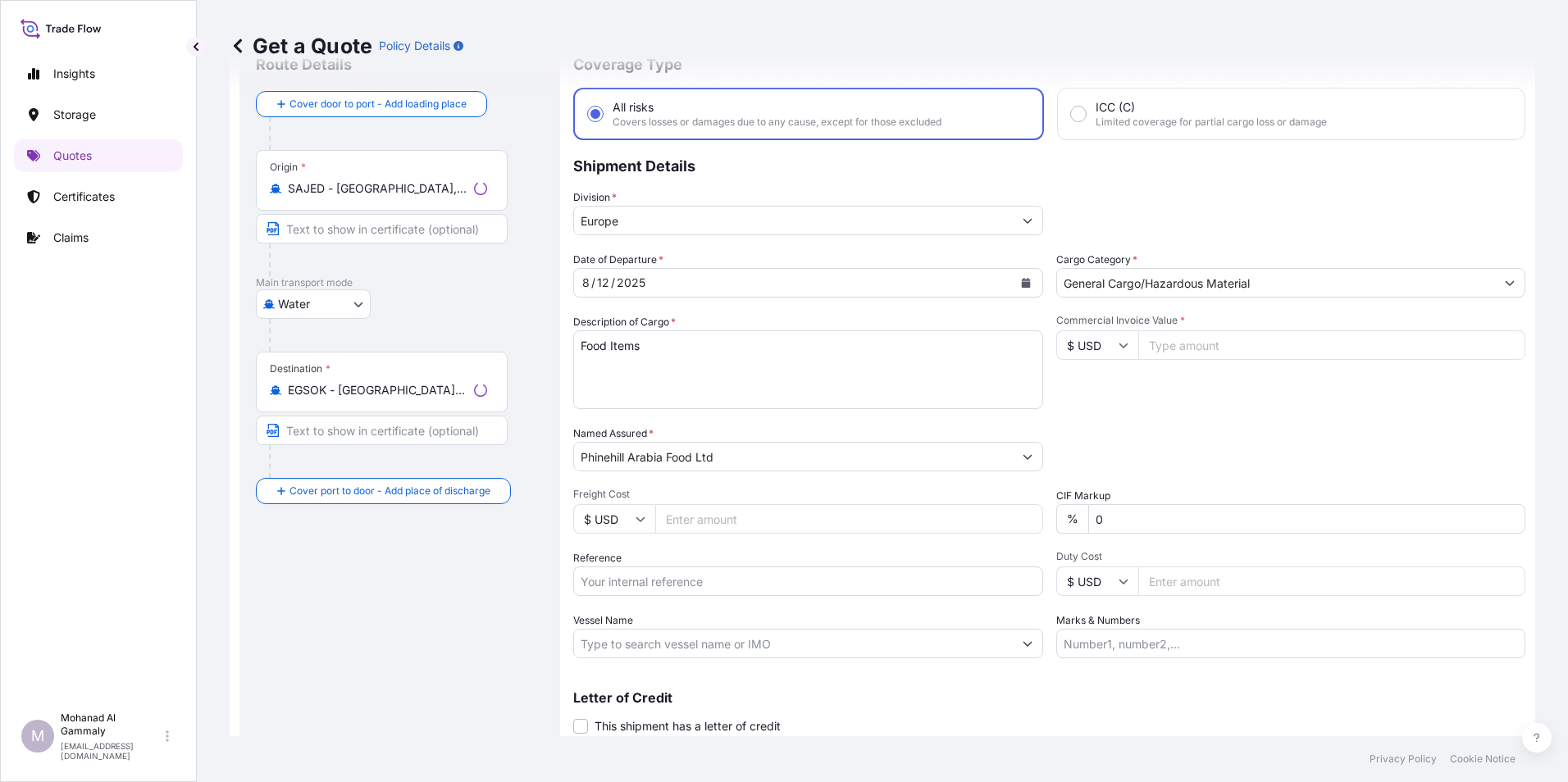
scroll to position [27, 0]
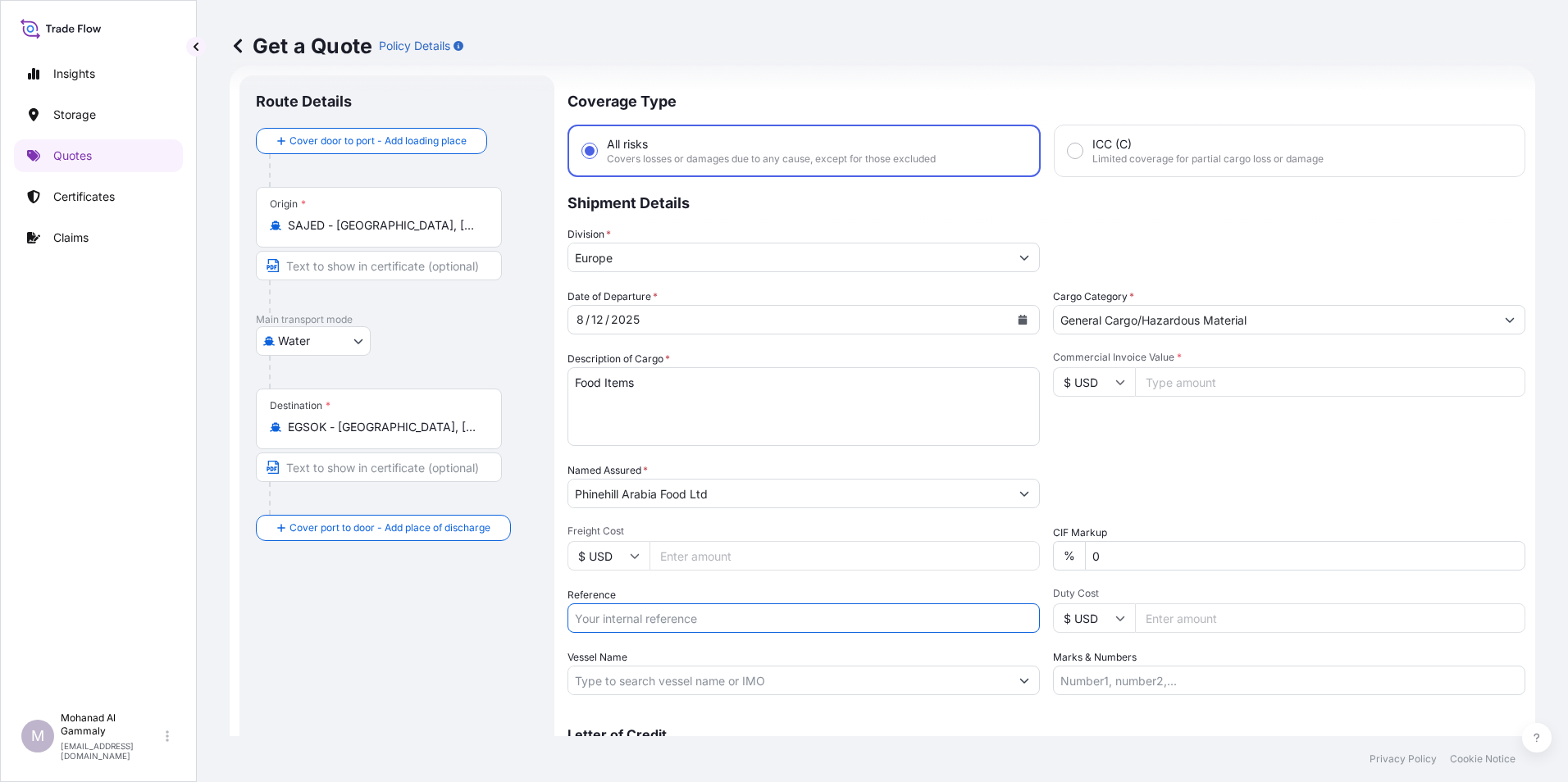
click at [656, 616] on input "Reference" at bounding box center [804, 617] width 473 height 29
type input "3315241073// EG0123"
type input "171806.40"
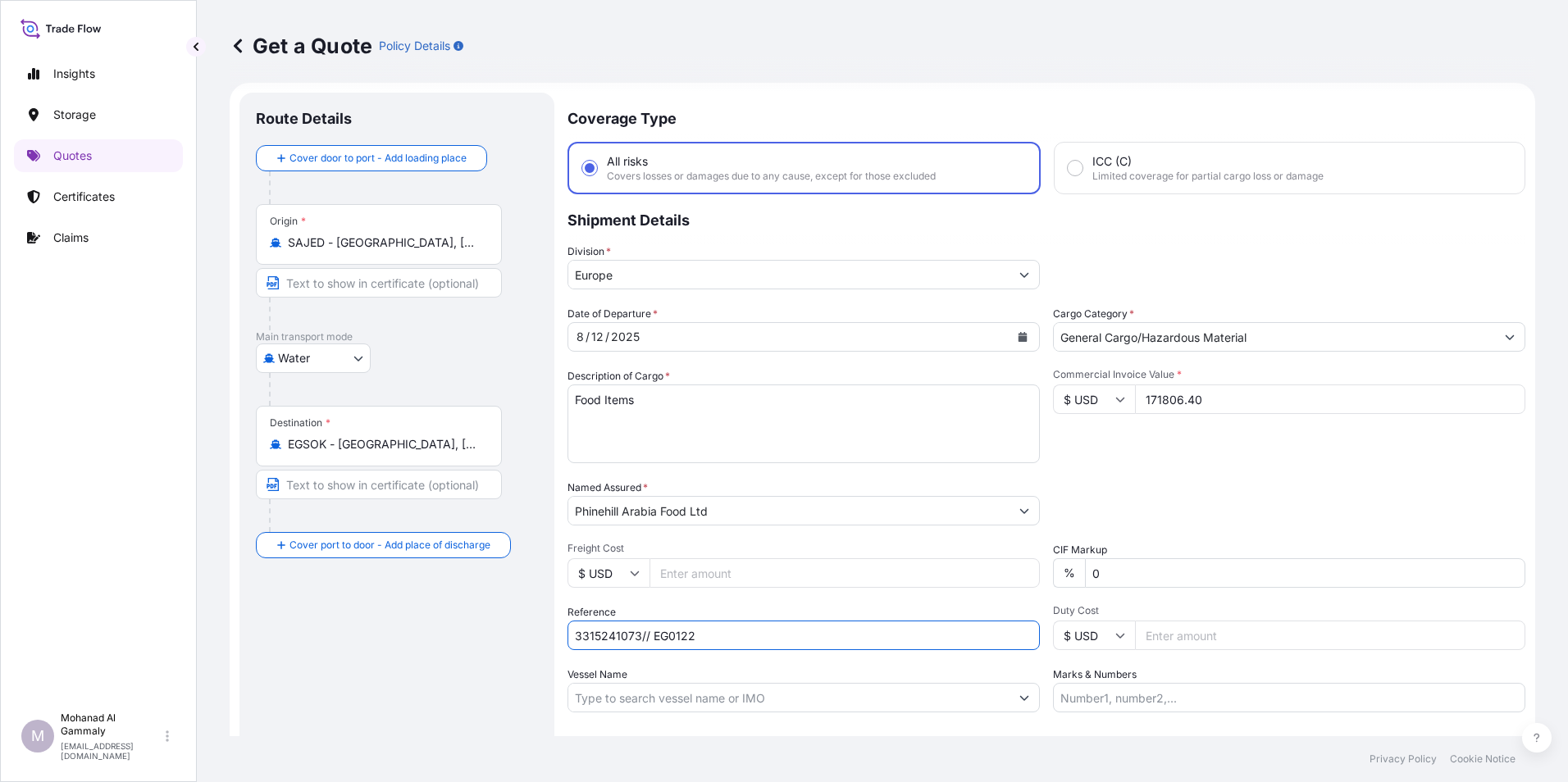
scroll to position [0, 0]
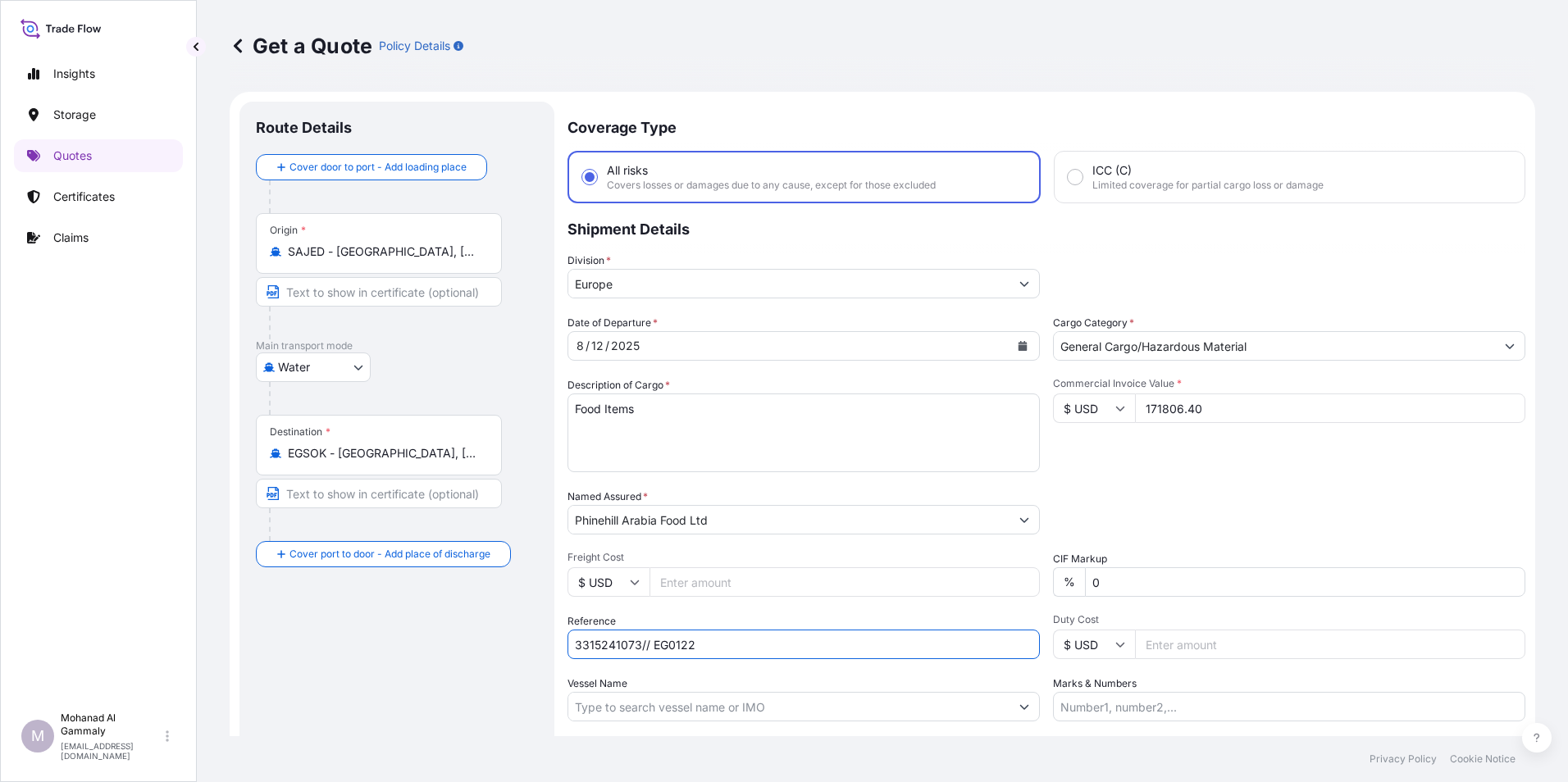
type input "3315241073// EG0122"
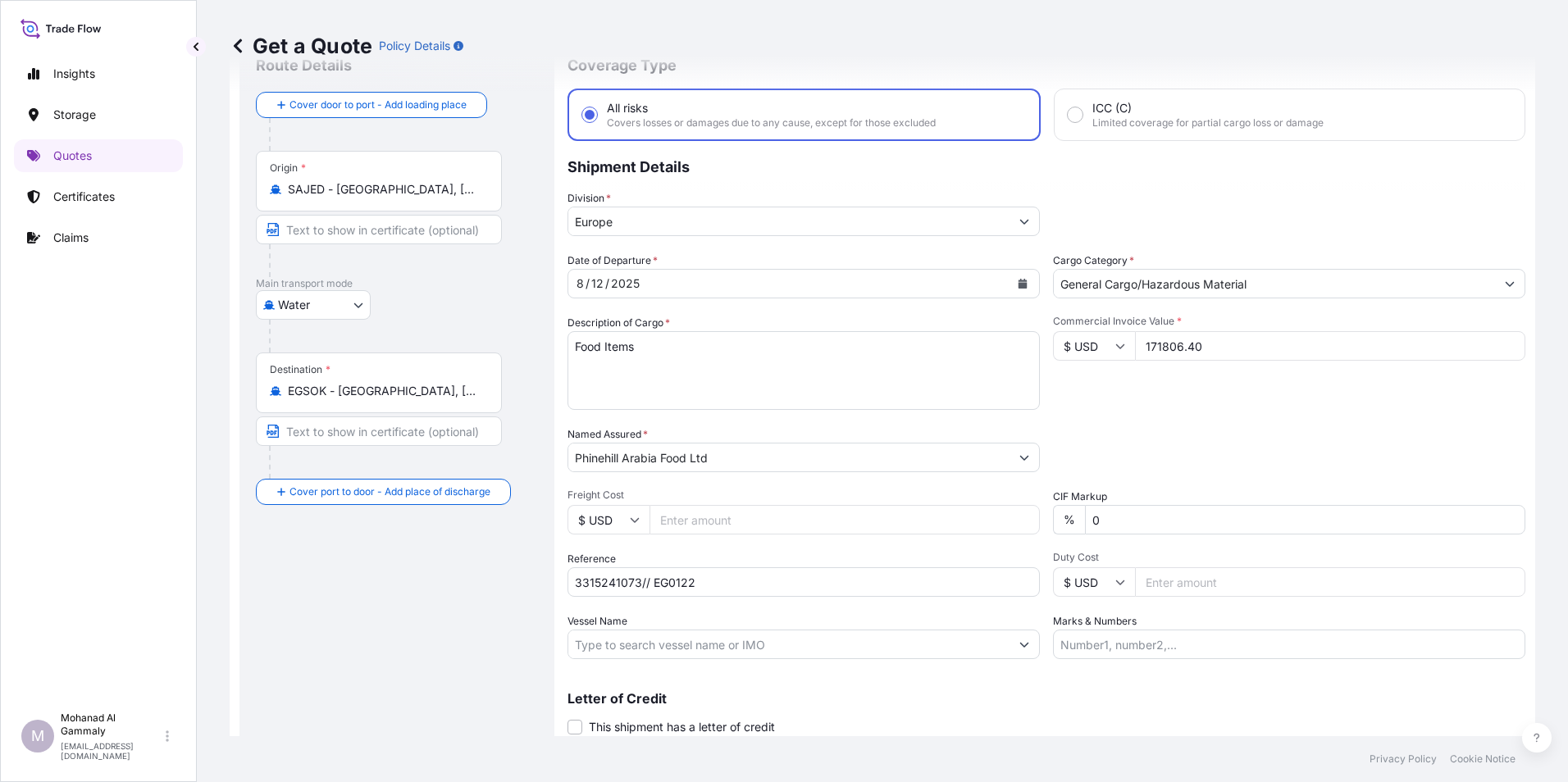
scroll to position [117, 0]
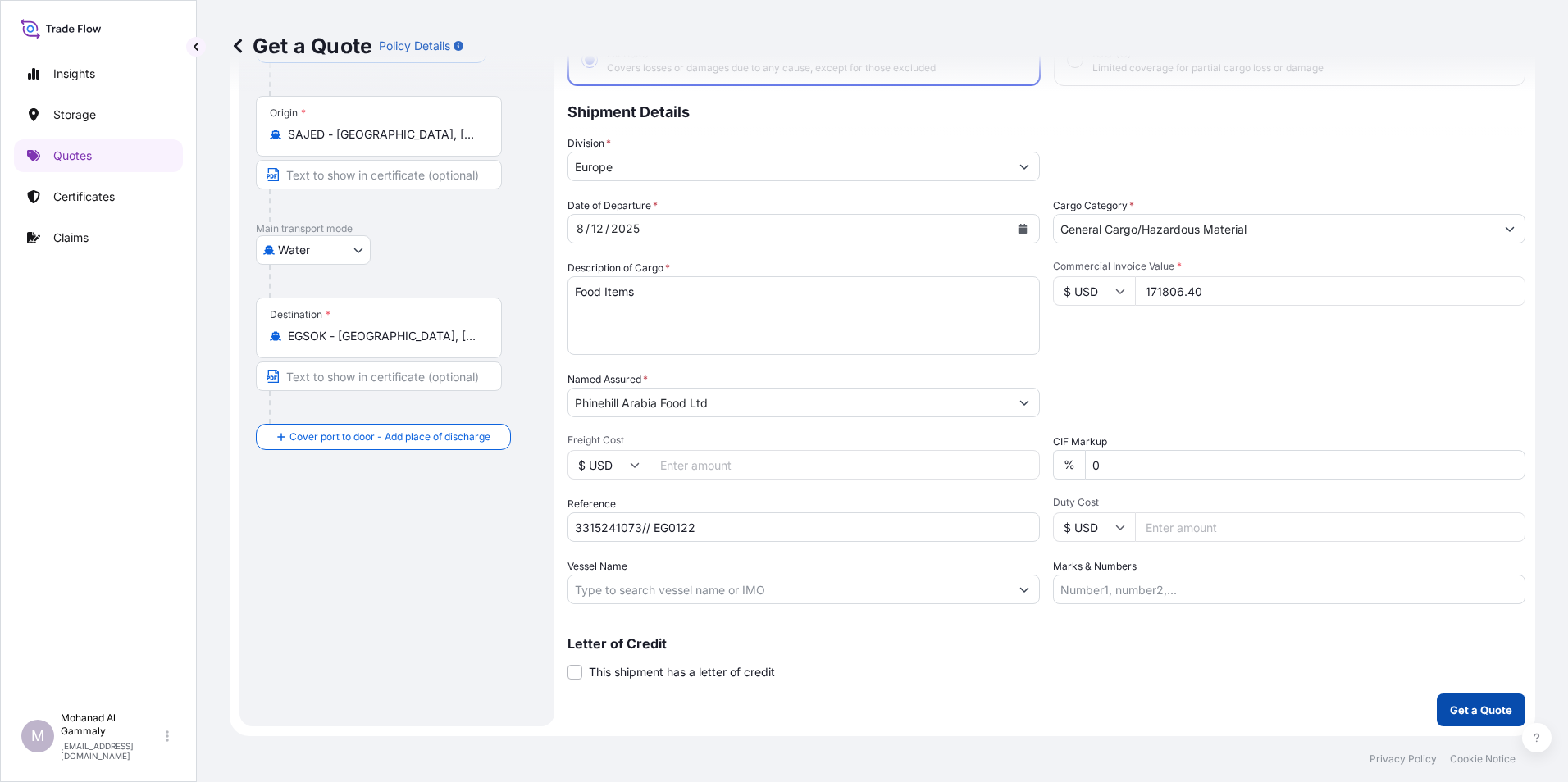
click at [1437, 702] on button "Get a Quote" at bounding box center [1480, 710] width 88 height 32
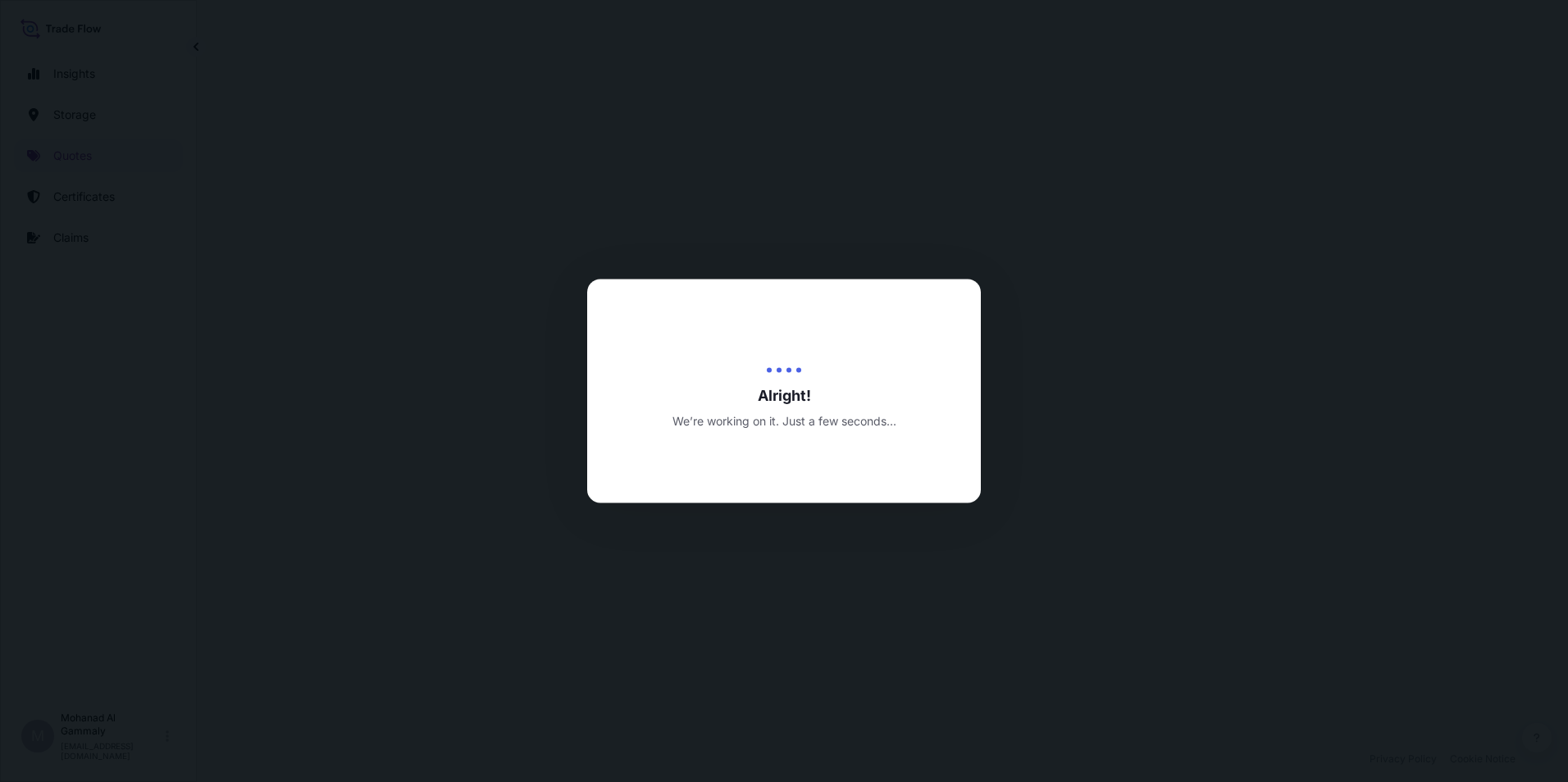
select select "Water"
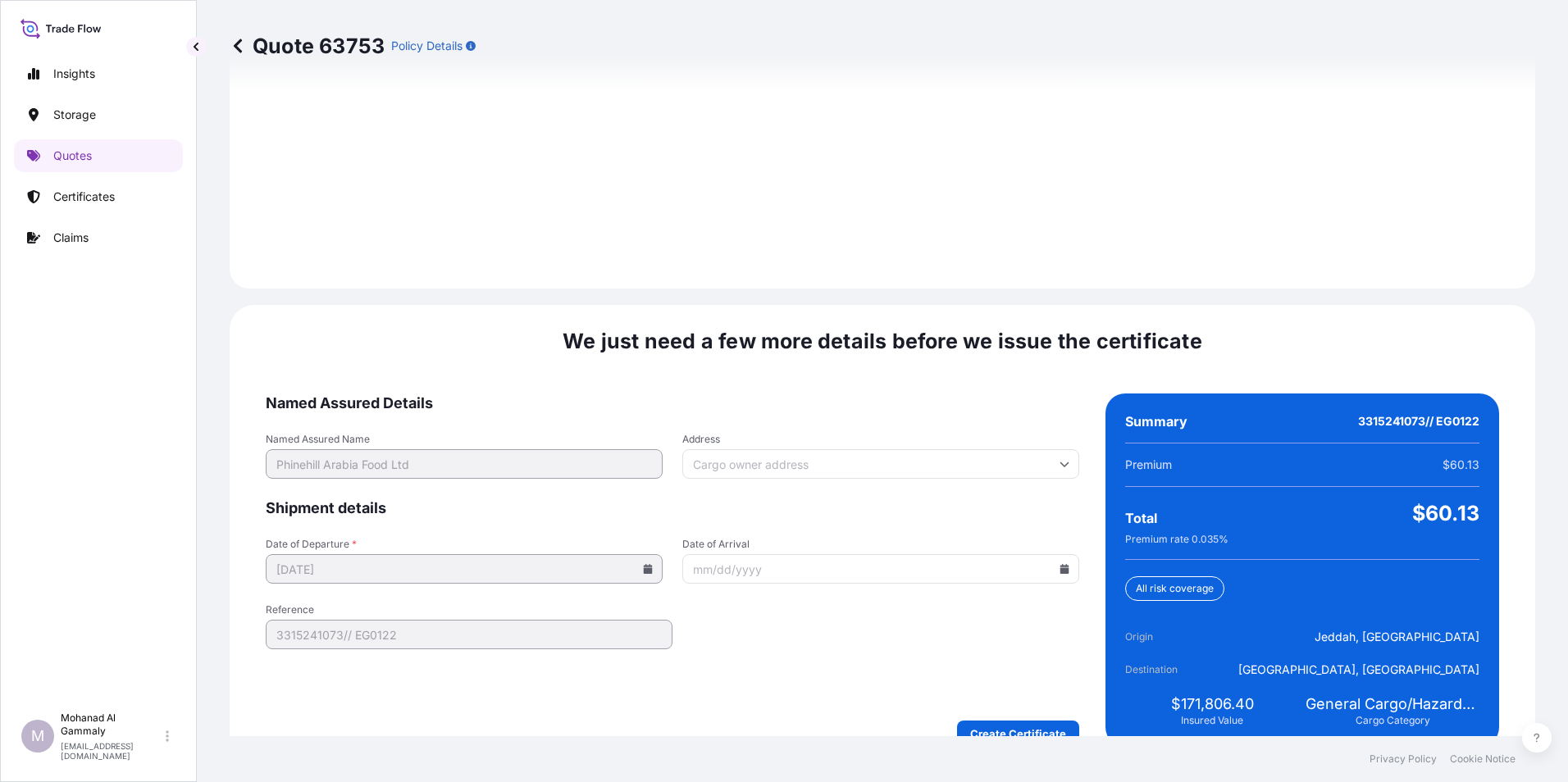
scroll to position [2309, 0]
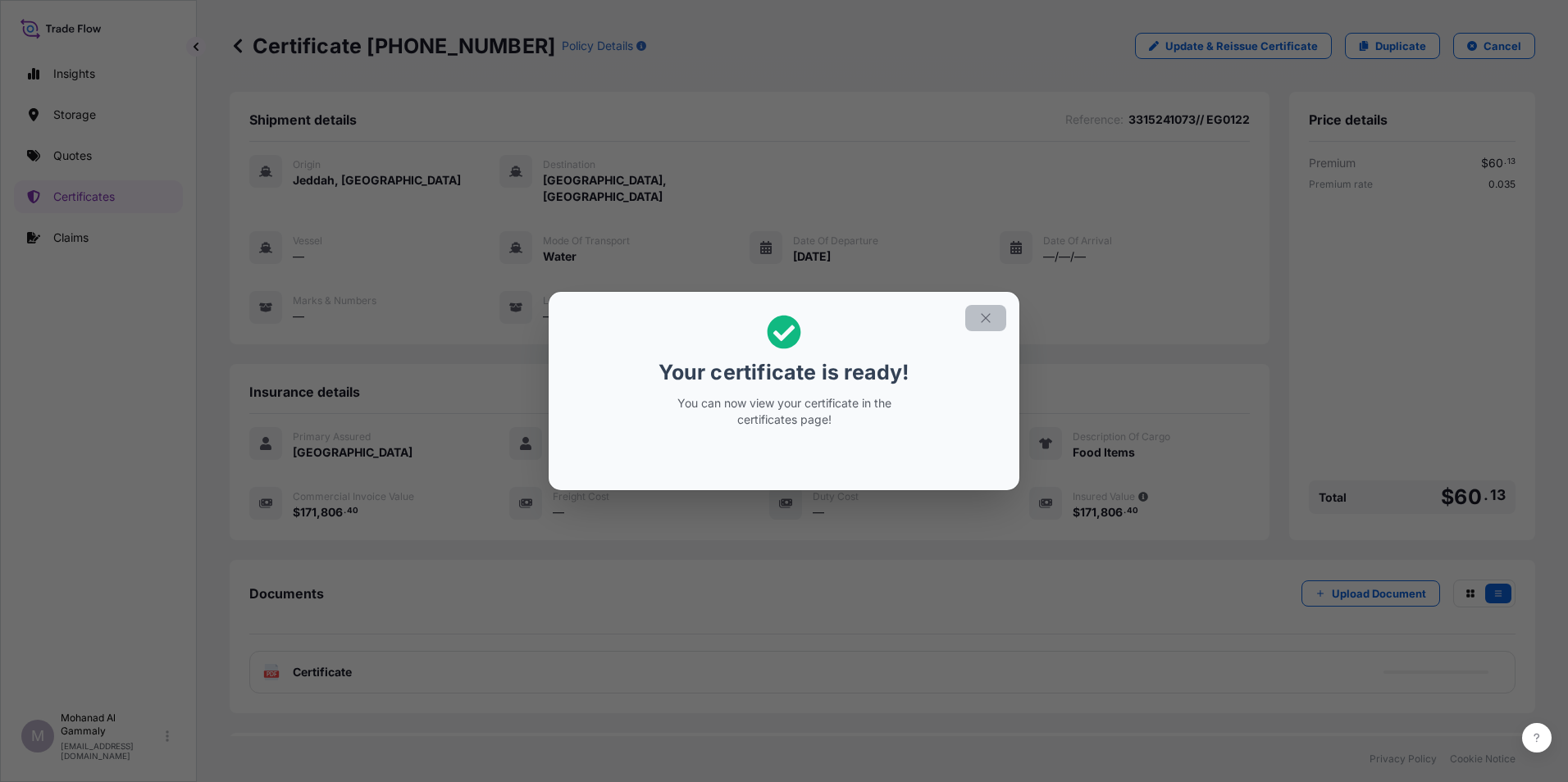
click at [989, 324] on icon "button" at bounding box center [986, 319] width 15 height 15
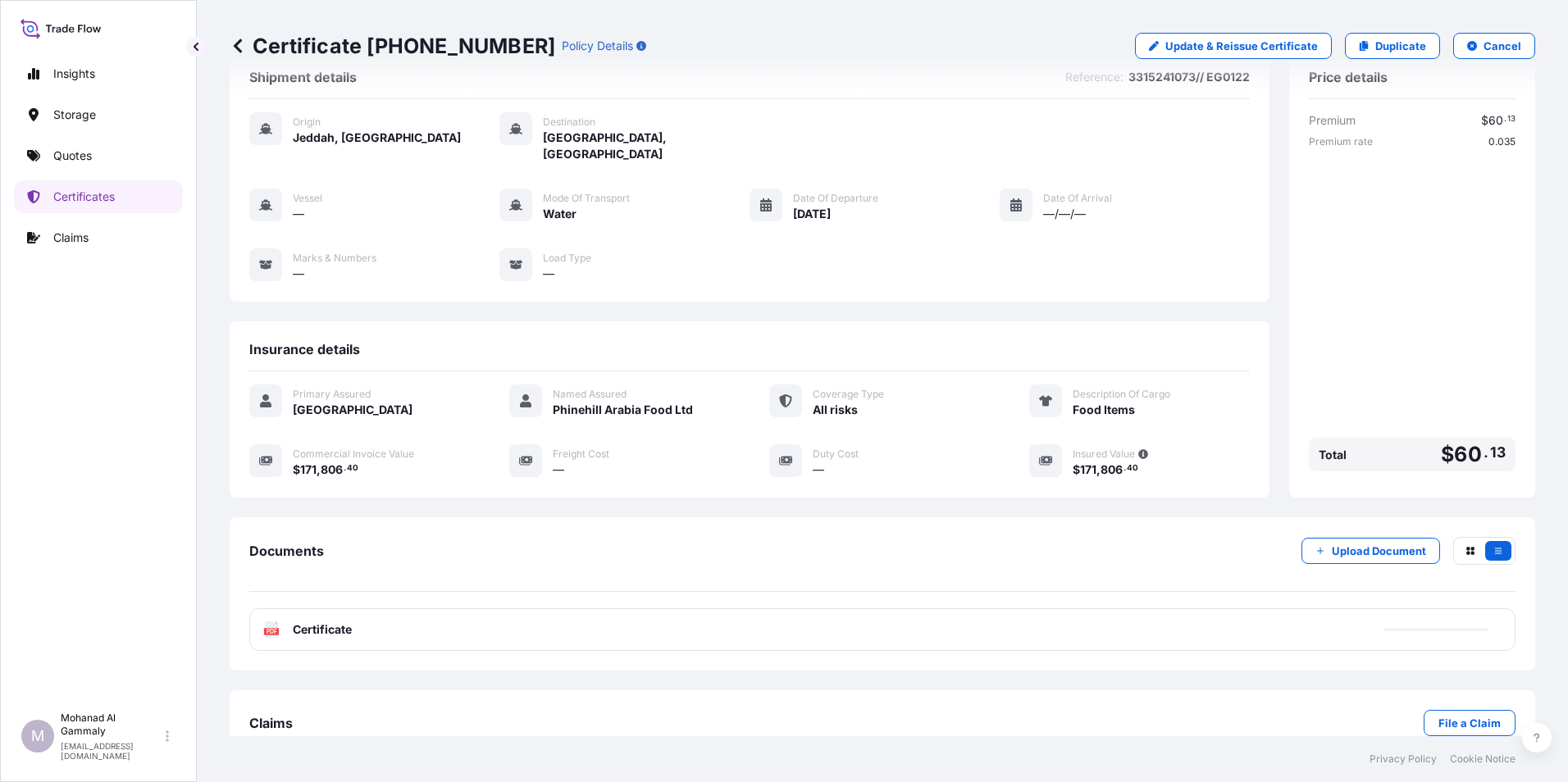
scroll to position [63, 0]
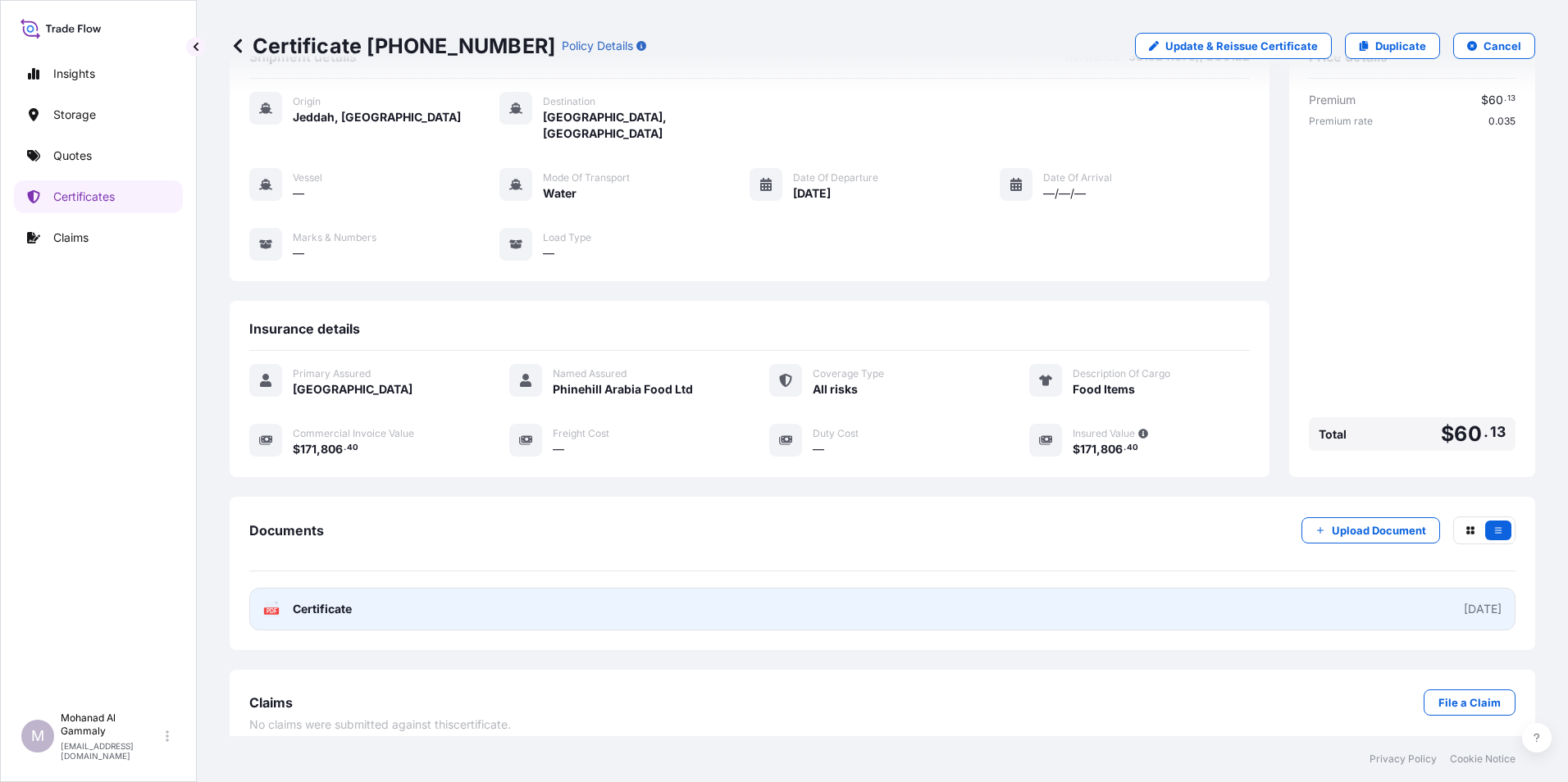
click at [593, 603] on link "PDF Certificate [DATE]" at bounding box center [882, 609] width 1266 height 43
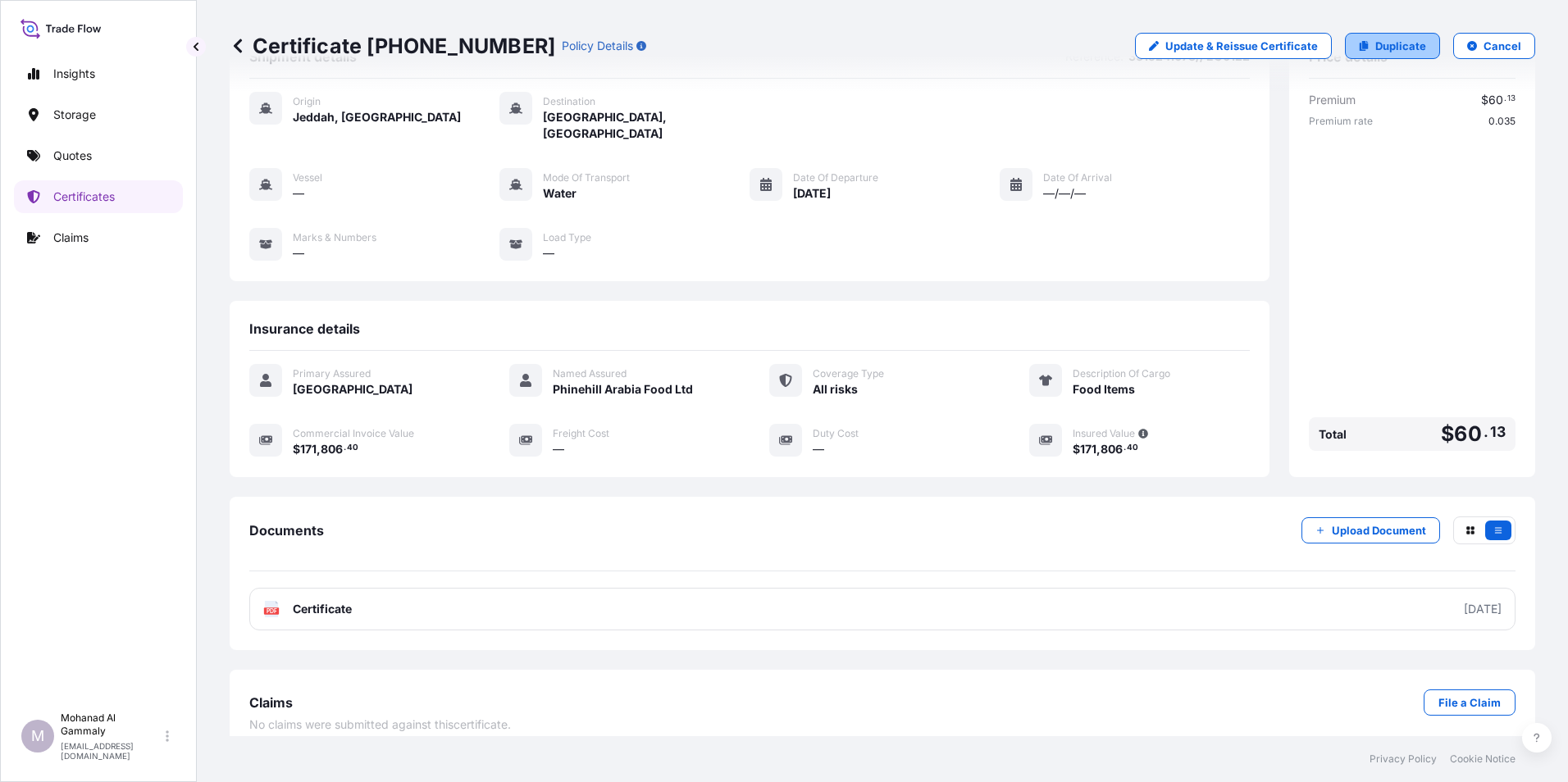
click at [1363, 50] on link "Duplicate" at bounding box center [1393, 46] width 95 height 27
select select "Water"
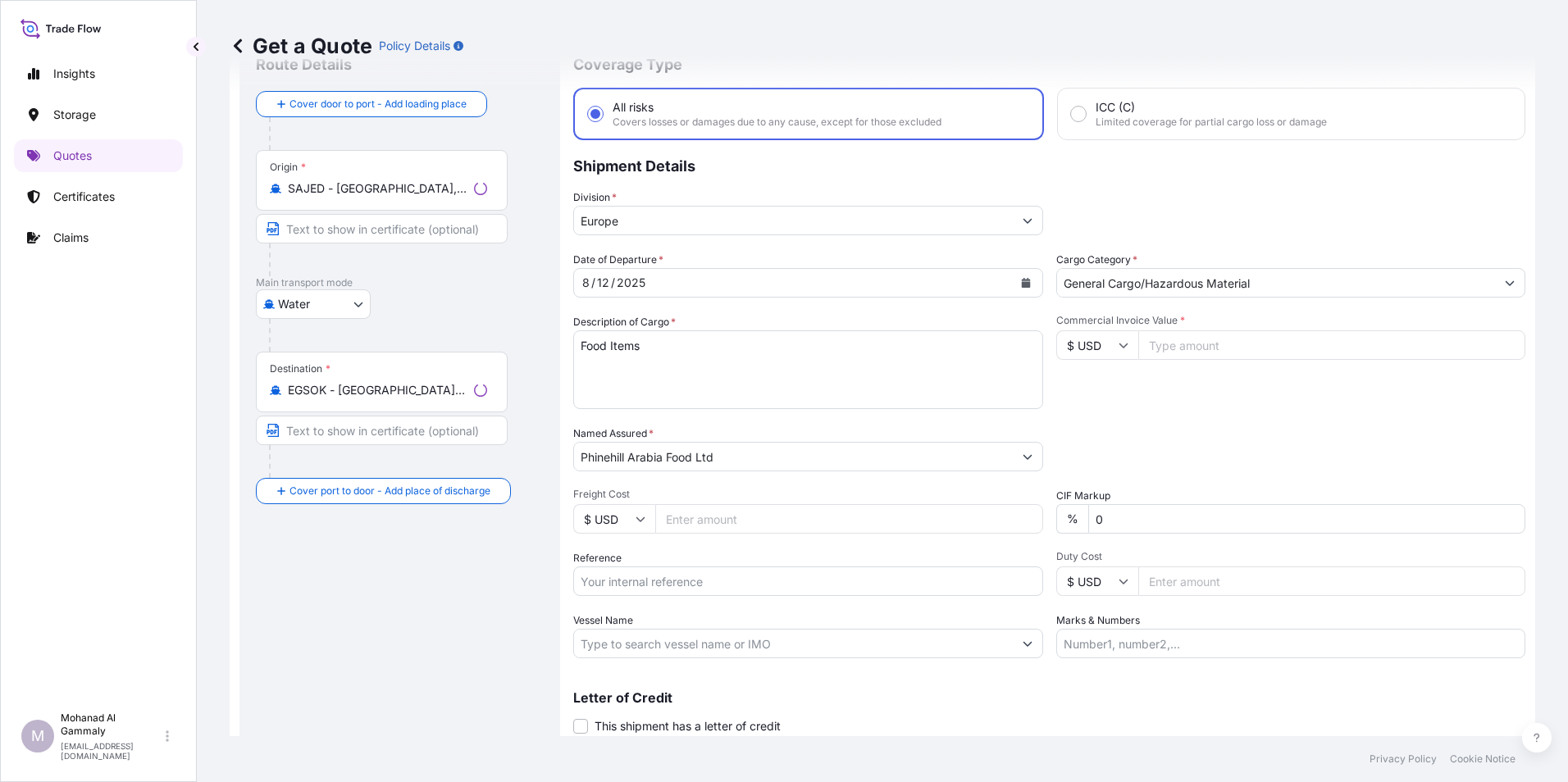
scroll to position [27, 0]
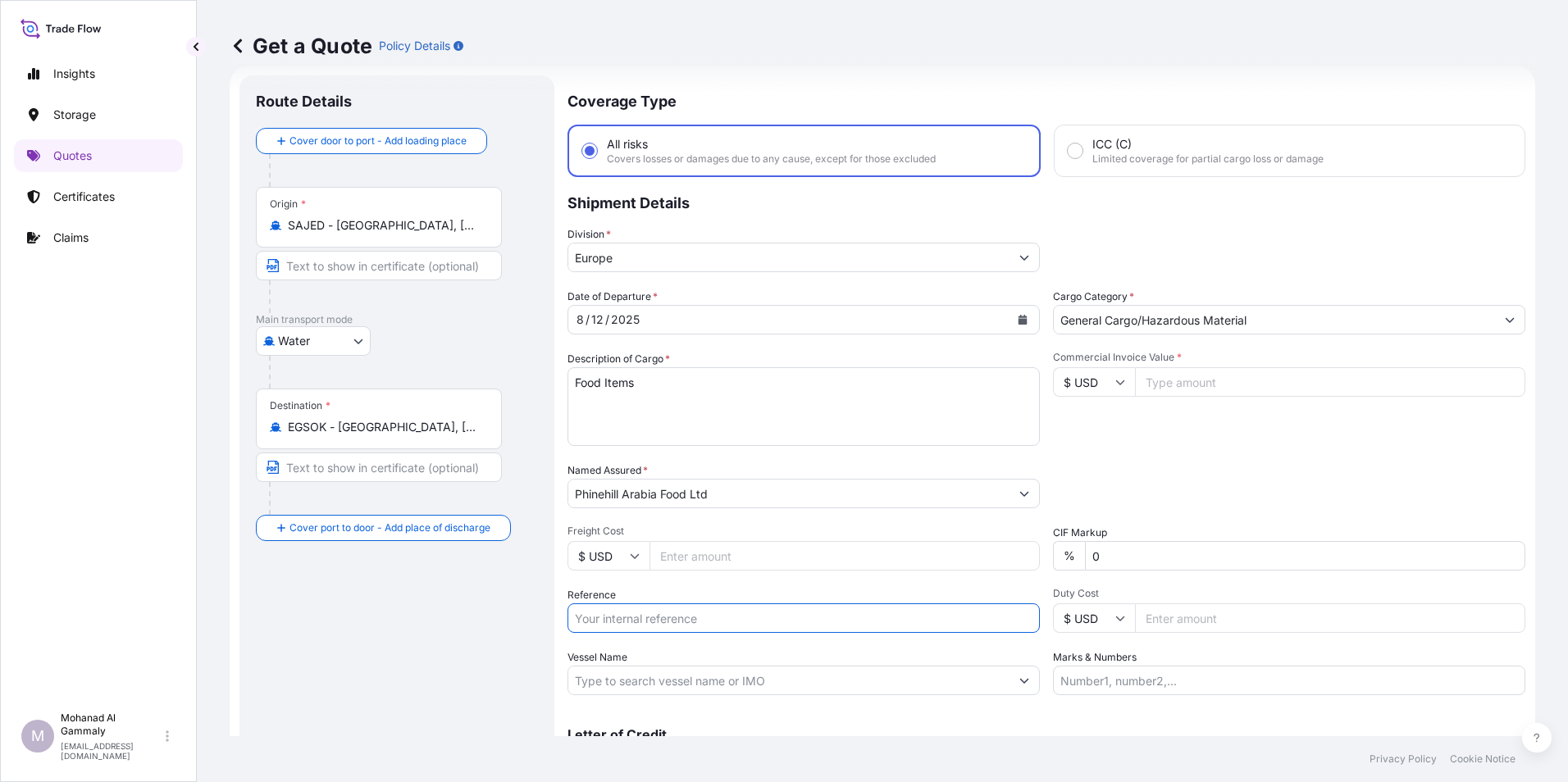
click at [690, 619] on input "Reference" at bounding box center [804, 617] width 473 height 29
type input "3315241073// EG0122"
click at [1208, 387] on input "171806.40" at bounding box center [1330, 381] width 390 height 29
type input "1"
type input "180446.40"
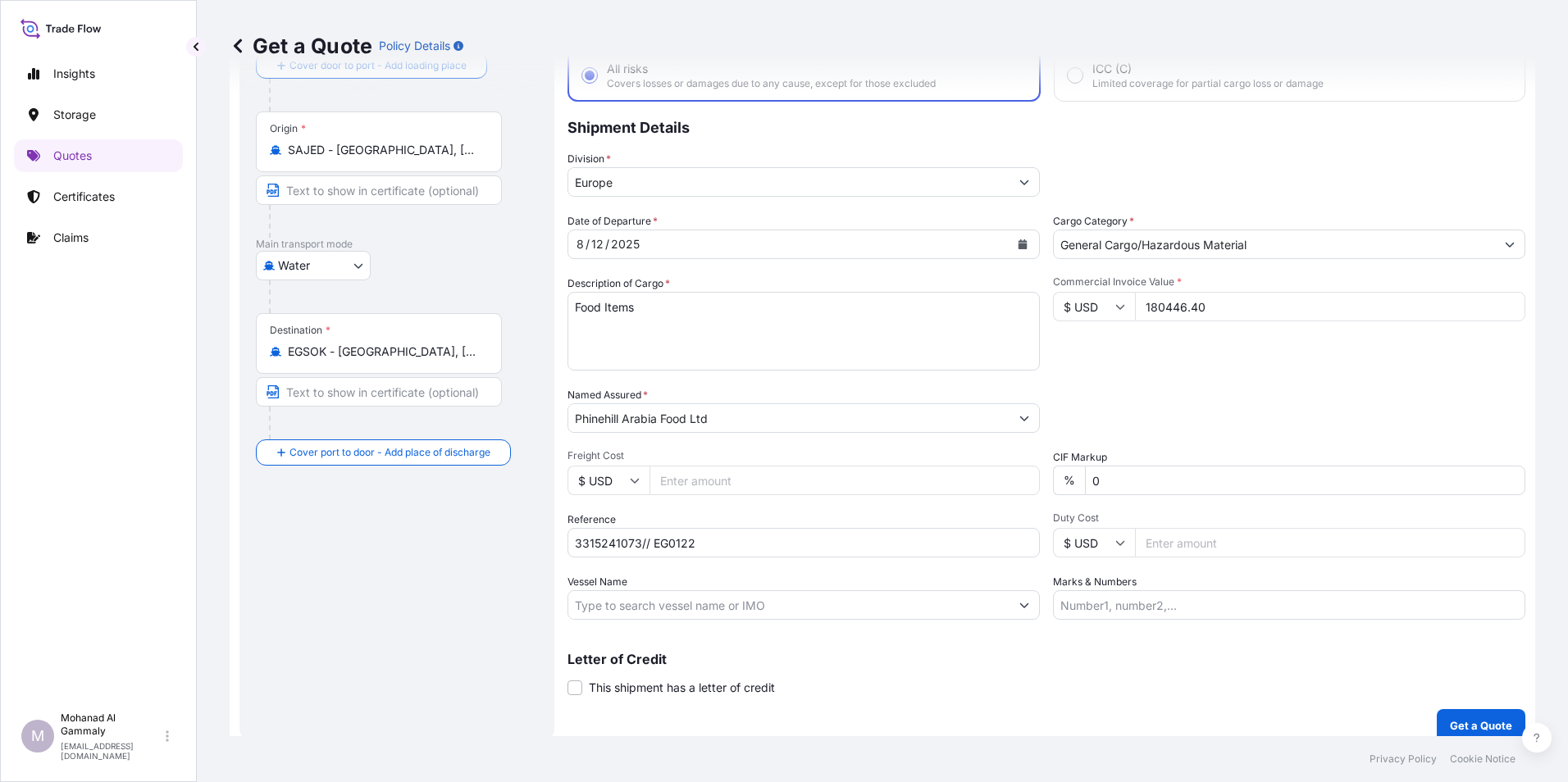
scroll to position [117, 0]
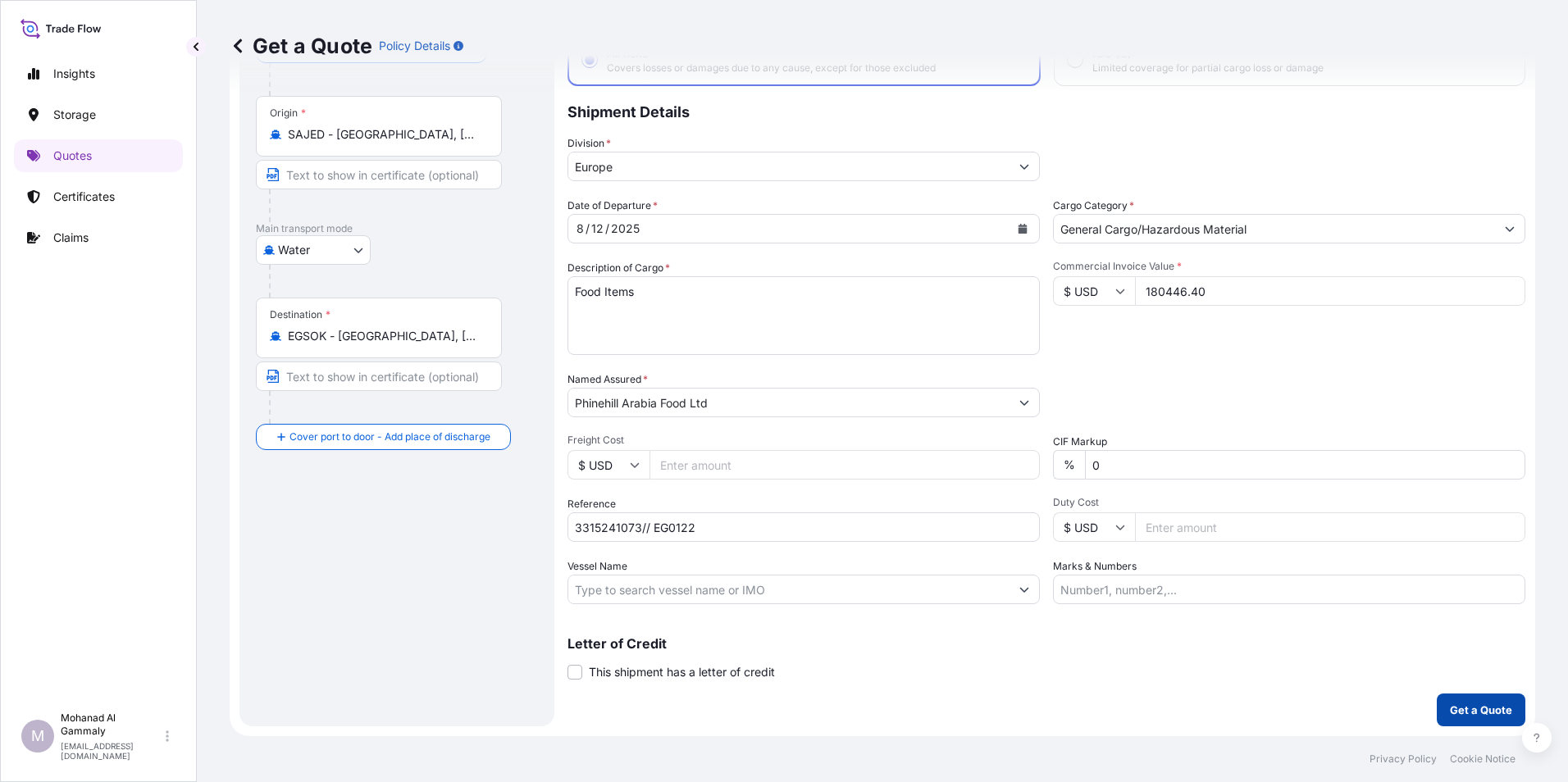
click at [1461, 714] on p "Get a Quote" at bounding box center [1481, 710] width 63 height 16
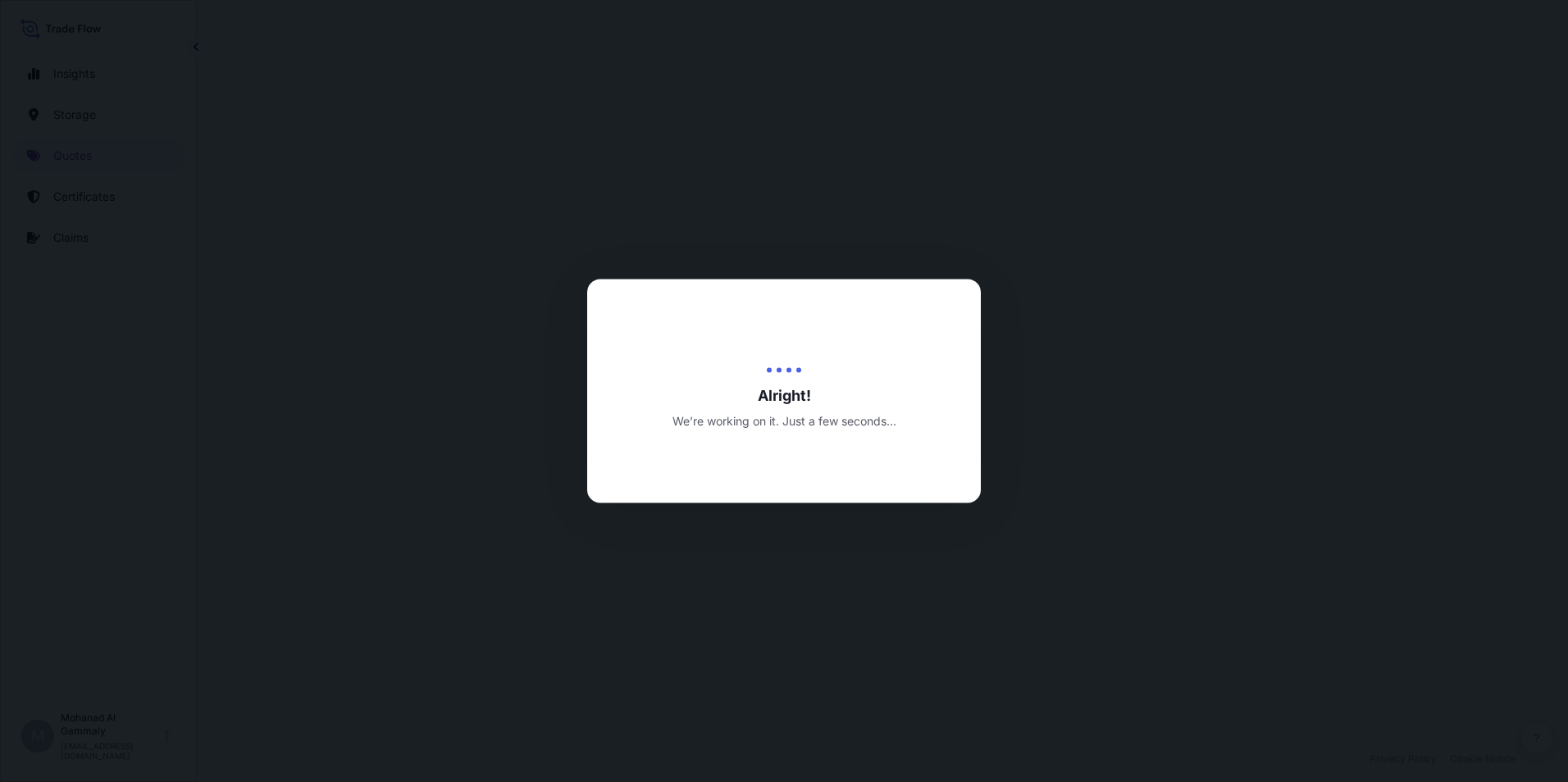
select select "Water"
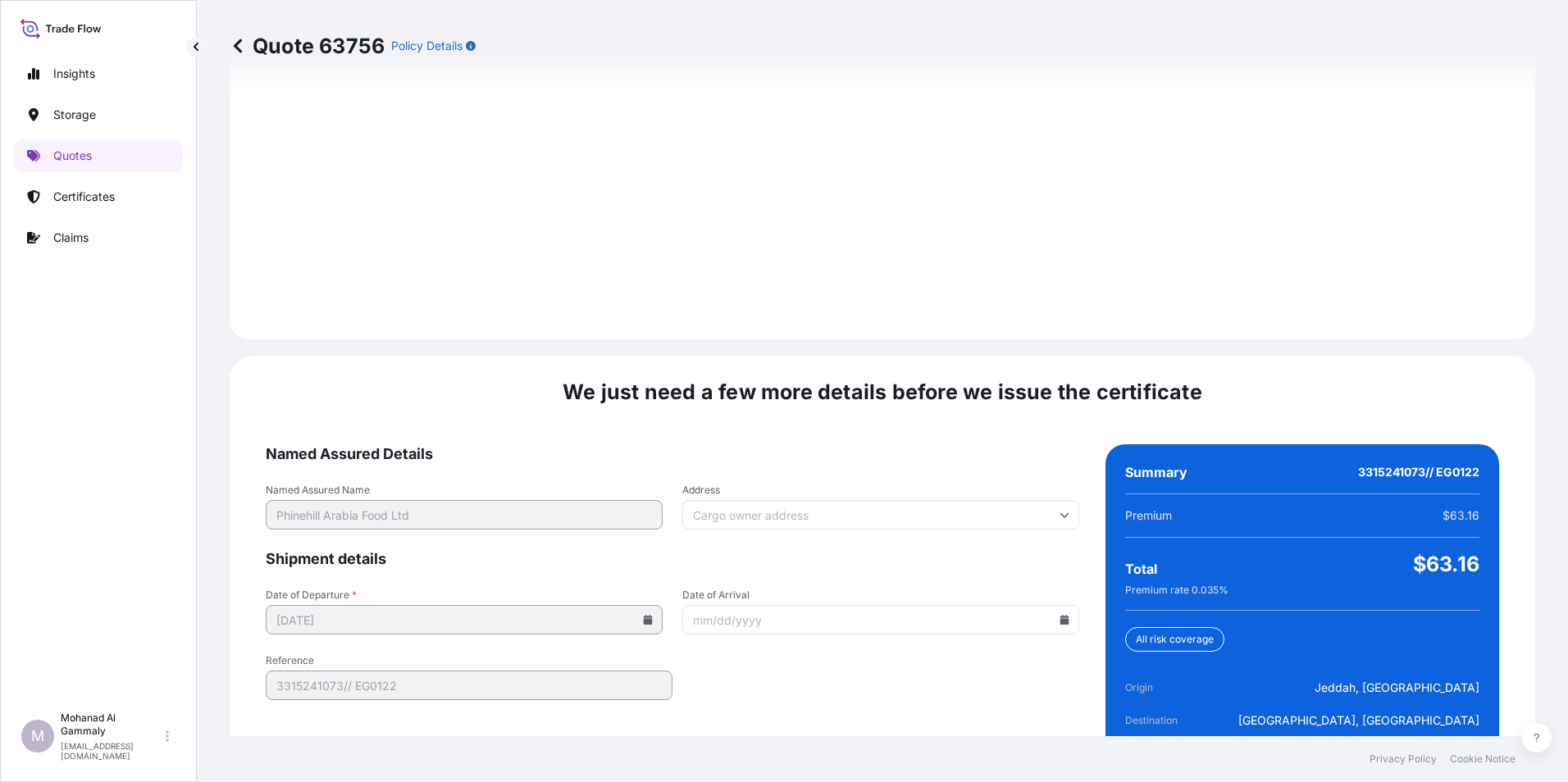
scroll to position [2309, 0]
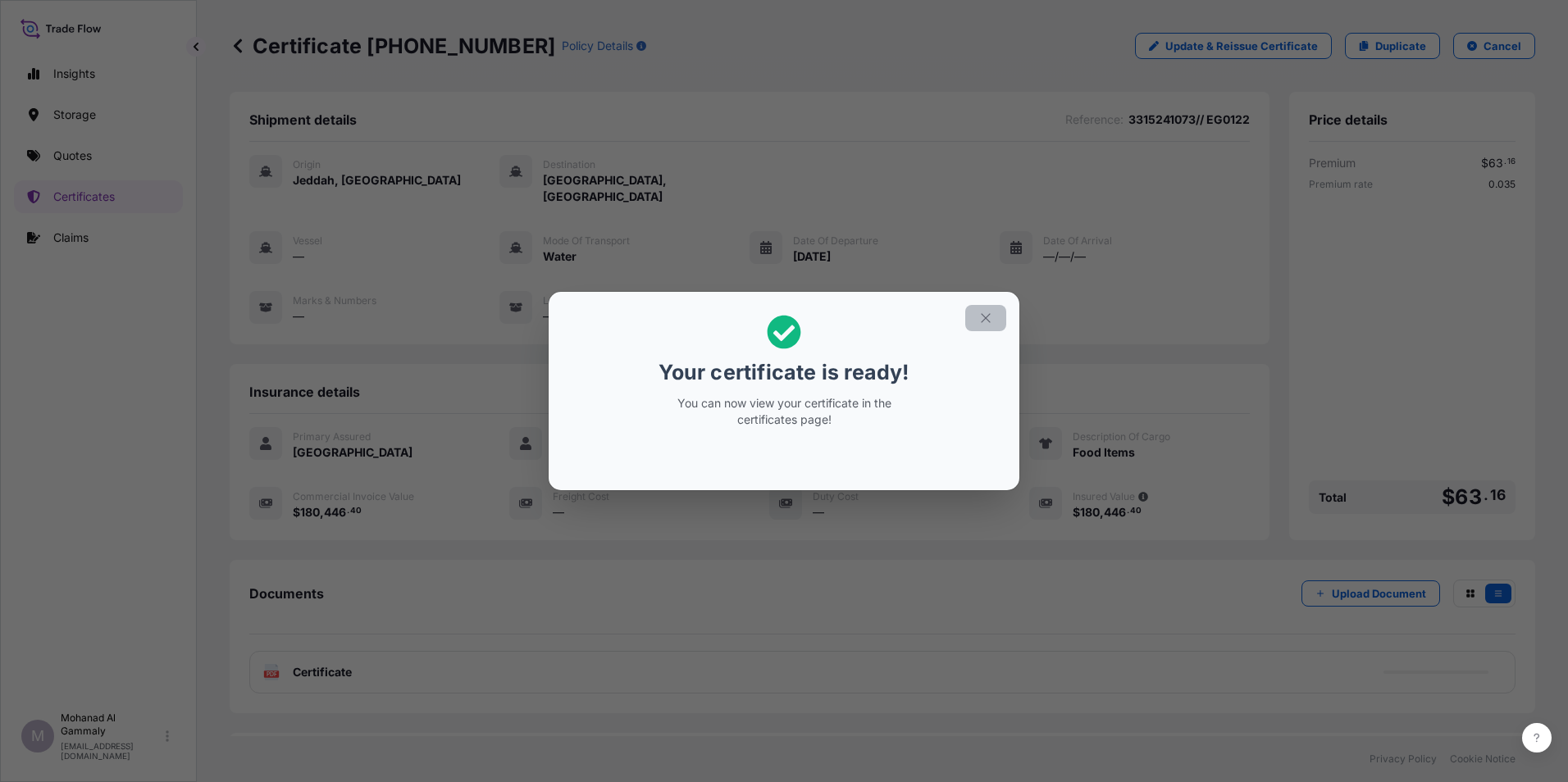
click at [990, 325] on button "button" at bounding box center [986, 319] width 41 height 27
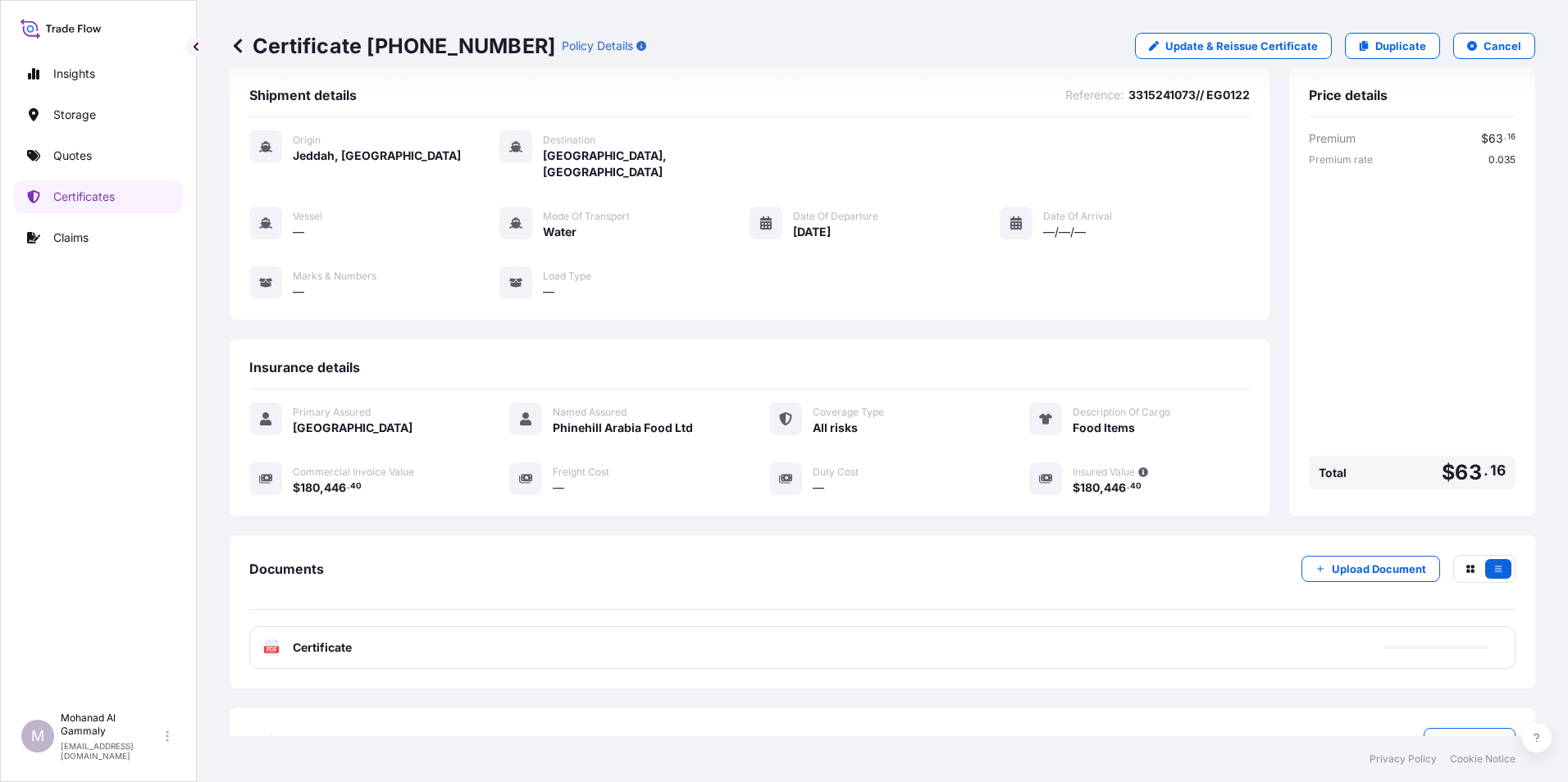
scroll to position [63, 0]
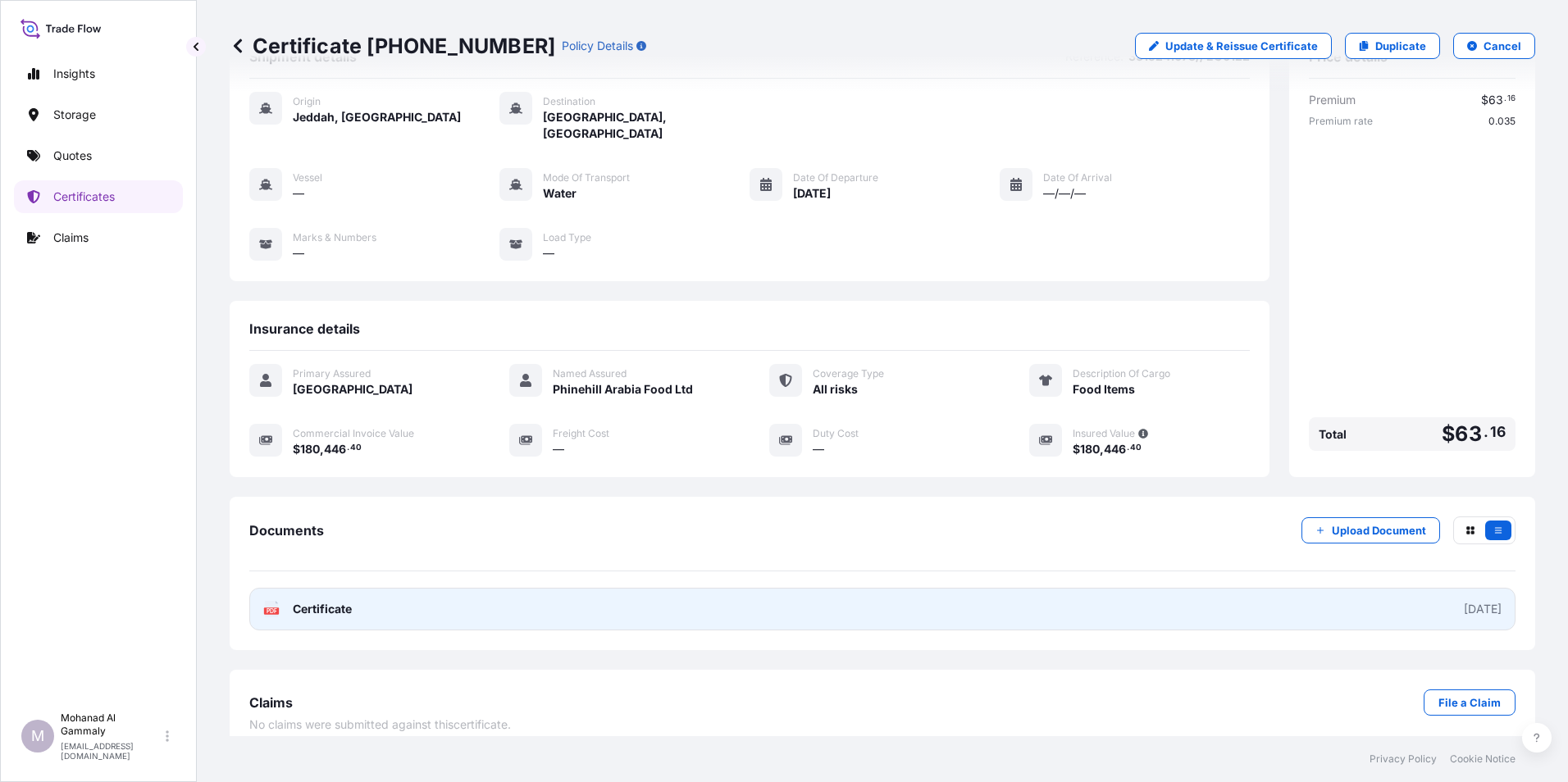
click at [1129, 596] on link "PDF Certificate [DATE]" at bounding box center [882, 609] width 1266 height 43
click at [1464, 601] on div "[DATE]" at bounding box center [1483, 609] width 38 height 16
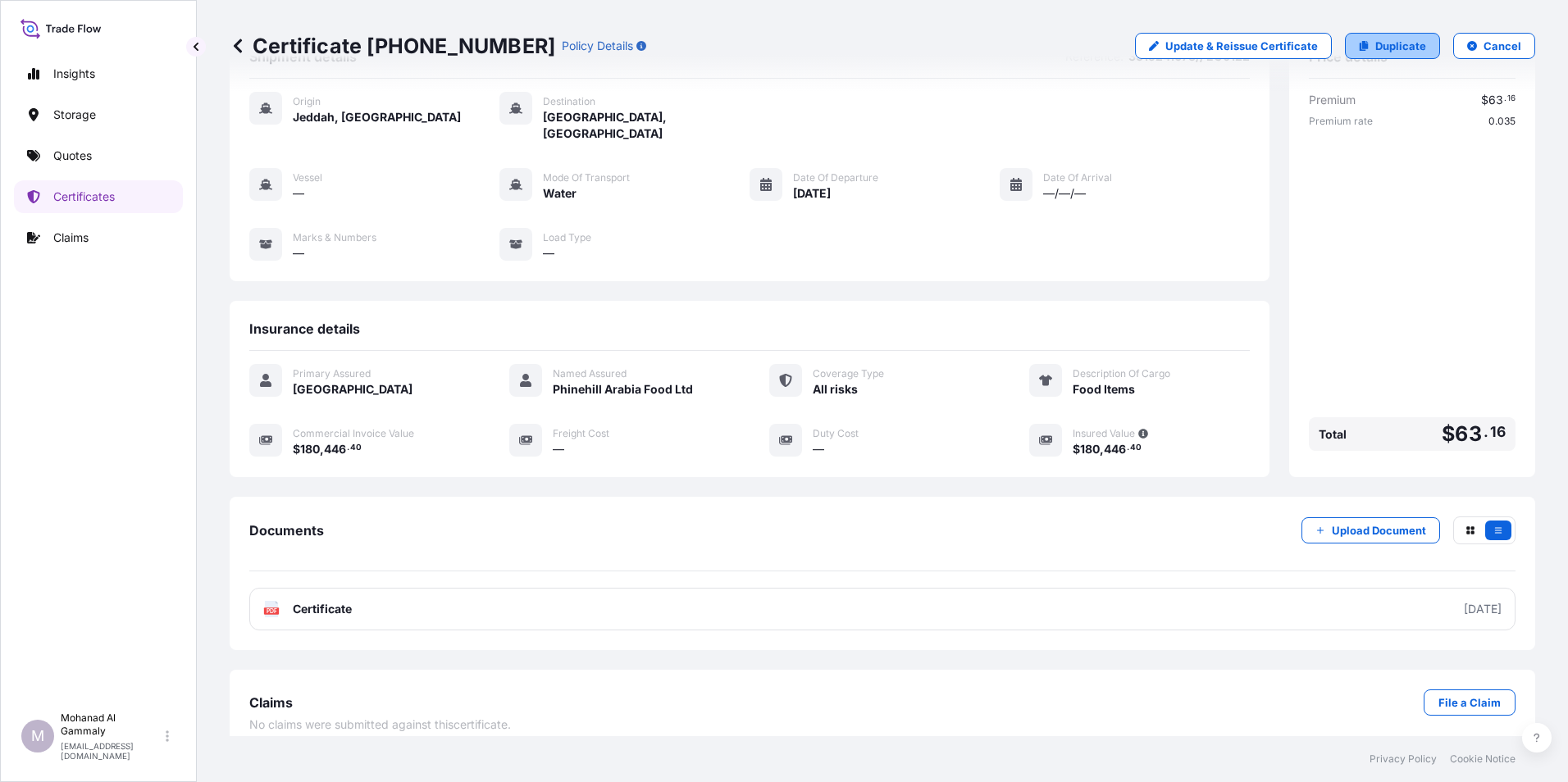
click at [1376, 49] on p "Duplicate" at bounding box center [1401, 46] width 50 height 16
select select "Water"
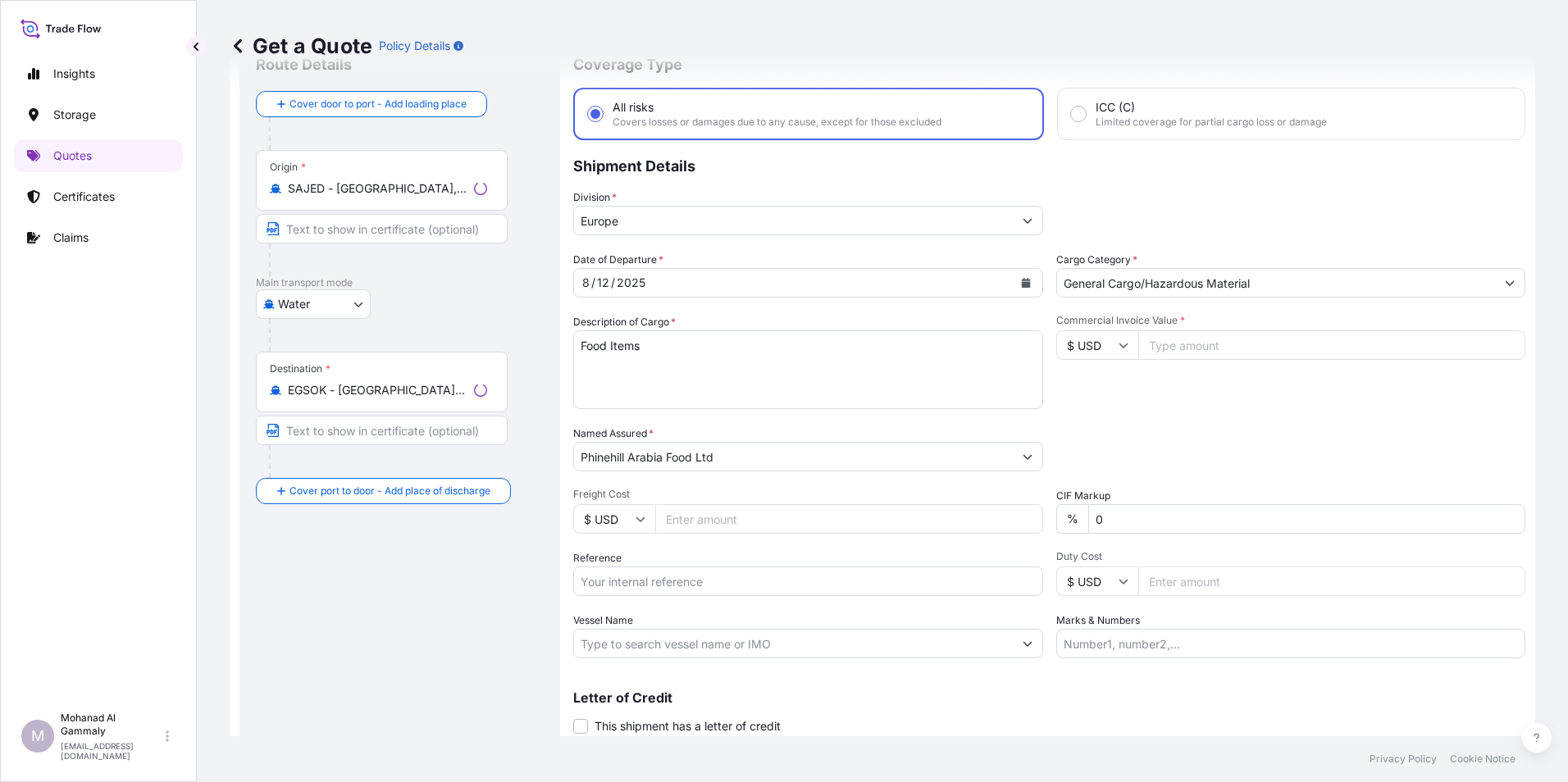
scroll to position [27, 0]
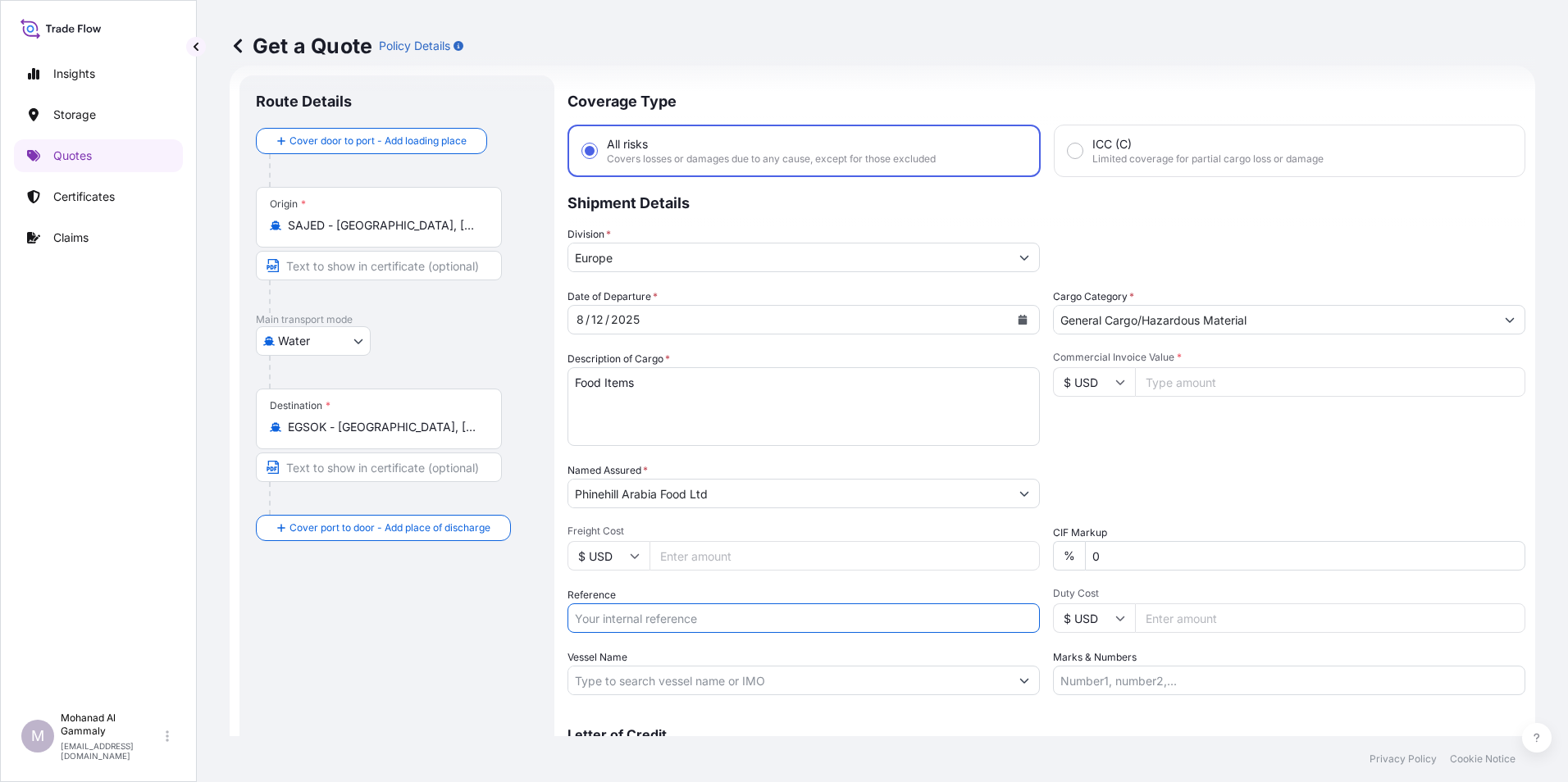
click at [653, 610] on input "Reference" at bounding box center [804, 617] width 473 height 29
type input "3315241073// EG0122"
type input "180446.40"
click at [732, 613] on input "3315241073// EG0122" at bounding box center [804, 617] width 473 height 29
type input "3315241073// EG0125"
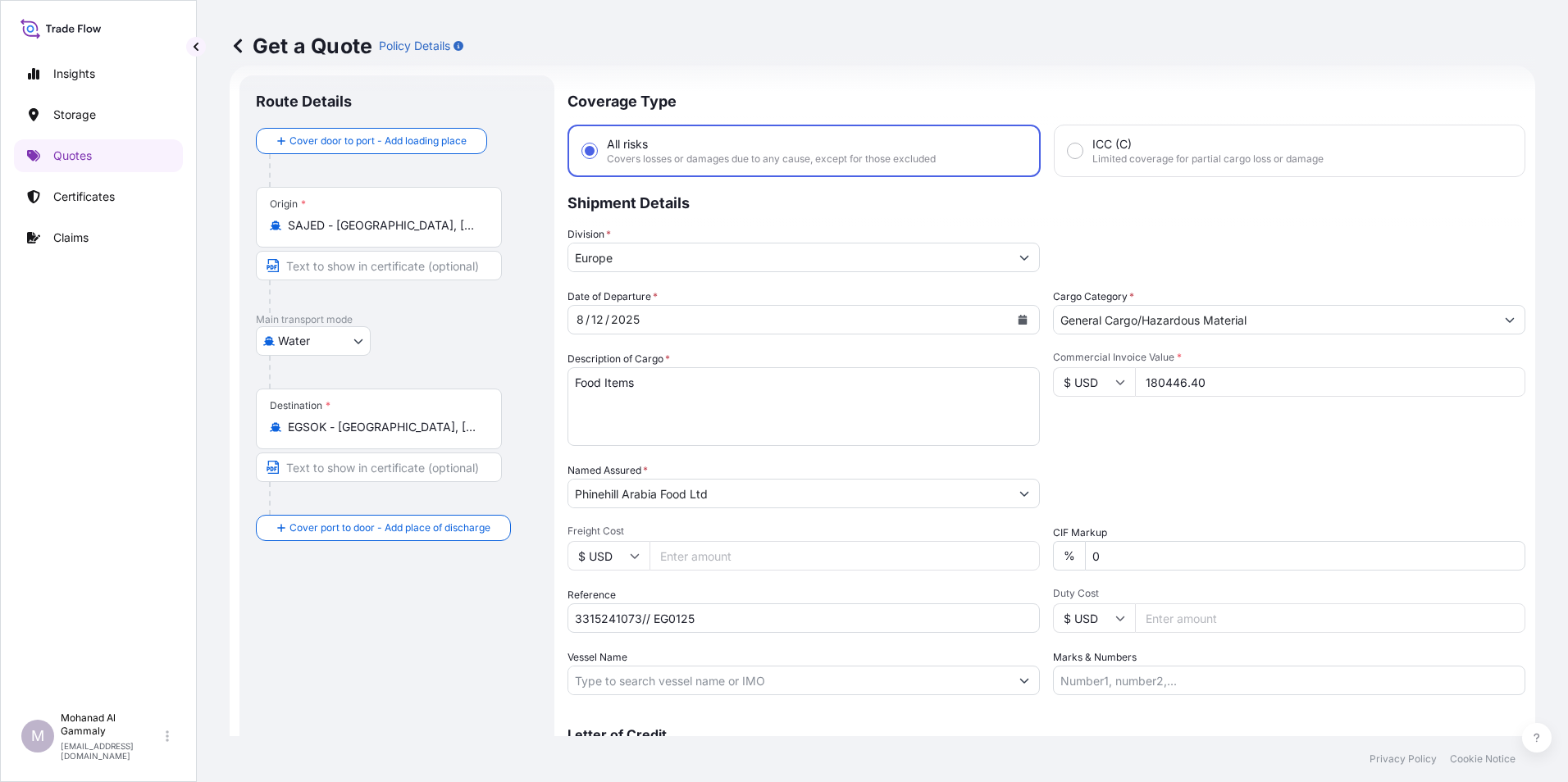
click at [1212, 381] on input "180446.40" at bounding box center [1330, 381] width 390 height 29
type input "1"
type input "180446.40"
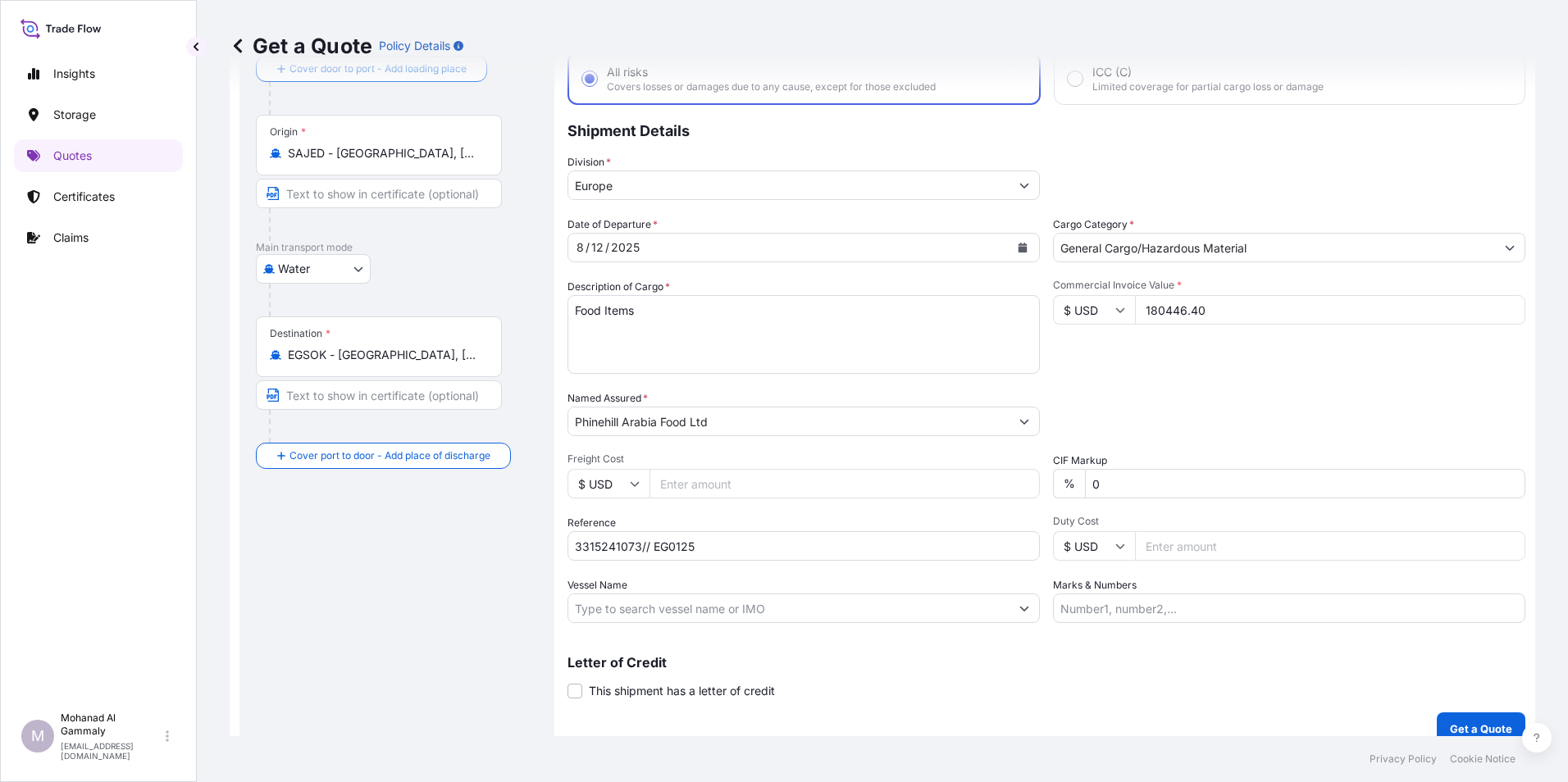
scroll to position [117, 0]
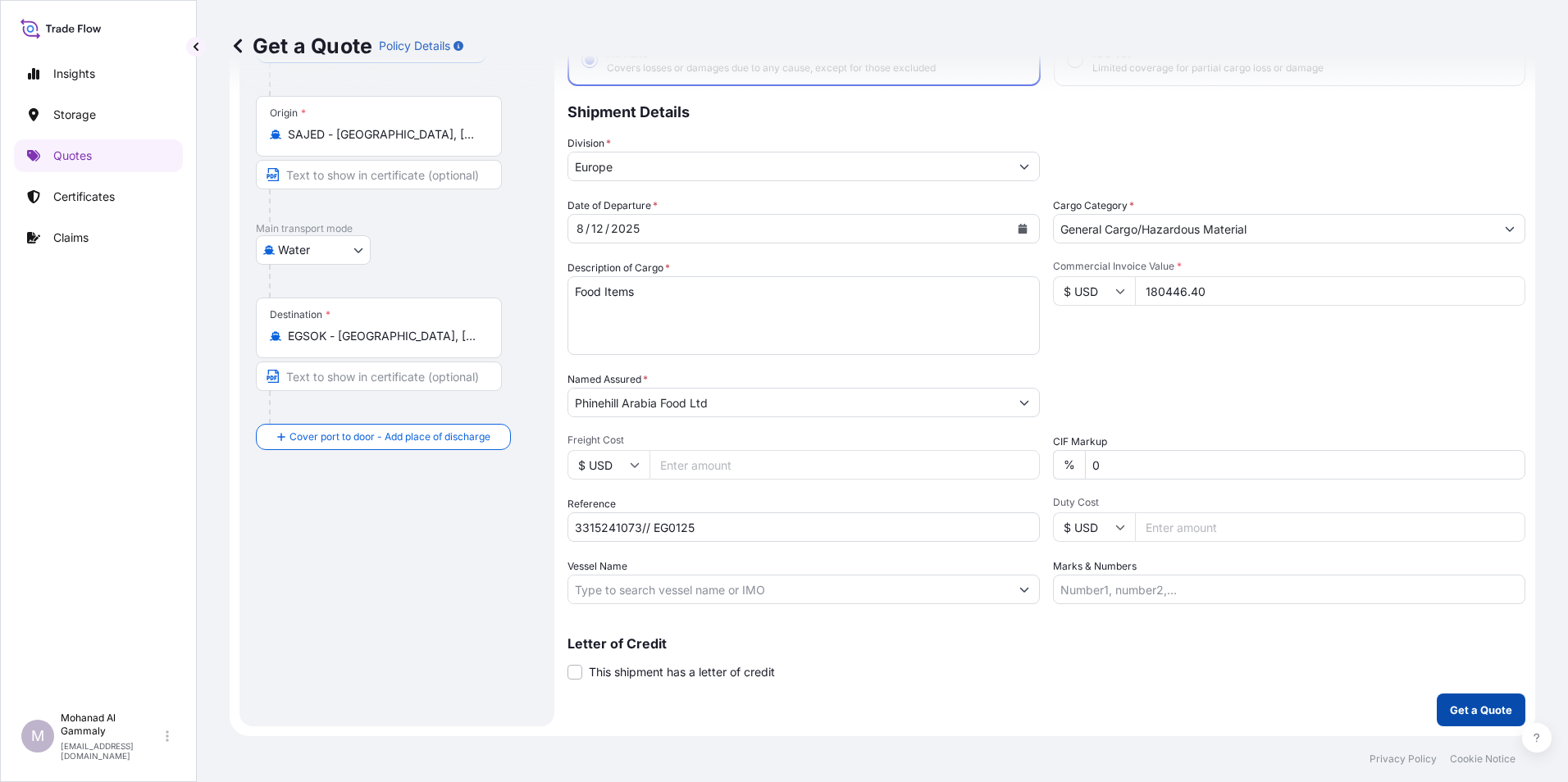
click at [1450, 708] on p "Get a Quote" at bounding box center [1481, 710] width 63 height 16
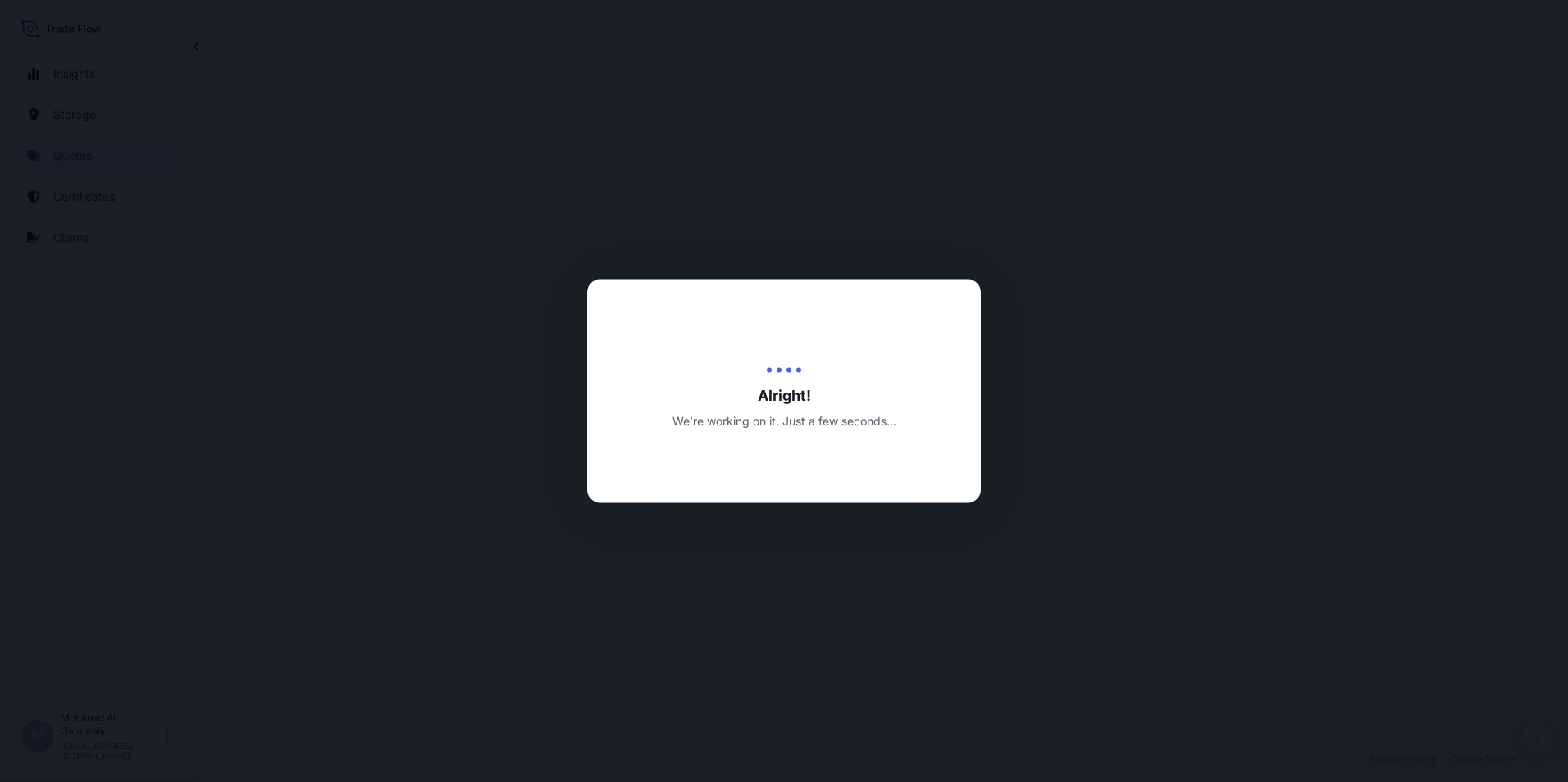
select select "Water"
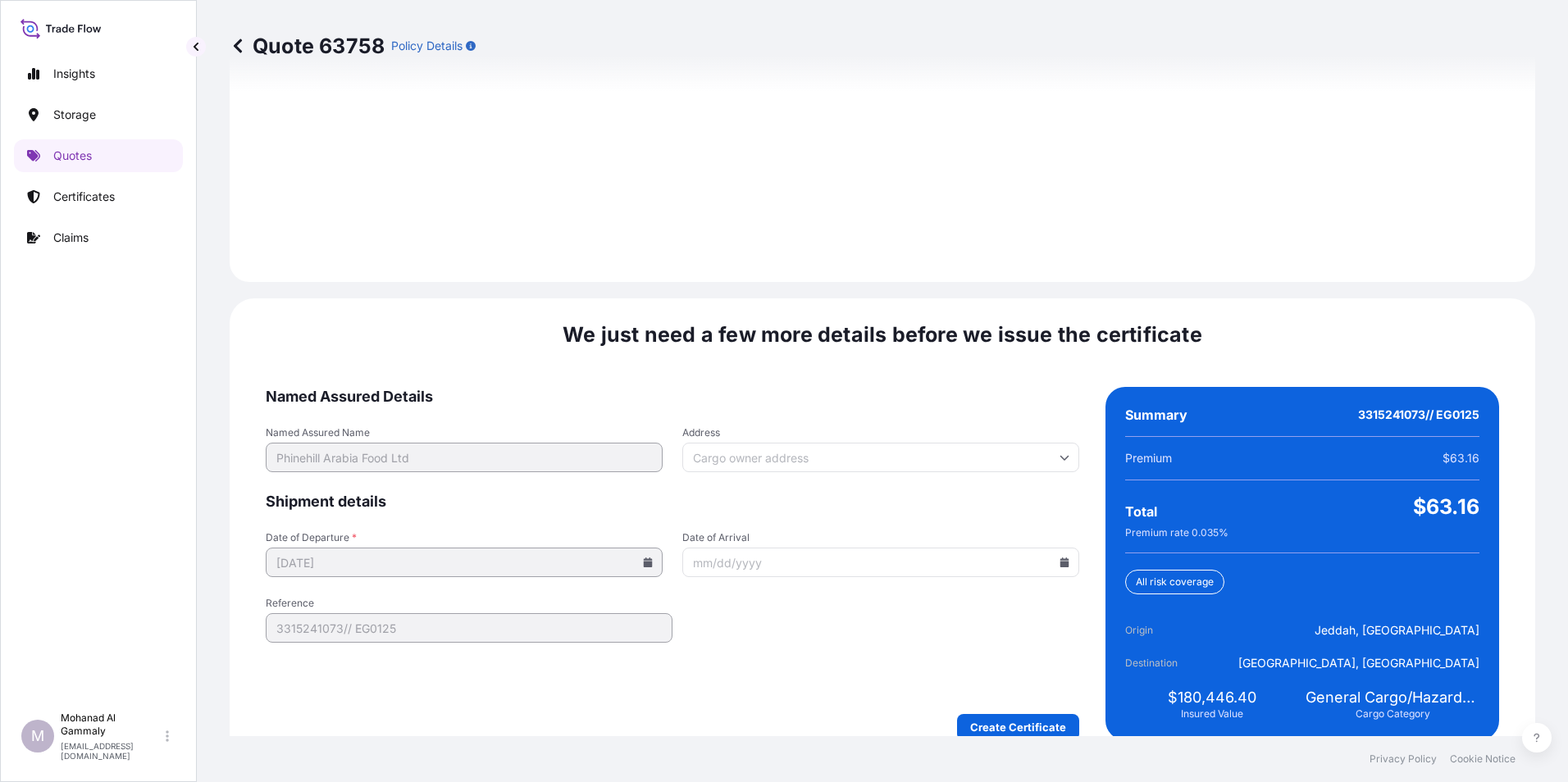
scroll to position [2309, 0]
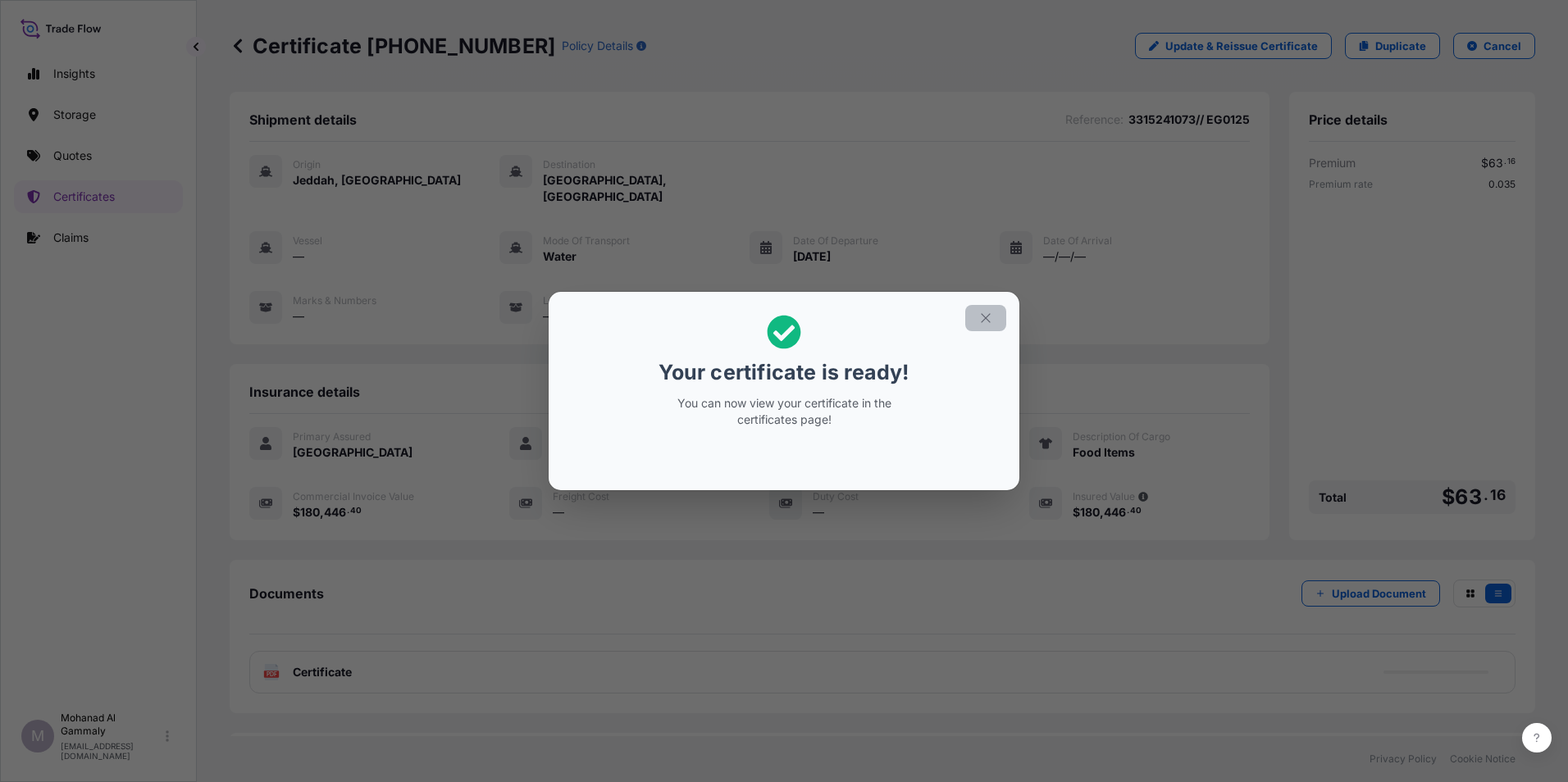
click at [997, 317] on button "button" at bounding box center [986, 319] width 41 height 27
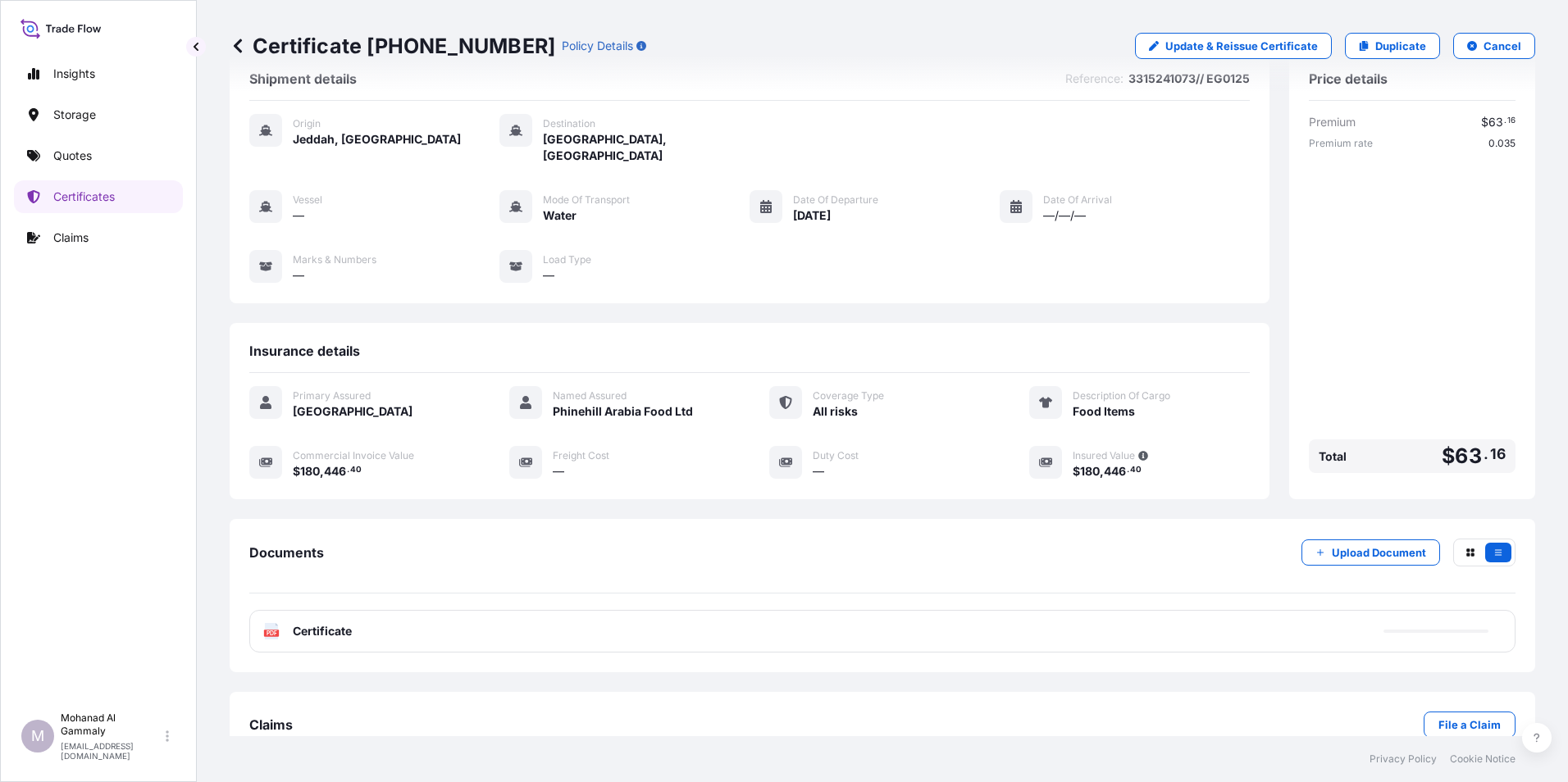
scroll to position [63, 0]
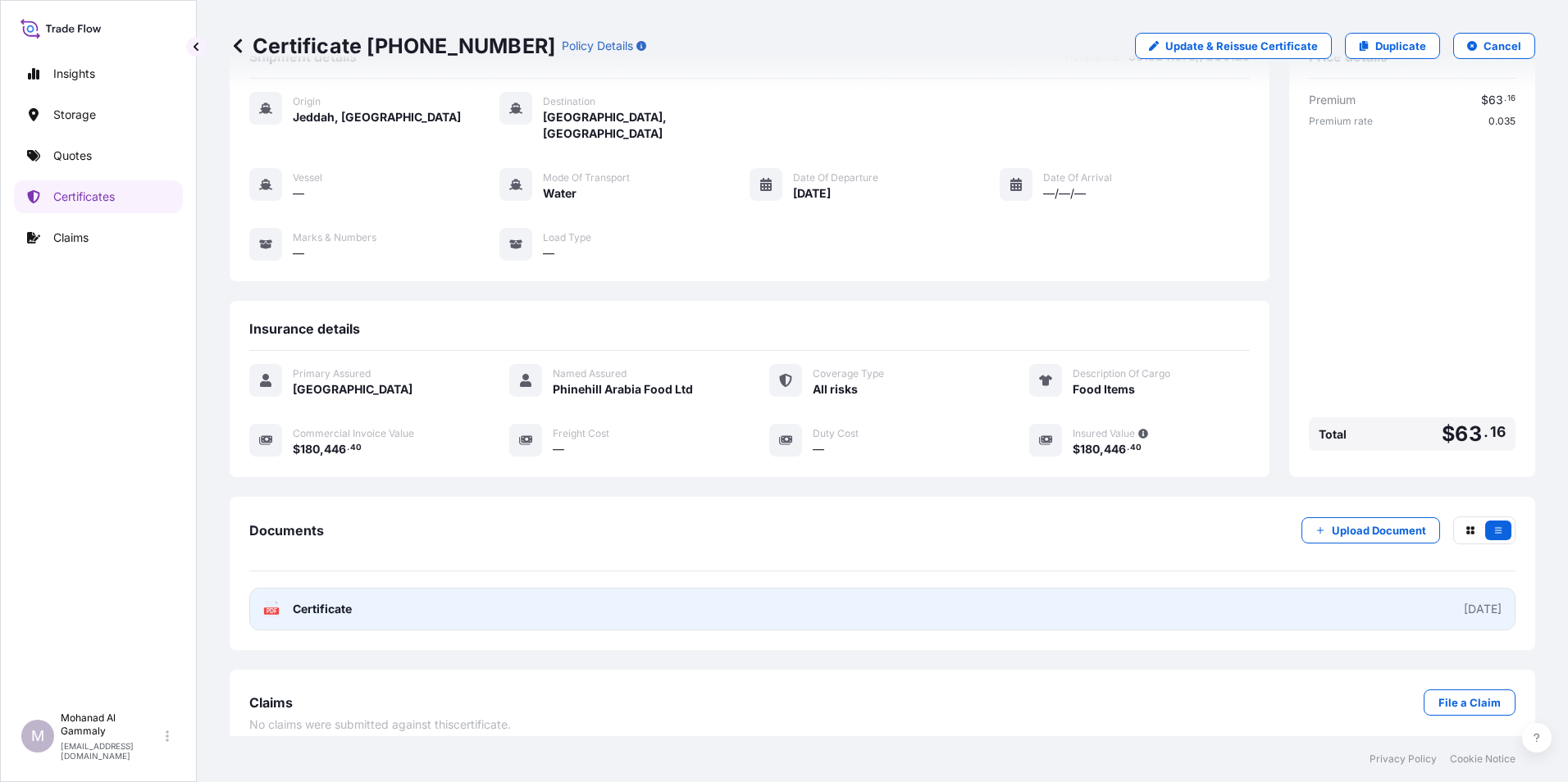
click at [1464, 601] on div "[DATE]" at bounding box center [1483, 609] width 38 height 16
